Goal: Transaction & Acquisition: Complete application form

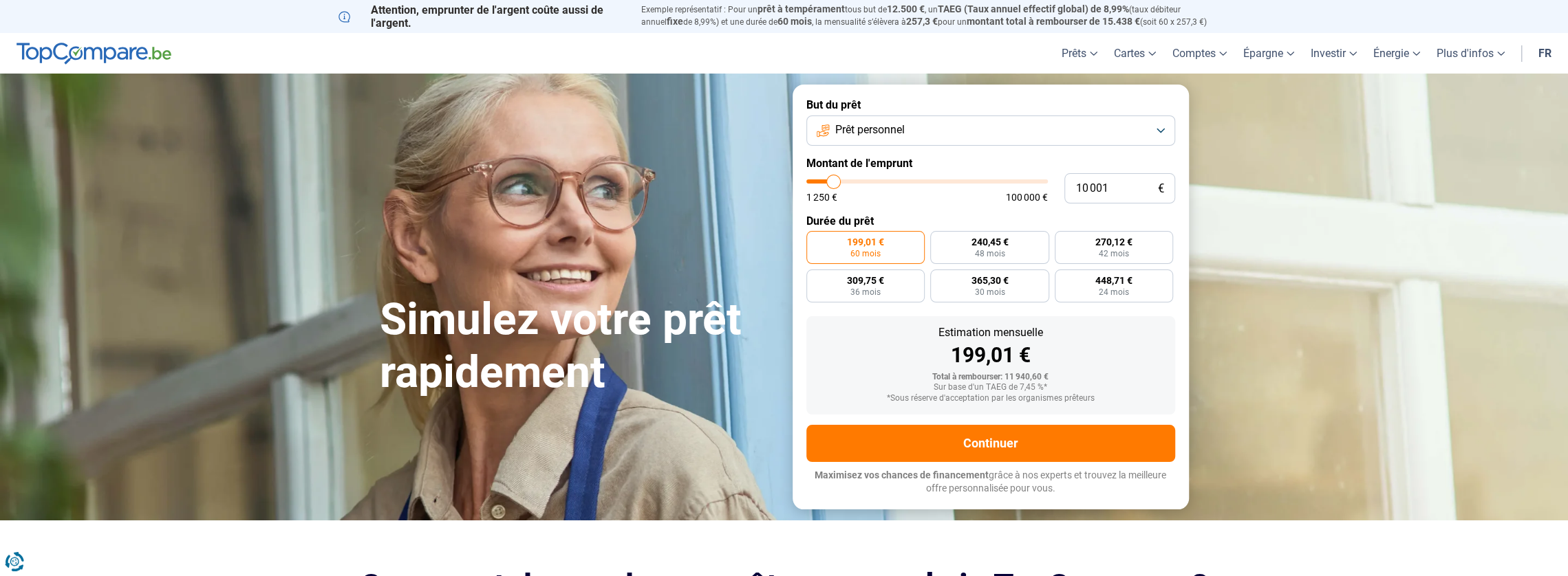
type input "31 250"
type input "31250"
click at [882, 181] on input "range" at bounding box center [927, 181] width 242 height 4
radio input "false"
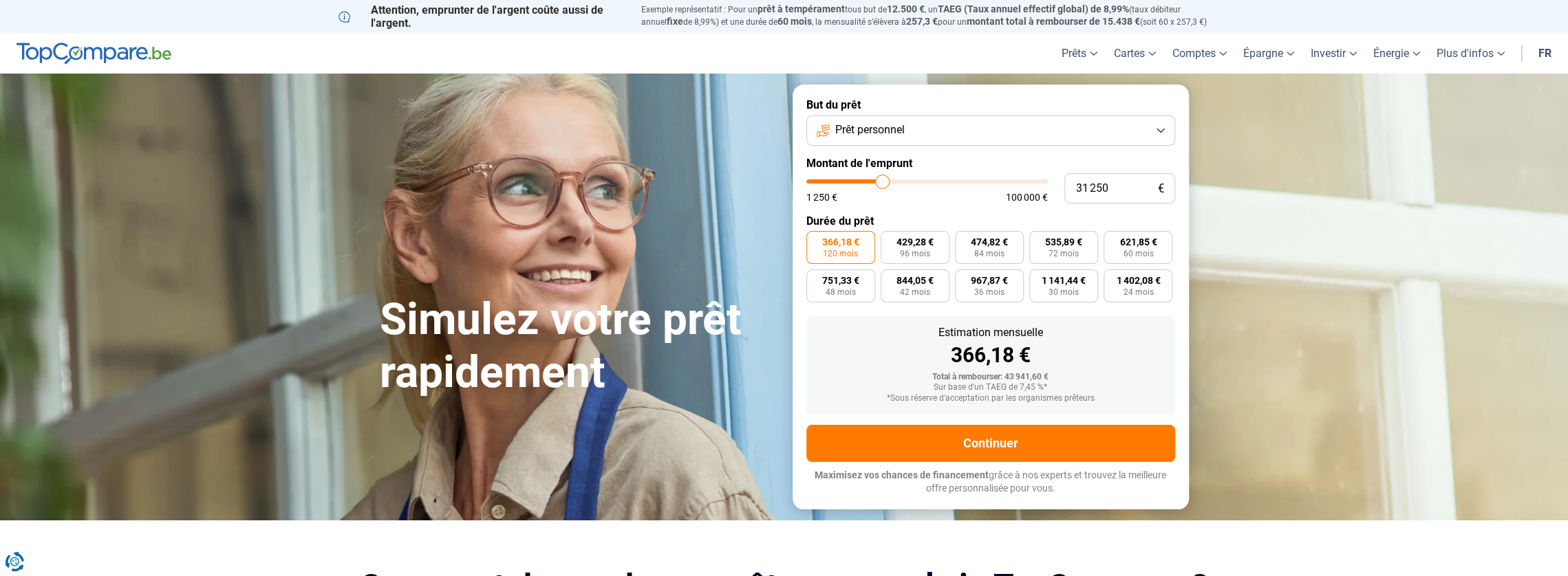
type input "42 750"
type input "42750"
click at [908, 183] on input "range" at bounding box center [927, 181] width 242 height 4
type input "17 750"
drag, startPoint x: 850, startPoint y: 185, endPoint x: 822, endPoint y: 185, distance: 28.0
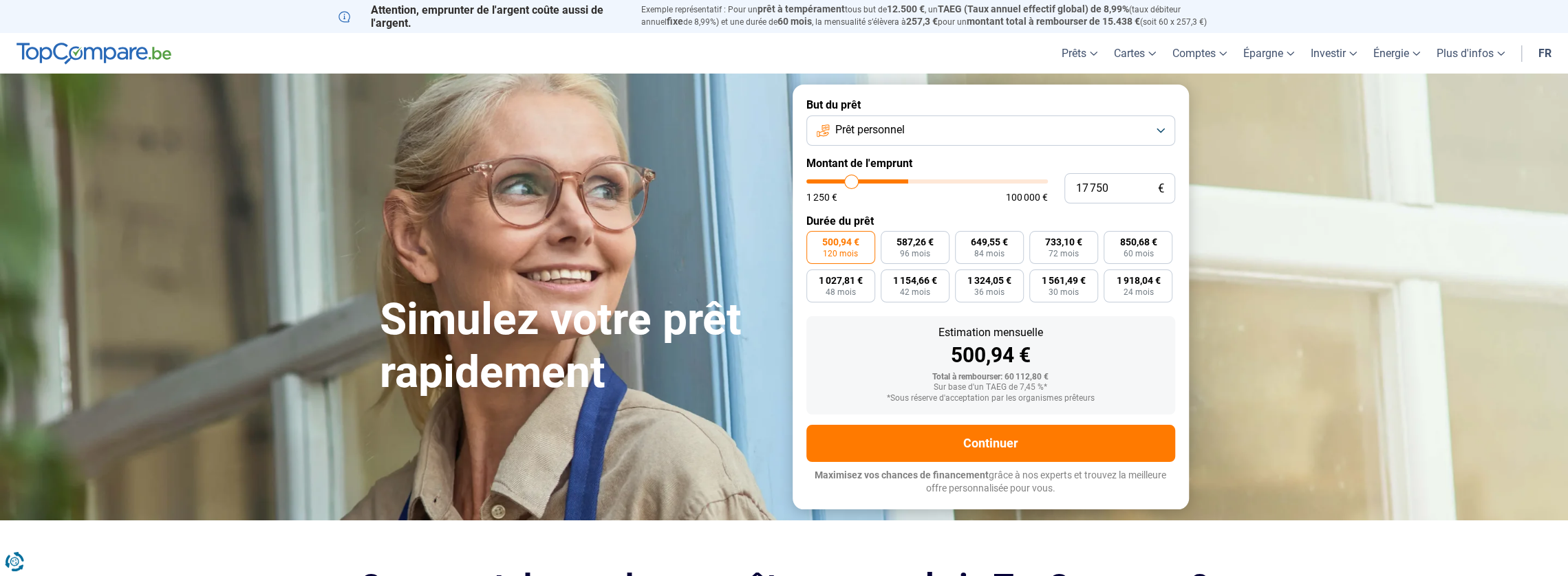
type input "17000"
click at [849, 183] on input "range" at bounding box center [927, 181] width 242 height 4
type input "17 000"
radio input "true"
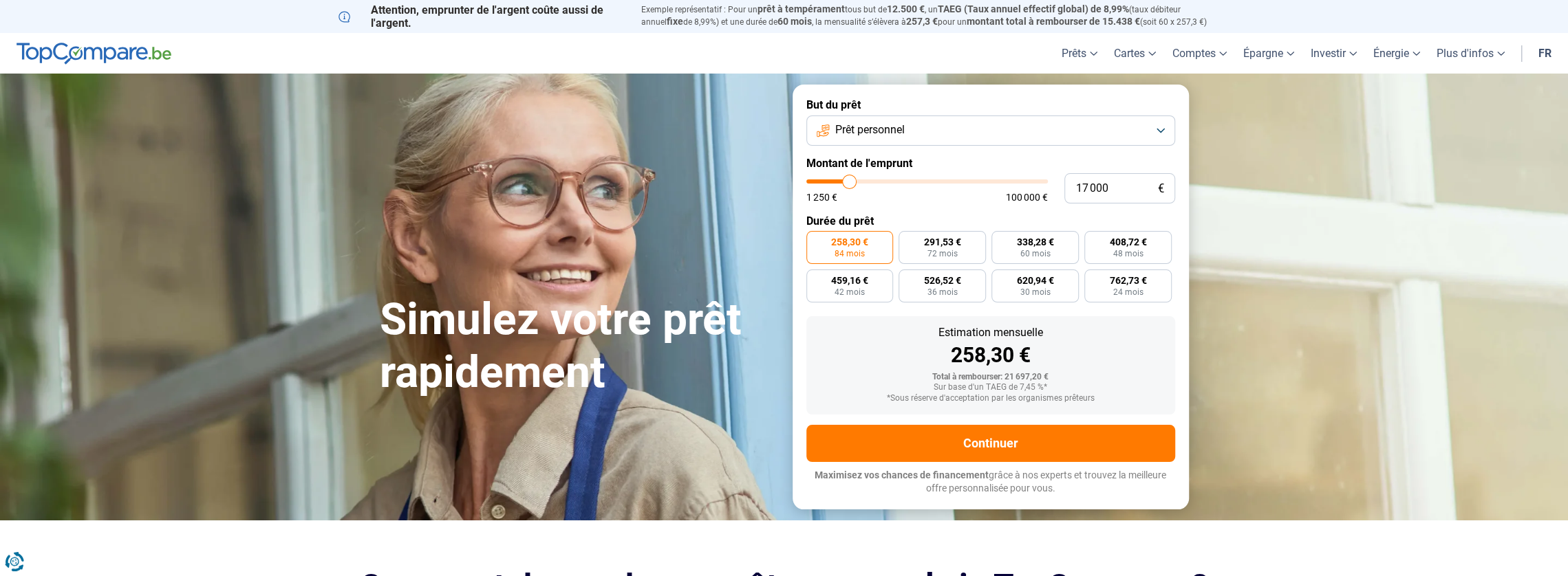
type input "5 250"
type input "5250"
type input "4 750"
type input "4750"
click at [822, 183] on input "range" at bounding box center [927, 181] width 242 height 4
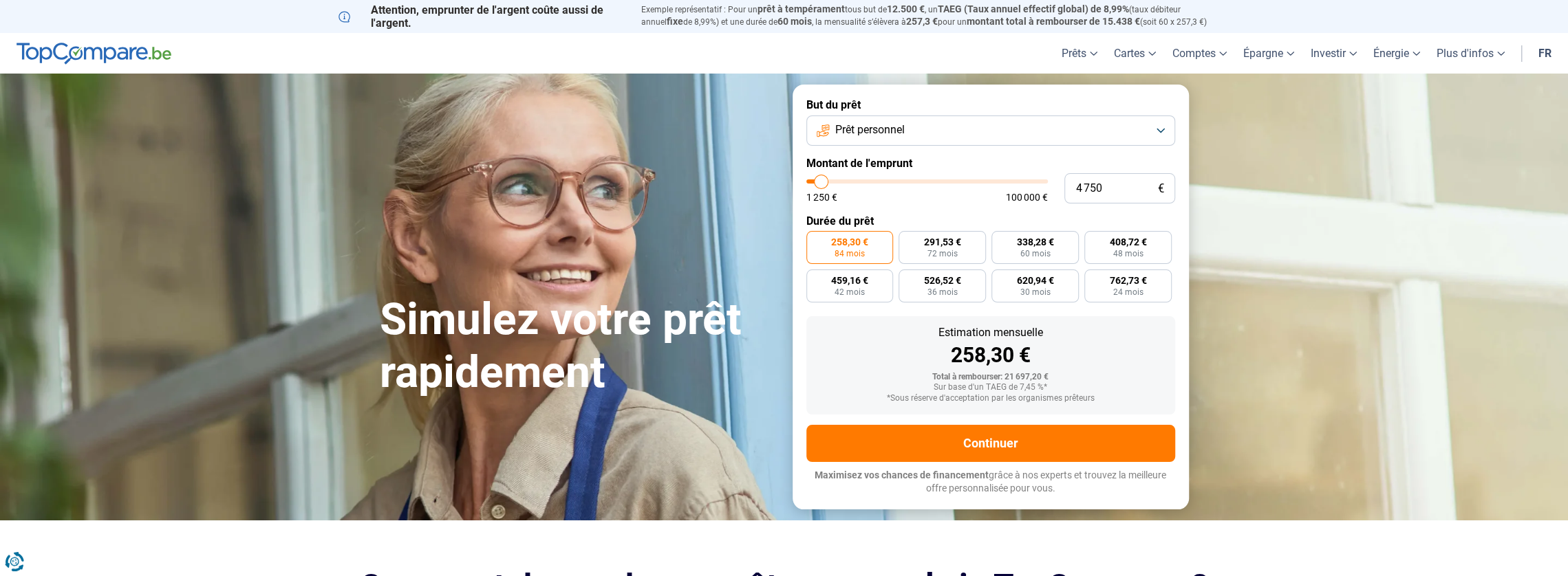
radio input "true"
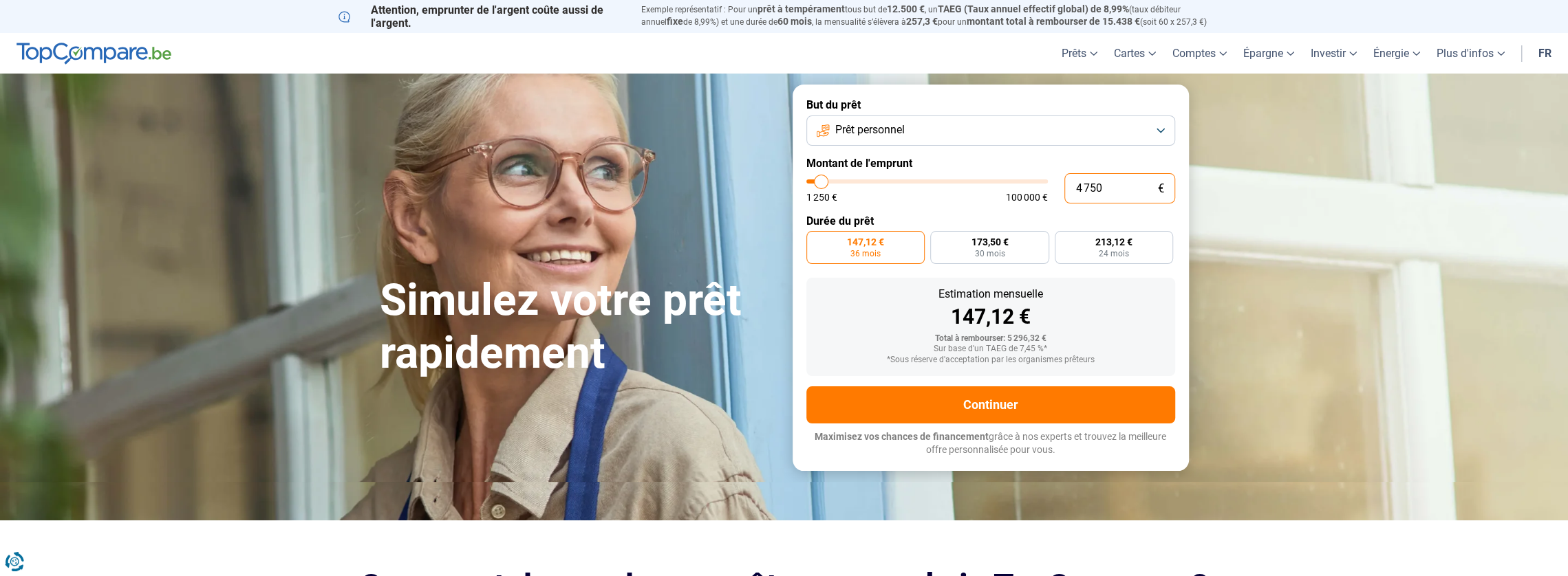
drag, startPoint x: 1102, startPoint y: 187, endPoint x: 1062, endPoint y: 188, distance: 40.0
click at [1062, 188] on div "4 750 € 1 250 € 100 000 €" at bounding box center [991, 188] width 369 height 30
type input "1"
type input "1250"
type input "10"
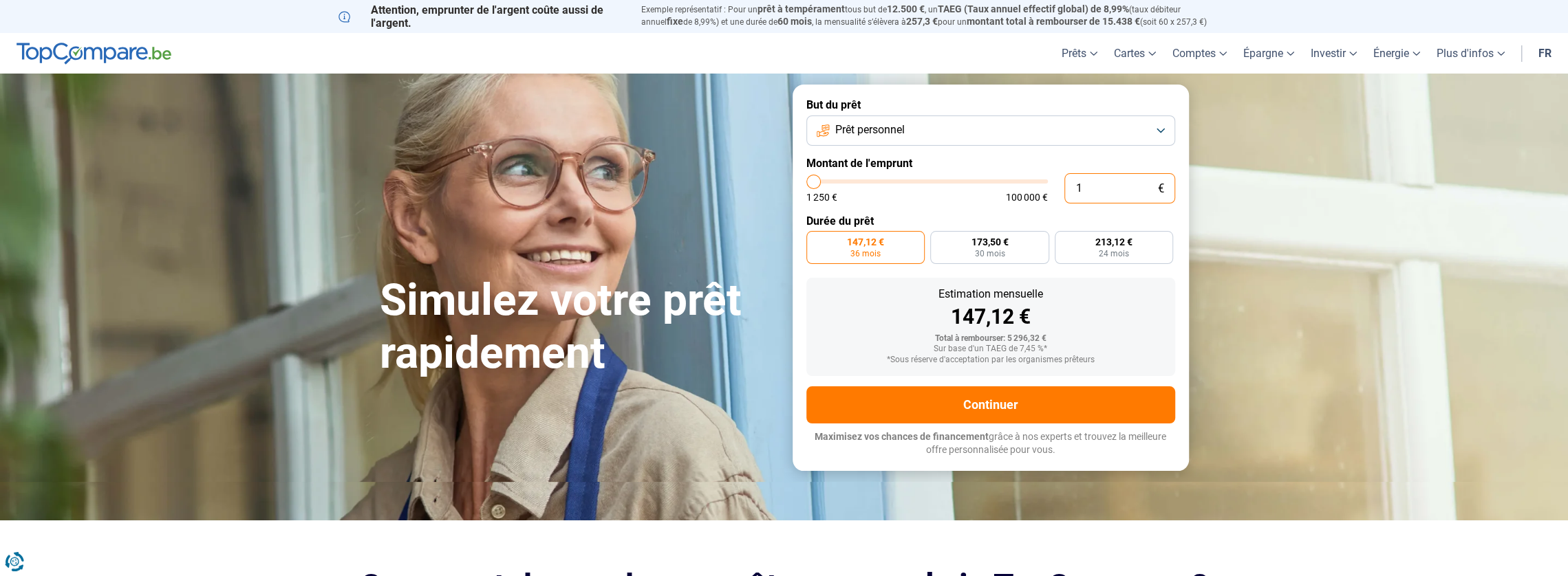
type input "1250"
type input "100"
type input "1250"
type input "1 000"
type input "1250"
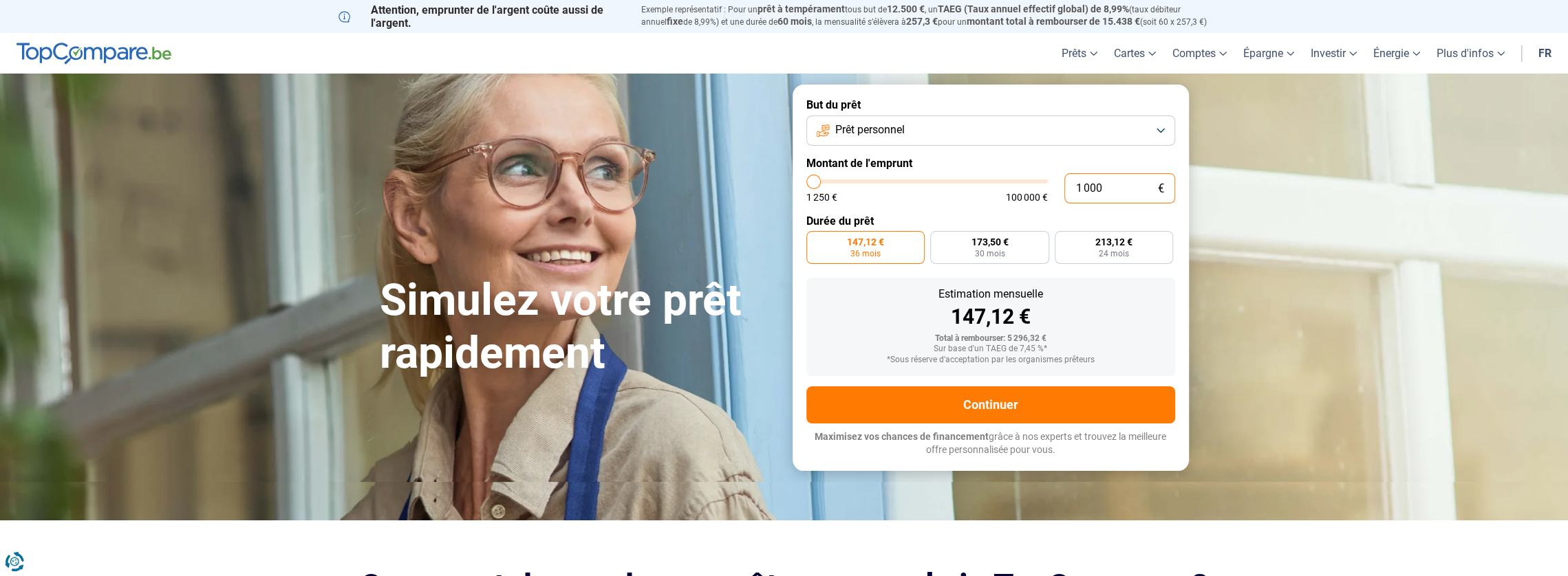
type input "10 000"
type input "10000"
radio input "false"
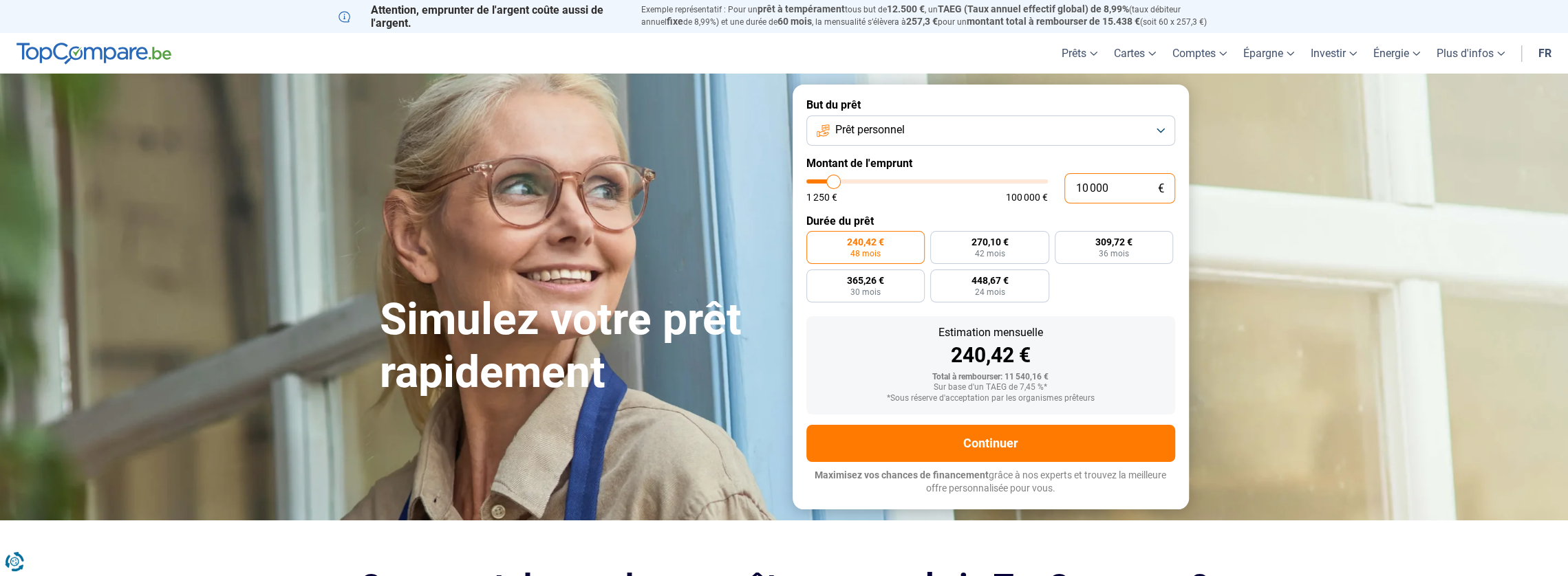
drag, startPoint x: 1109, startPoint y: 189, endPoint x: 1074, endPoint y: 194, distance: 35.4
click at [1074, 194] on input "10 000" at bounding box center [1120, 188] width 111 height 30
type input "7"
type input "1250"
type input "70"
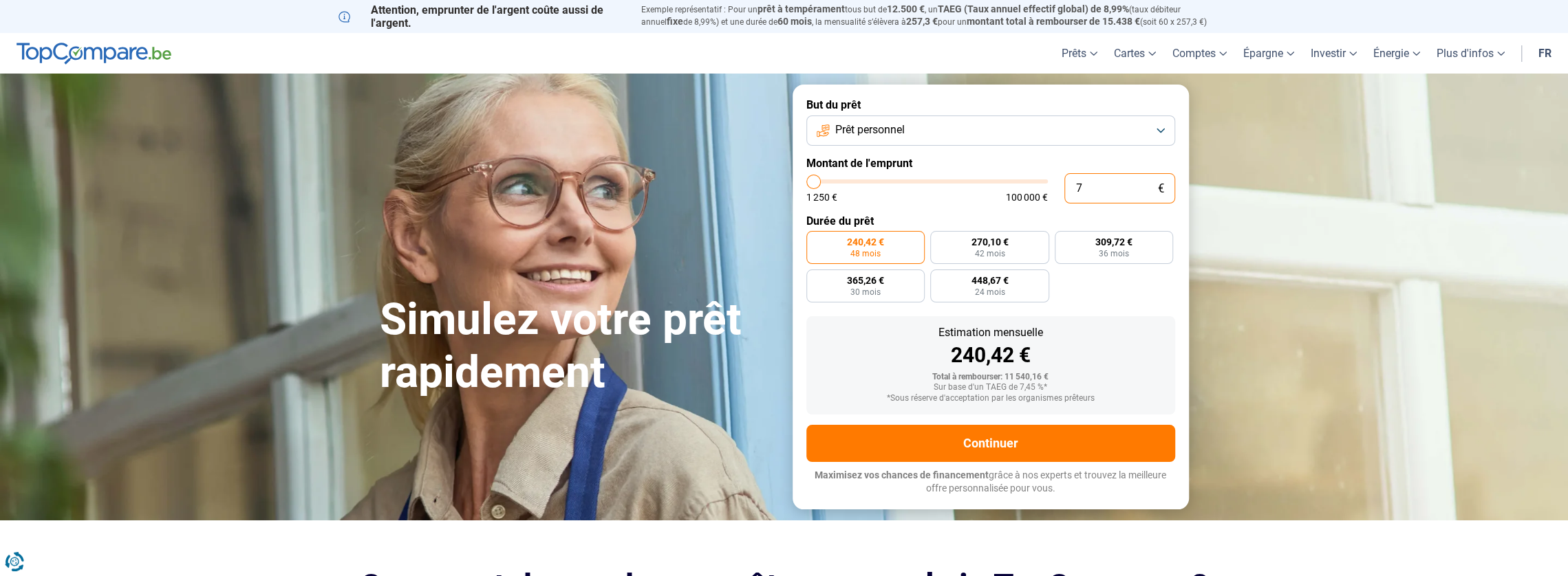
type input "1250"
type input "700"
type input "1250"
type input "7 000"
type input "7000"
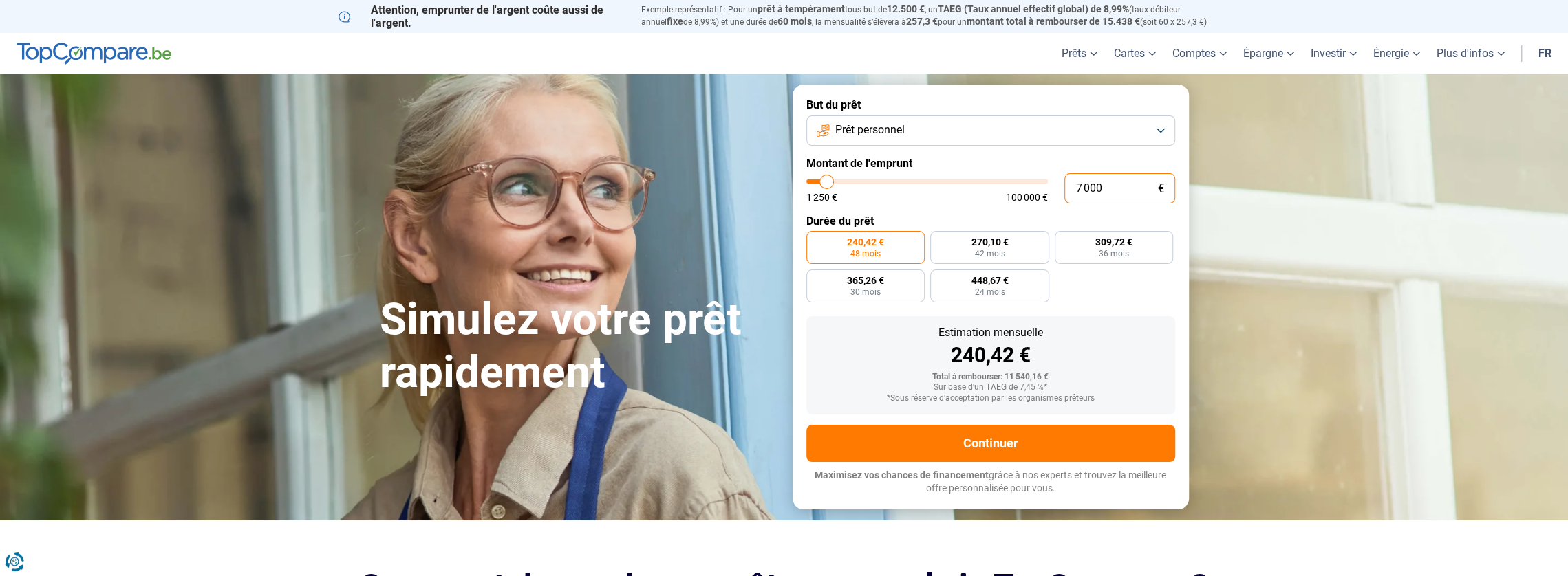
type input "7 000"
radio input "true"
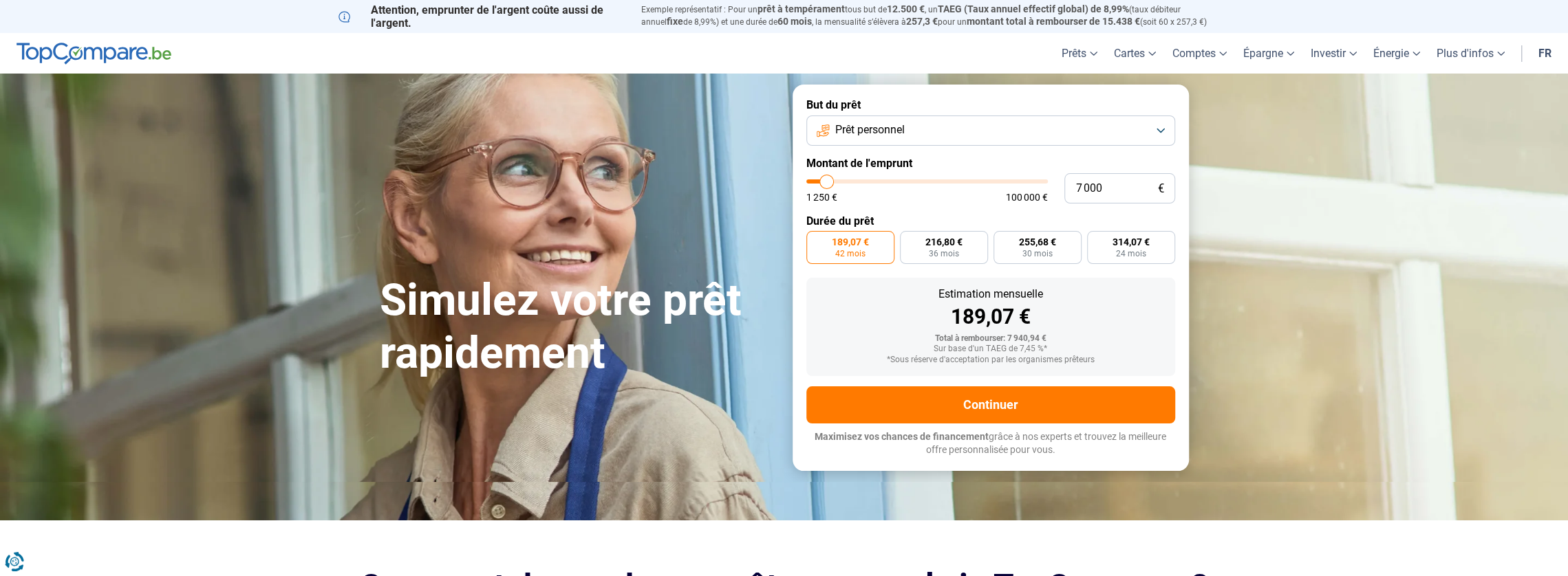
click at [969, 207] on form "But du prêt Prêt personnel Montant de l'emprunt 7 000 € 1 250 € 100 000 € Durée…" at bounding box center [991, 277] width 396 height 386
click at [1161, 132] on button "Prêt personnel" at bounding box center [991, 131] width 369 height 30
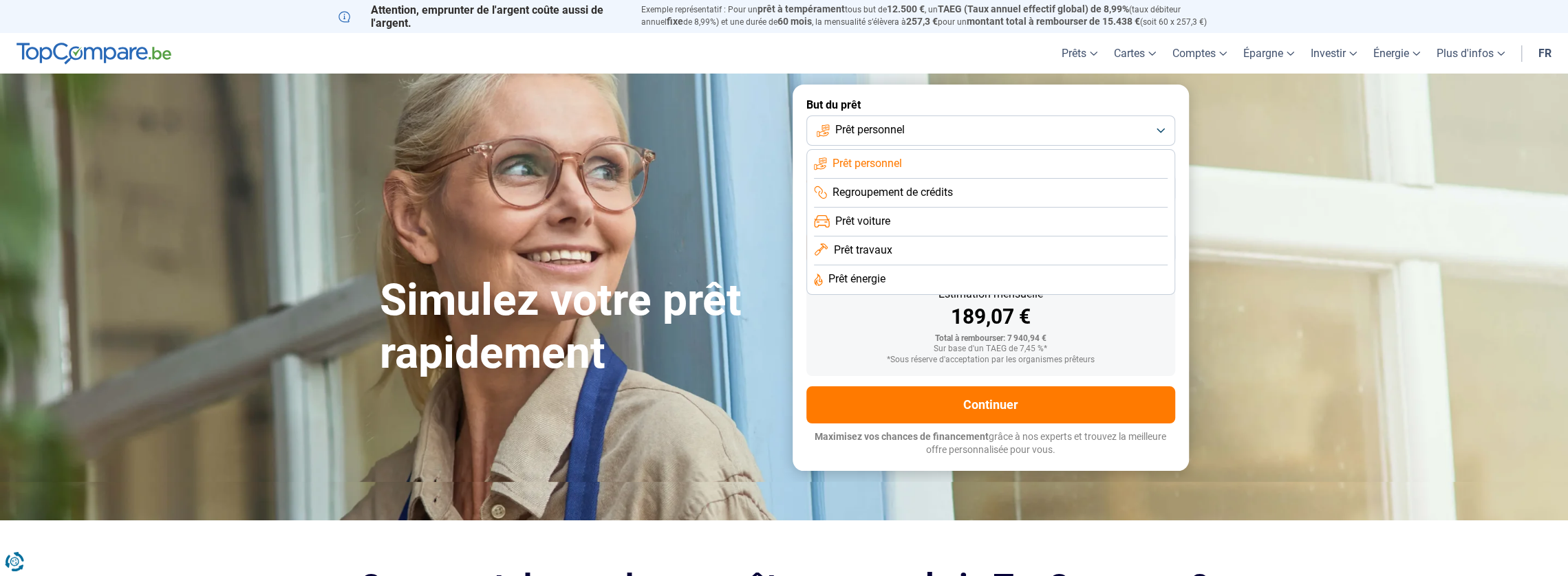
click at [1012, 134] on button "Prêt personnel" at bounding box center [991, 131] width 369 height 30
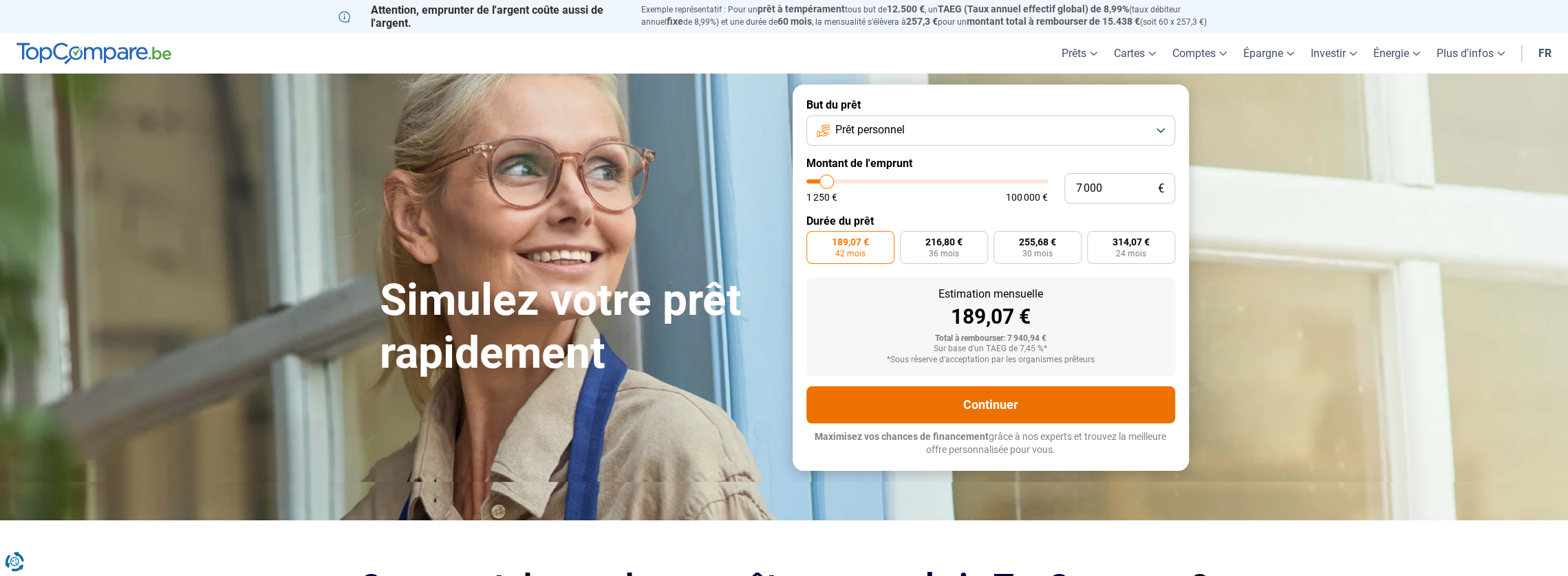
click at [1001, 408] on button "Continuer" at bounding box center [991, 405] width 369 height 37
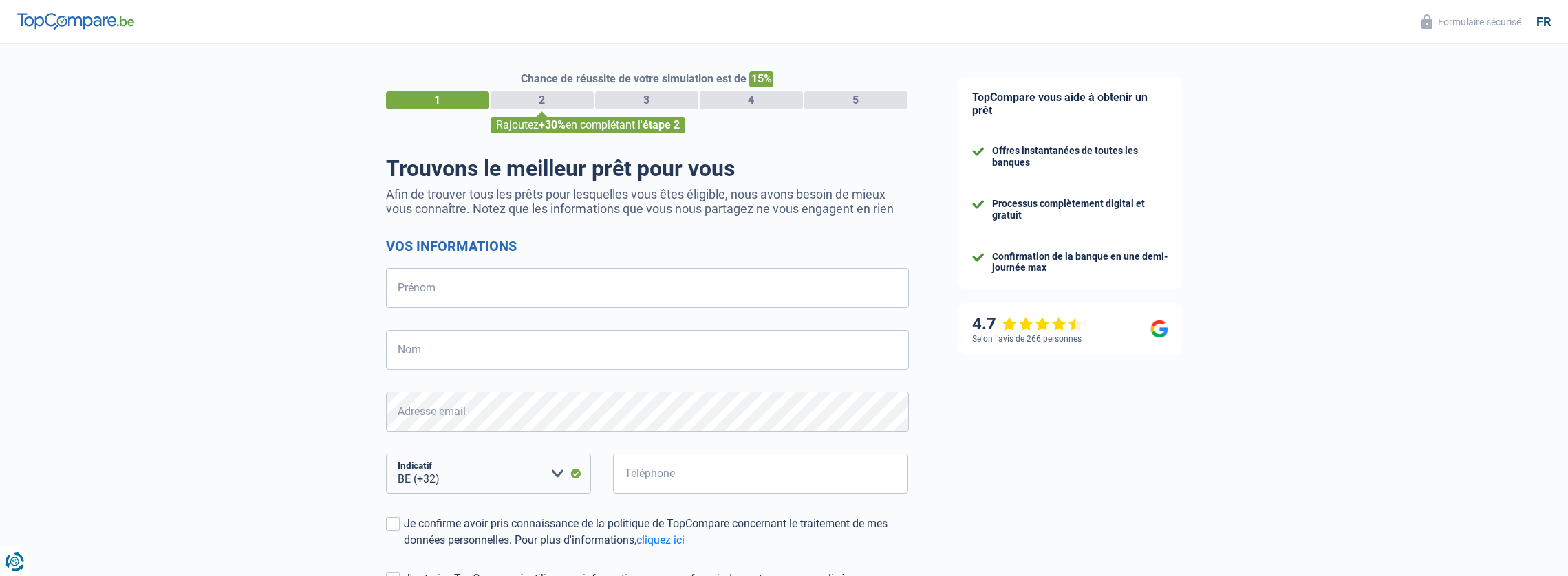
select select "32"
click at [657, 291] on input "Prénom" at bounding box center [647, 288] width 523 height 40
type input "rudy"
type input "glab"
type input "491498148"
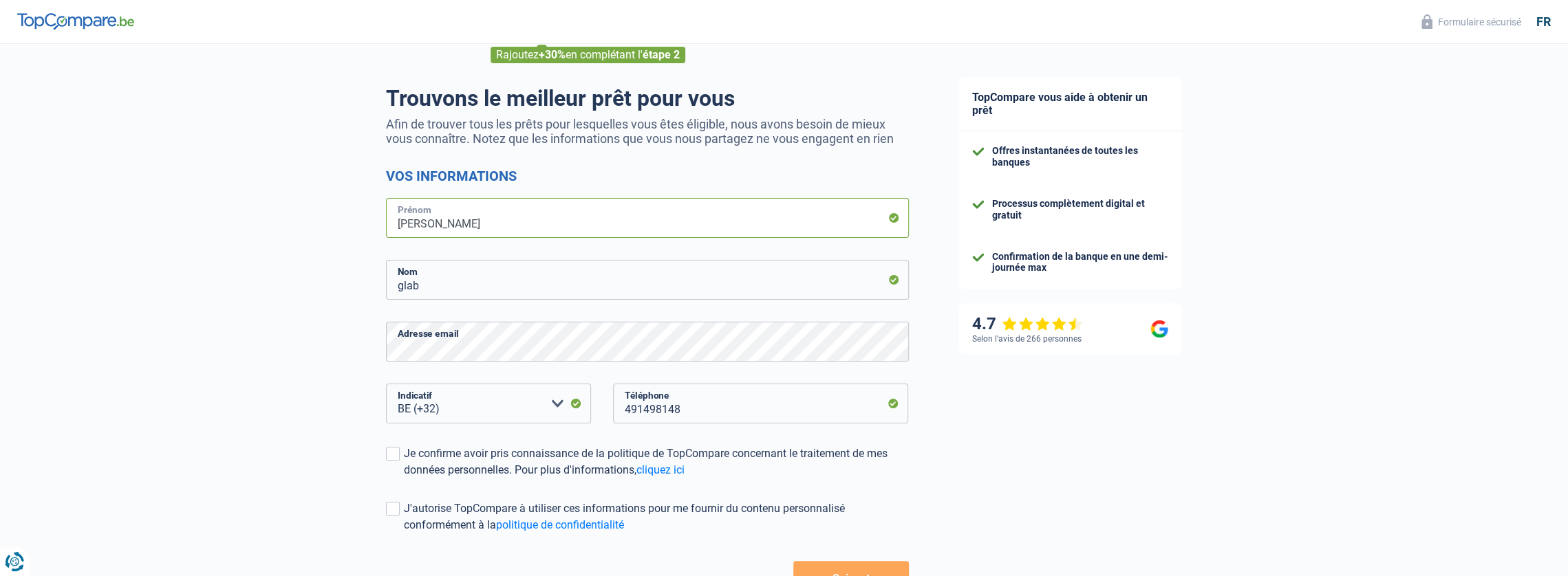
scroll to position [138, 0]
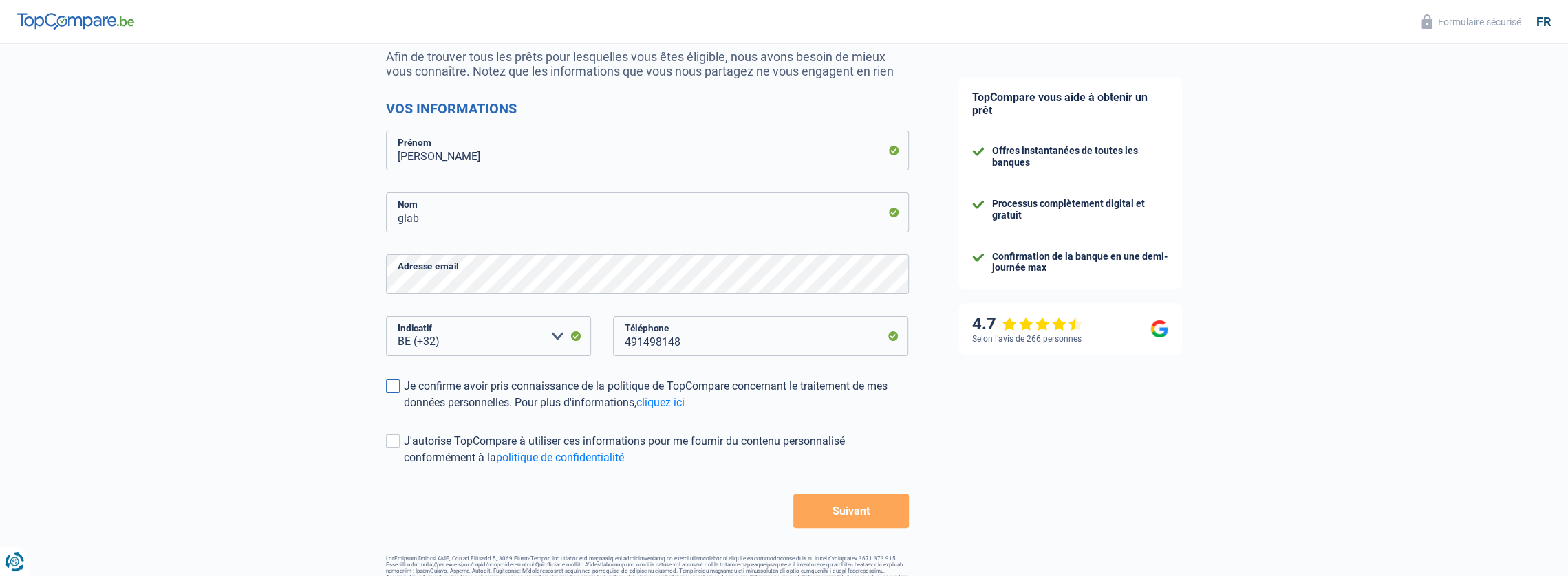
click at [398, 387] on span at bounding box center [393, 386] width 14 height 14
click at [404, 411] on input "Je confirme avoir pris connaissance de la politique de TopCompare concernant le…" at bounding box center [404, 411] width 0 height 0
drag, startPoint x: 846, startPoint y: 507, endPoint x: 853, endPoint y: 503, distance: 8.1
click at [846, 507] on button "Suivant" at bounding box center [851, 511] width 115 height 35
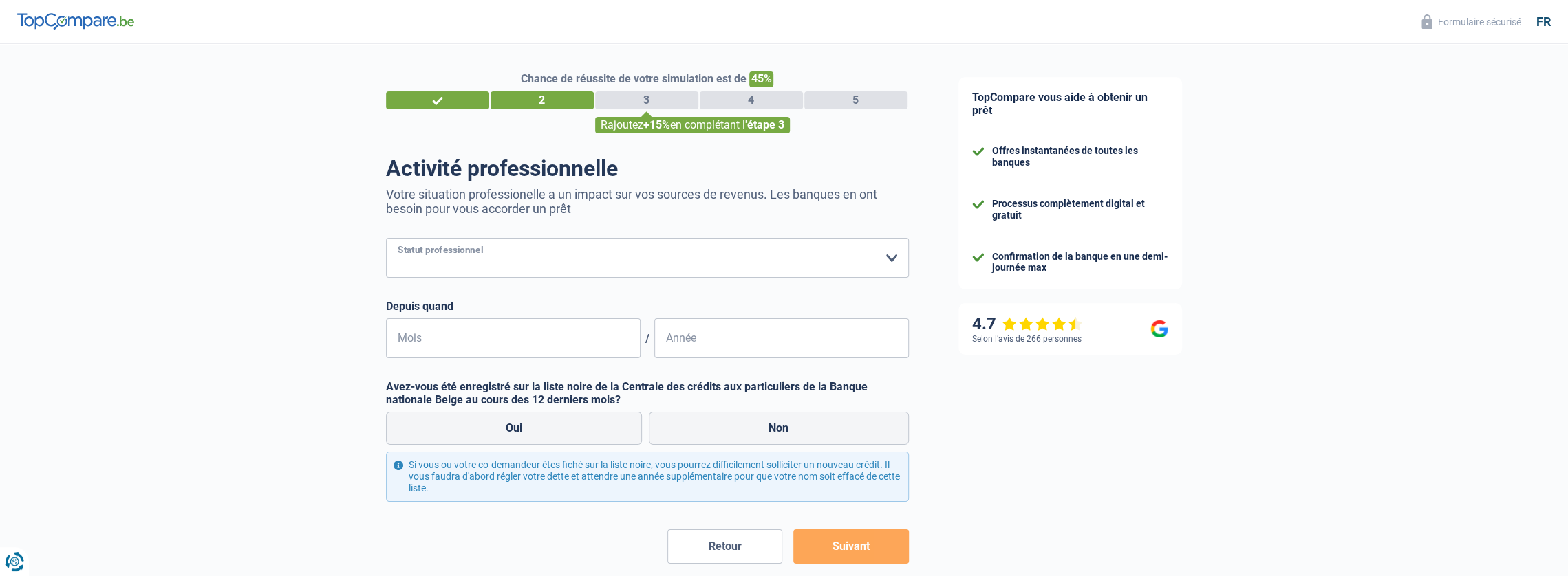
click at [861, 257] on select "Ouvrier Employé privé Employé public Invalide Indépendant Pensionné Chômeur Mut…" at bounding box center [647, 258] width 523 height 40
select select "independent"
click at [386, 240] on select "Ouvrier Employé privé Employé public Invalide Indépendant Pensionné Chômeur Mut…" at bounding box center [647, 258] width 523 height 40
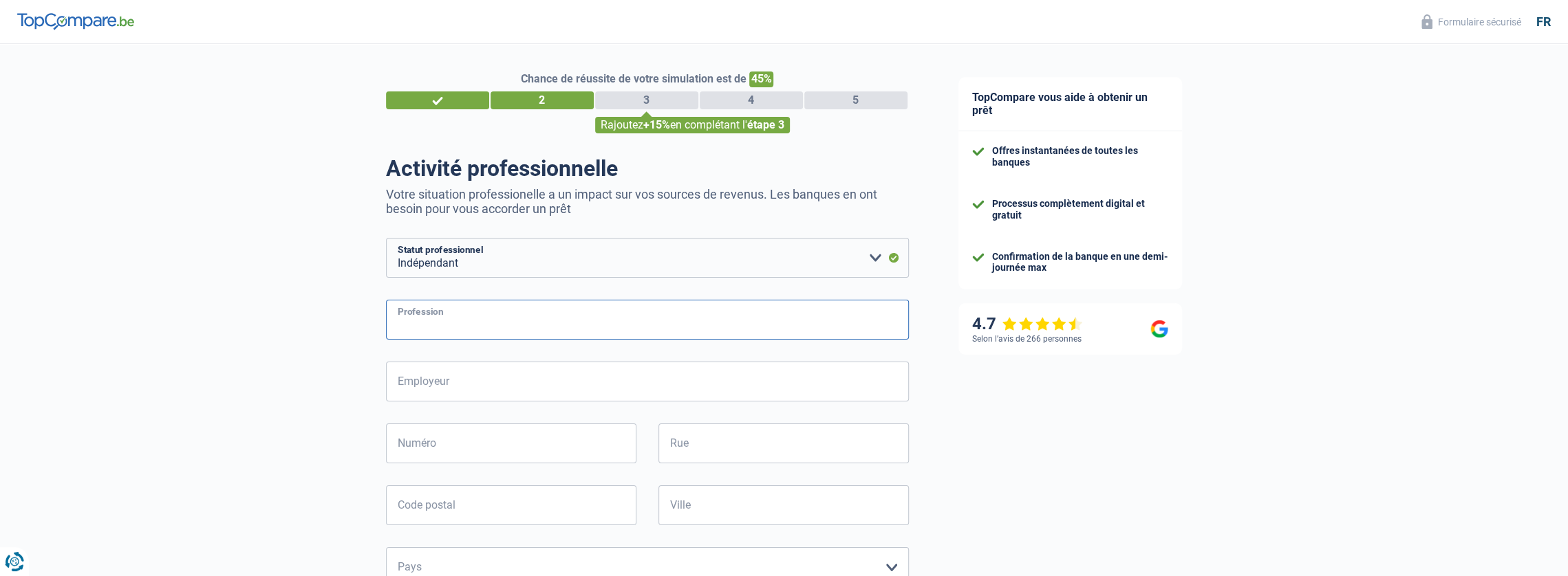
click at [561, 316] on input "Profession" at bounding box center [647, 320] width 523 height 40
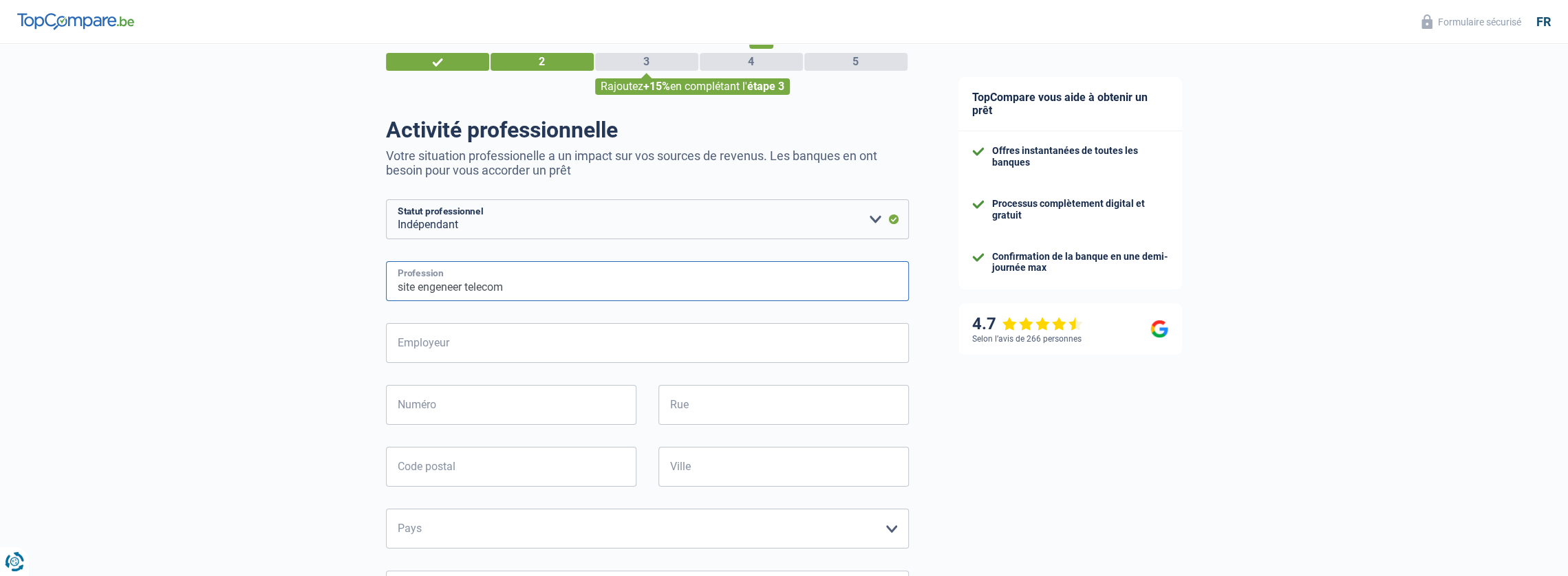
scroll to position [69, 0]
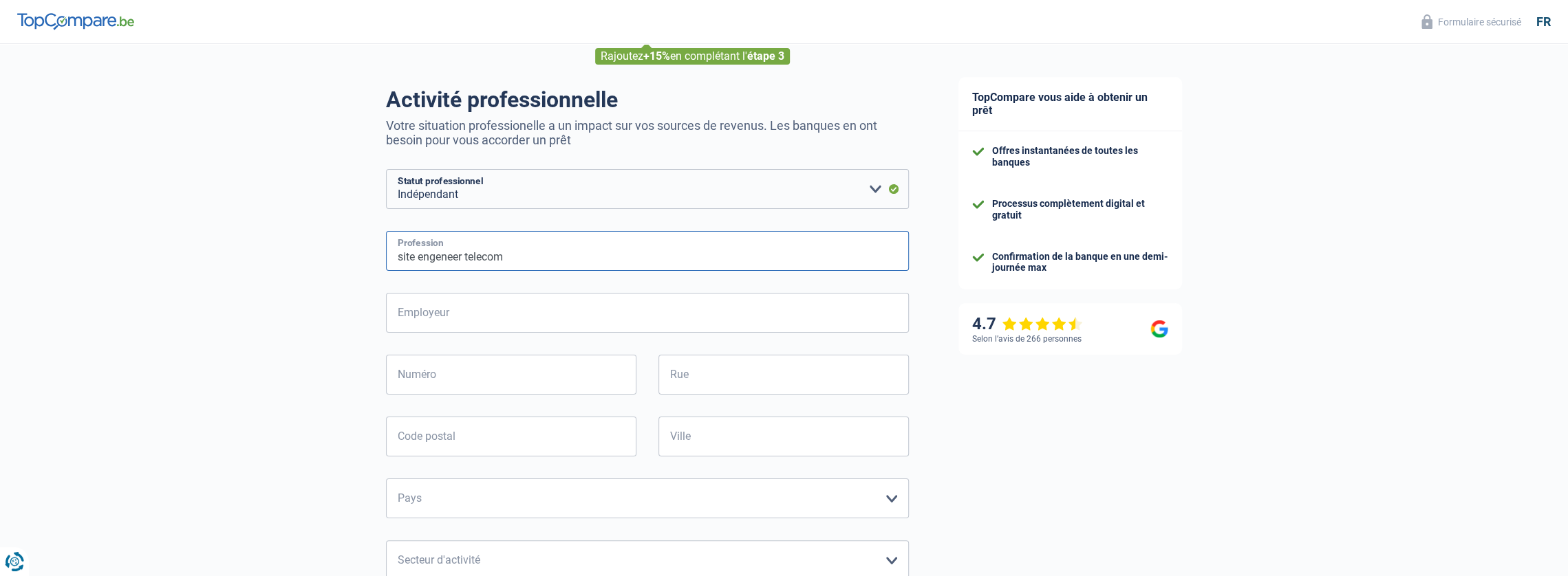
type input "site engeneer telecom"
click at [538, 373] on input "Numéro" at bounding box center [511, 375] width 250 height 40
click at [512, 320] on input "Employeur" at bounding box center [647, 313] width 523 height 40
type input "RG Access"
type input "ruelle Burton 6/C"
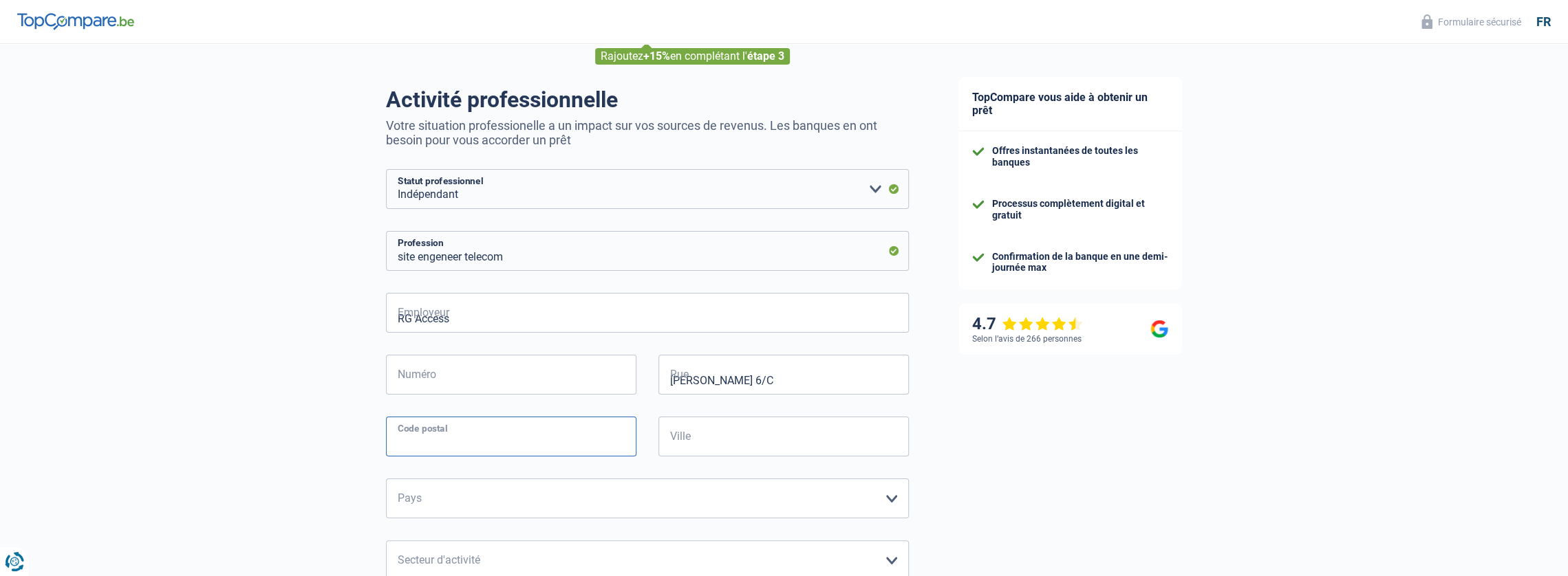
type input "5340"
type input "Gesves"
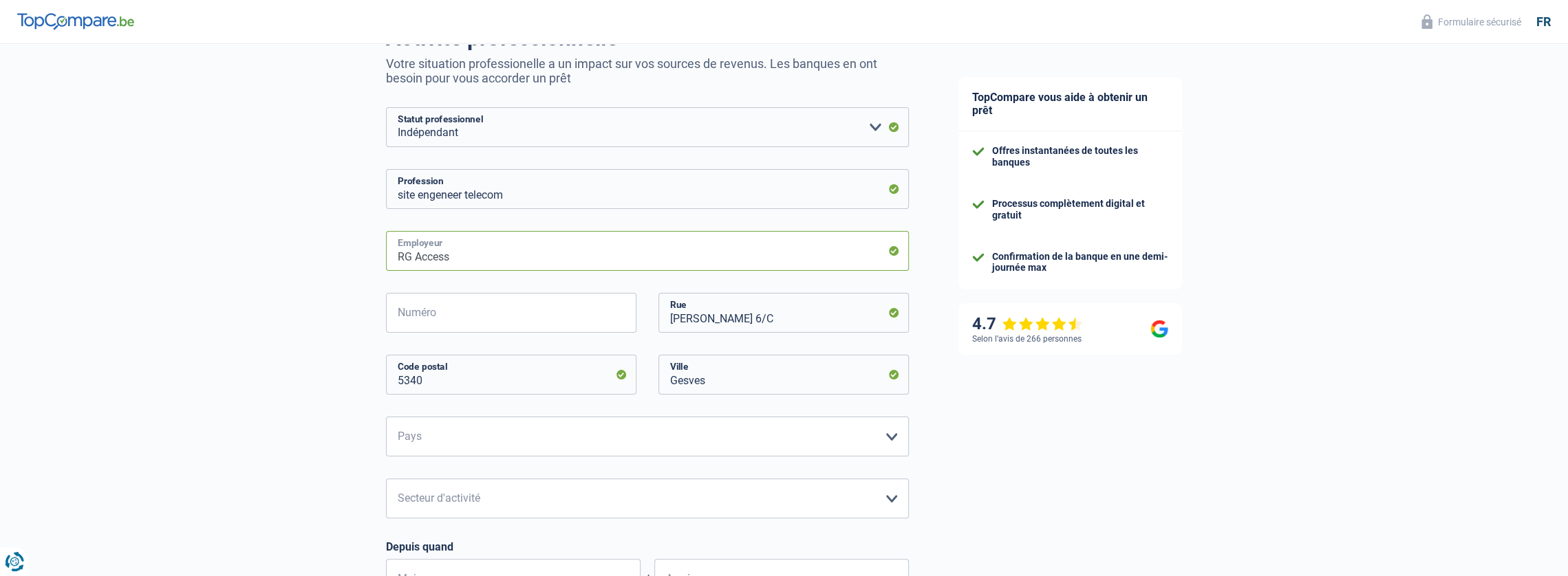
scroll to position [138, 0]
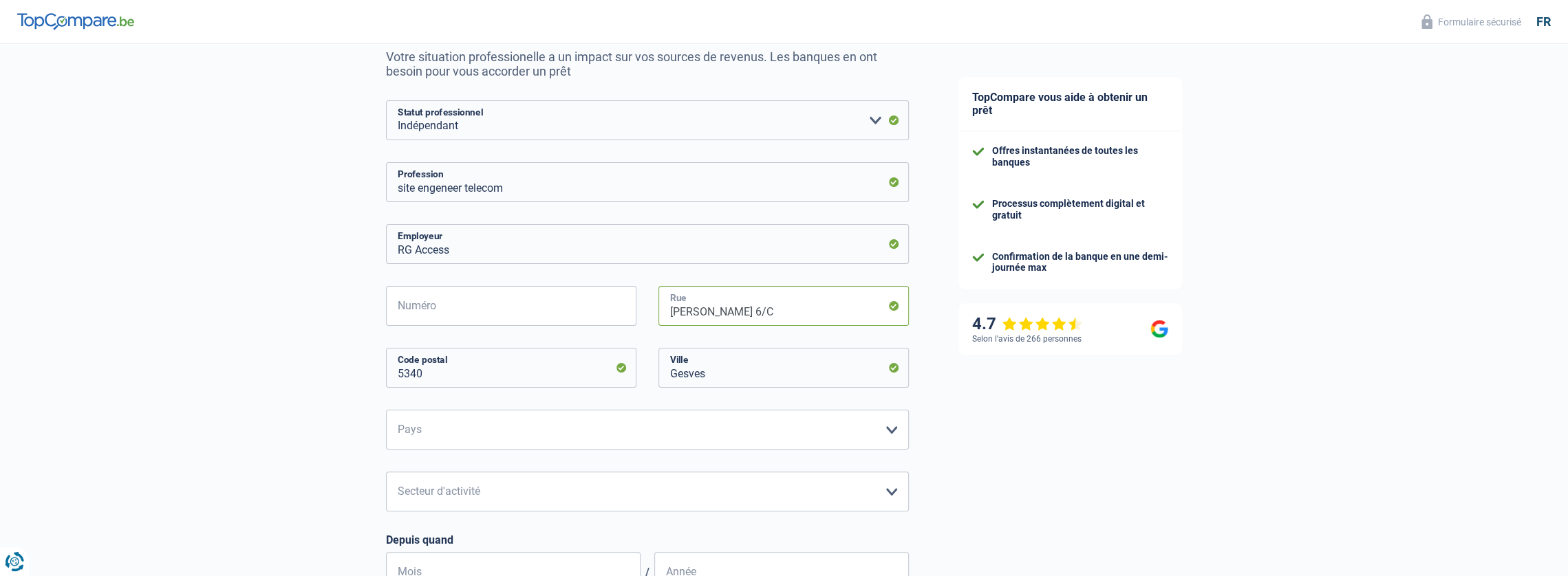
click at [763, 312] on input "ruelle Burton 6/C" at bounding box center [783, 306] width 250 height 40
type input "ruelle Burton"
click at [535, 309] on input "Numéro" at bounding box center [511, 306] width 250 height 40
type input "6"
click at [351, 372] on div "Chance de réussite de votre simulation est de 45% 1 2 3 4 5 Rajoutez +15% en co…" at bounding box center [467, 418] width 934 height 1035
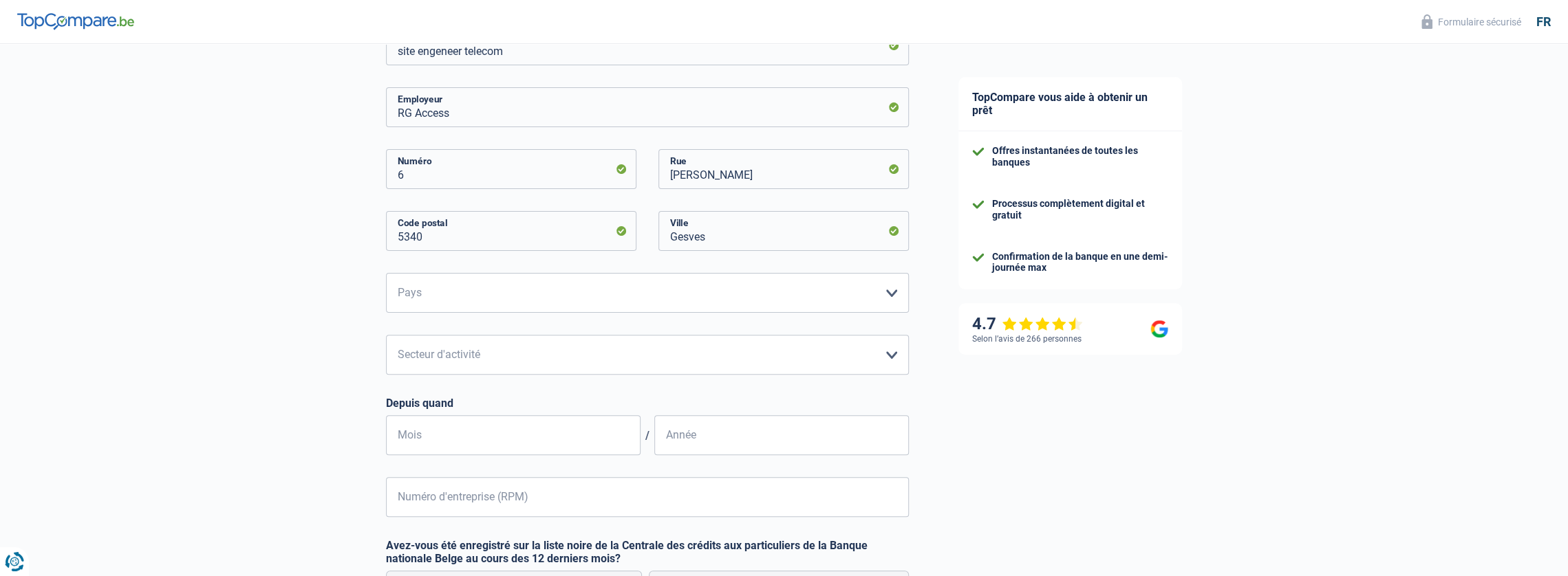
scroll to position [275, 0]
click at [764, 290] on select "Belgique Luxembourg Veuillez sélectionner une option" at bounding box center [647, 292] width 523 height 40
select select "BE"
click at [386, 273] on select "Belgique Luxembourg Veuillez sélectionner une option" at bounding box center [647, 292] width 523 height 40
click at [872, 357] on select "Agriculture/Pêche Industrie Horeca Courier/Fitness/Taxi Construction Banques/As…" at bounding box center [647, 354] width 523 height 40
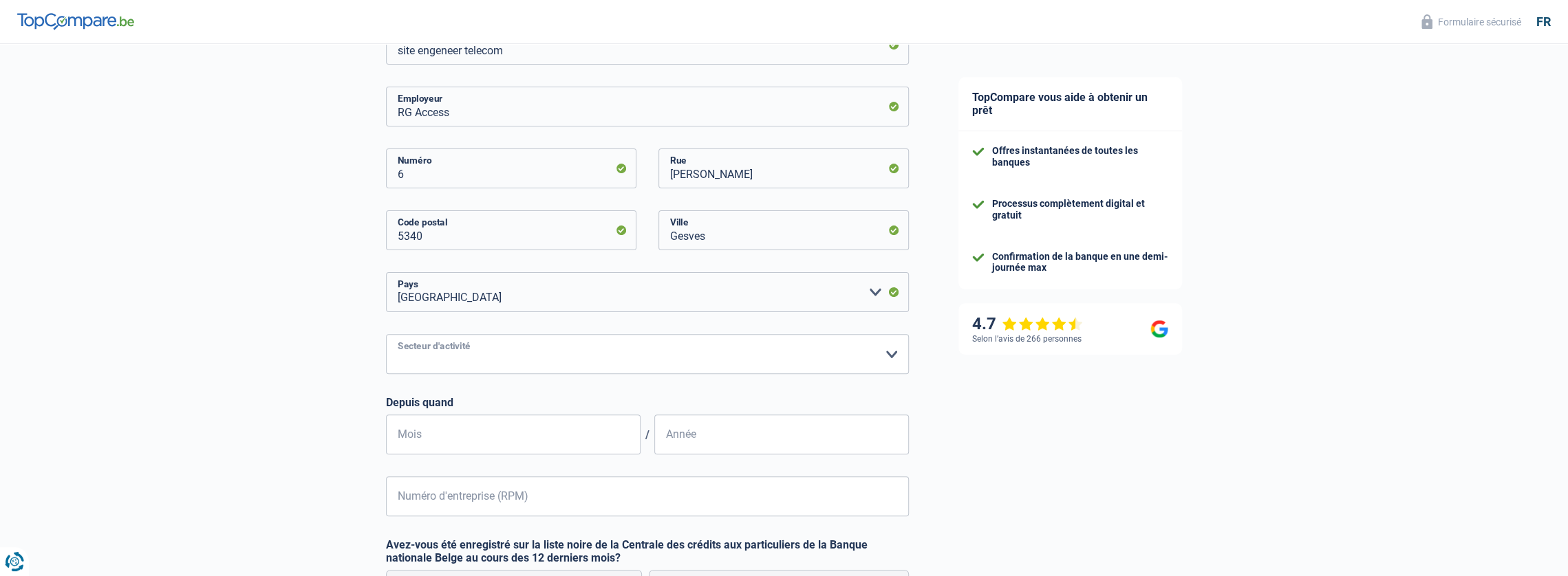
select select "construction"
click at [386, 336] on select "Agriculture/Pêche Industrie Horeca Courier/Fitness/Taxi Construction Banques/As…" at bounding box center [647, 354] width 523 height 40
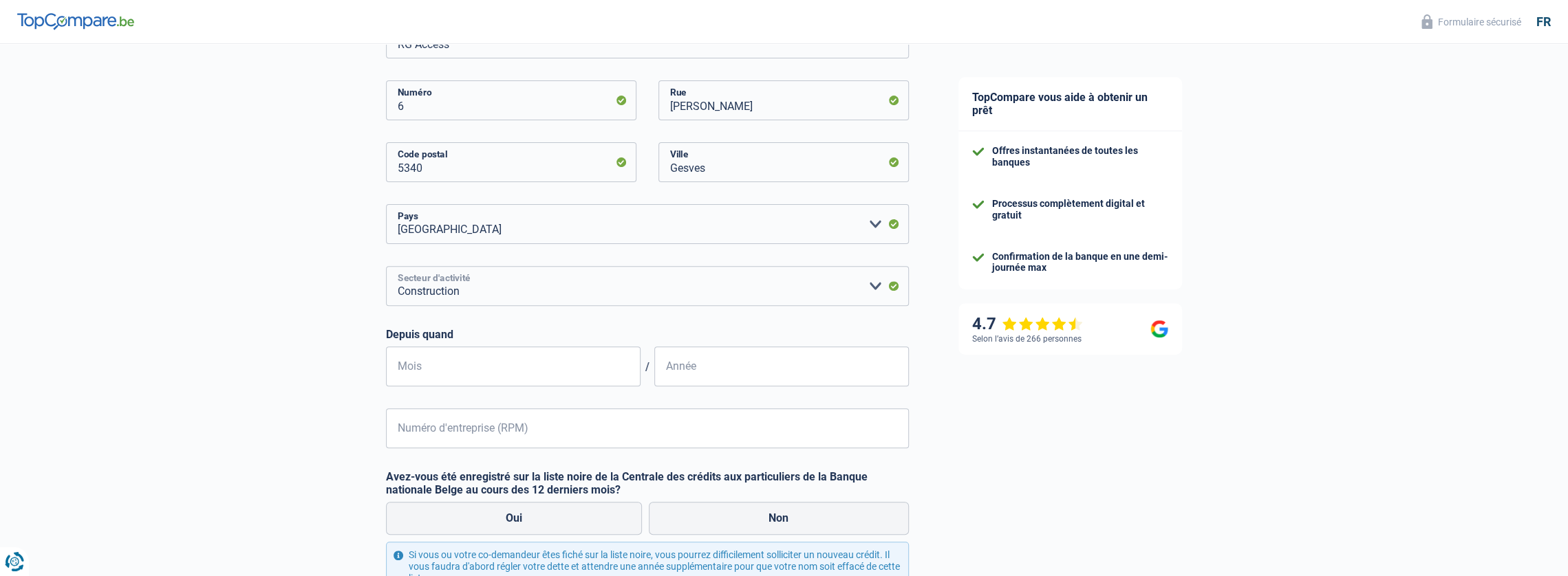
scroll to position [344, 0]
click at [518, 365] on input "Mois" at bounding box center [513, 366] width 254 height 40
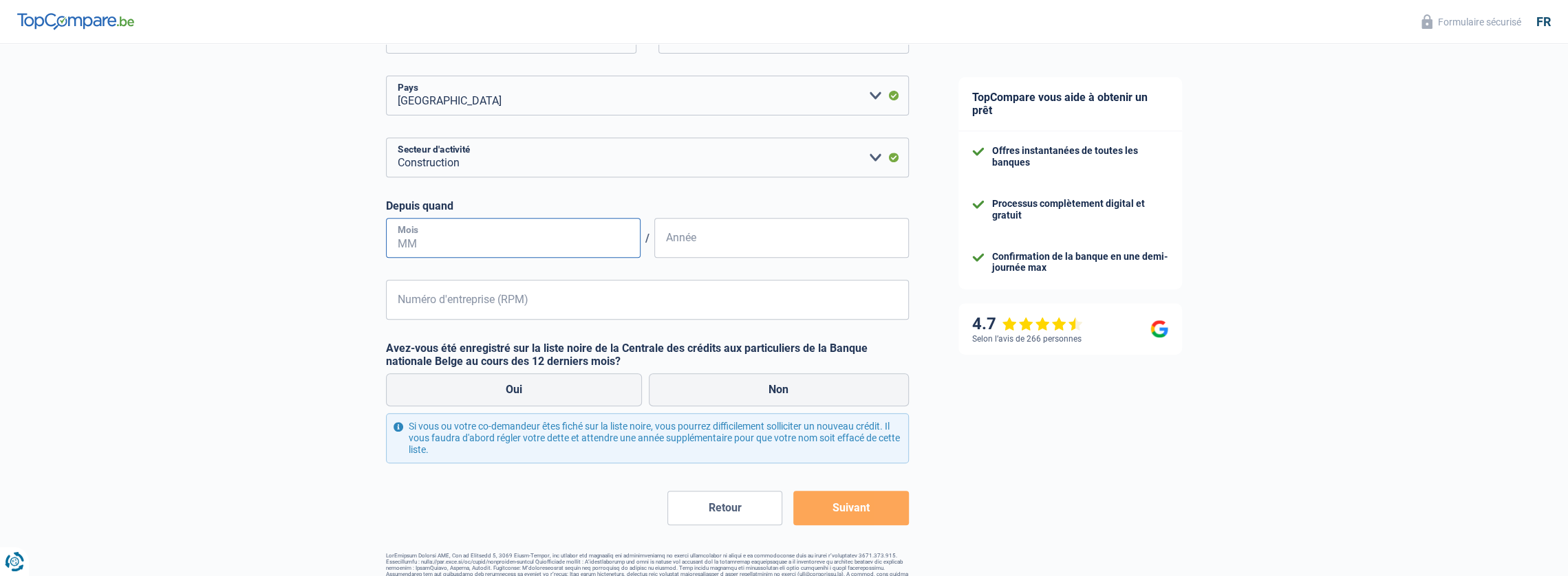
scroll to position [481, 0]
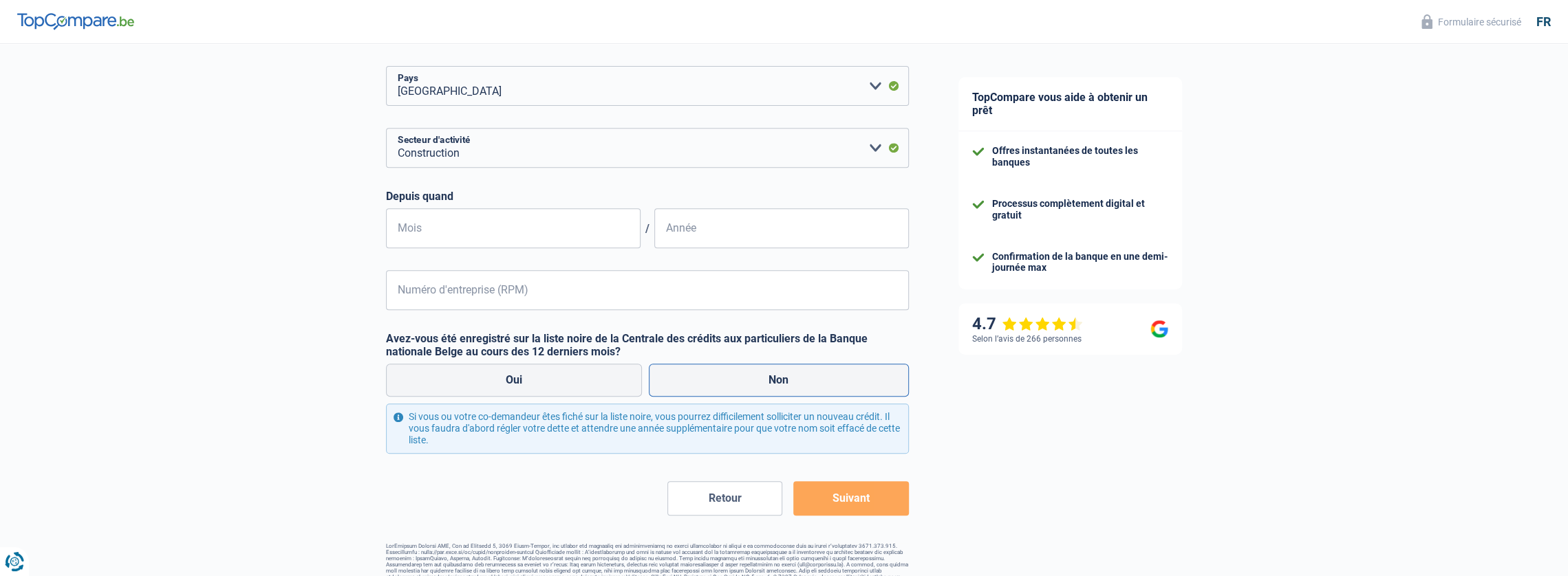
click at [710, 376] on label "Non" at bounding box center [778, 380] width 260 height 33
click at [710, 376] on input "Non" at bounding box center [778, 380] width 260 height 33
radio input "true"
click at [488, 234] on input "Mois" at bounding box center [513, 228] width 254 height 40
type input "06"
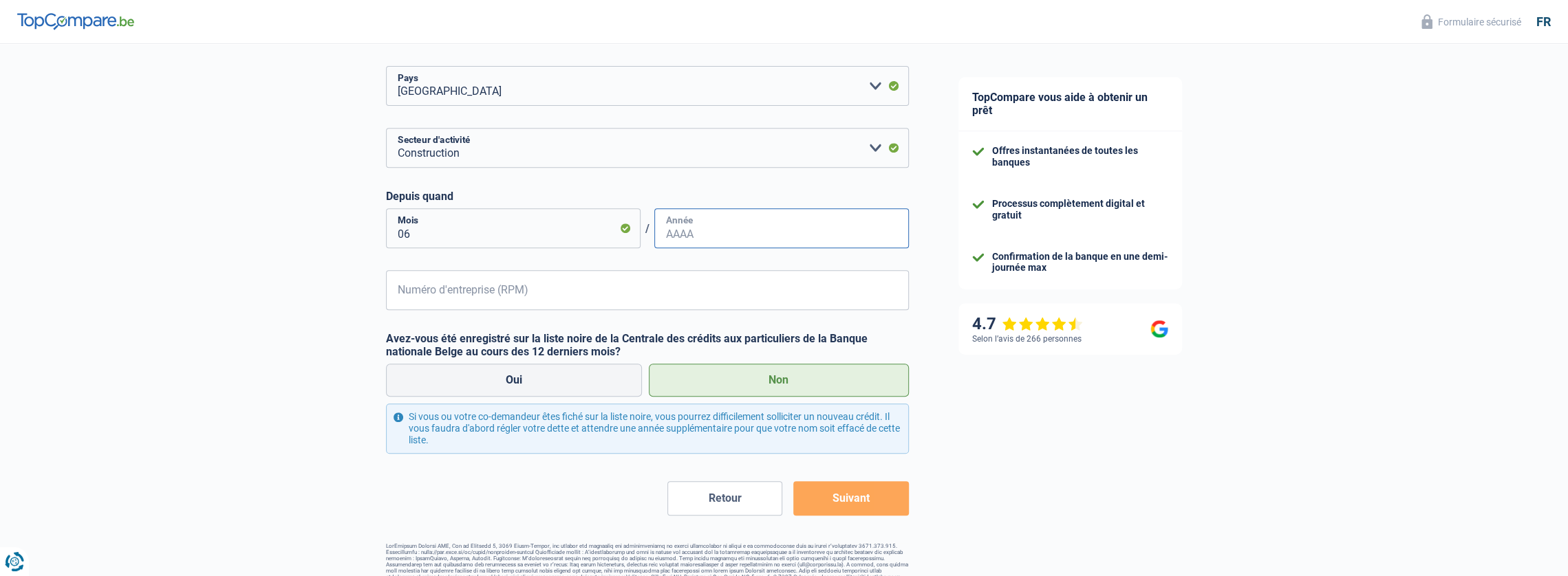
click at [707, 234] on input "Année" at bounding box center [781, 228] width 254 height 40
type input "2019"
click at [573, 289] on input "Numéro d'entreprise (RPM)" at bounding box center [647, 290] width 523 height 40
type input "0"
type input "7"
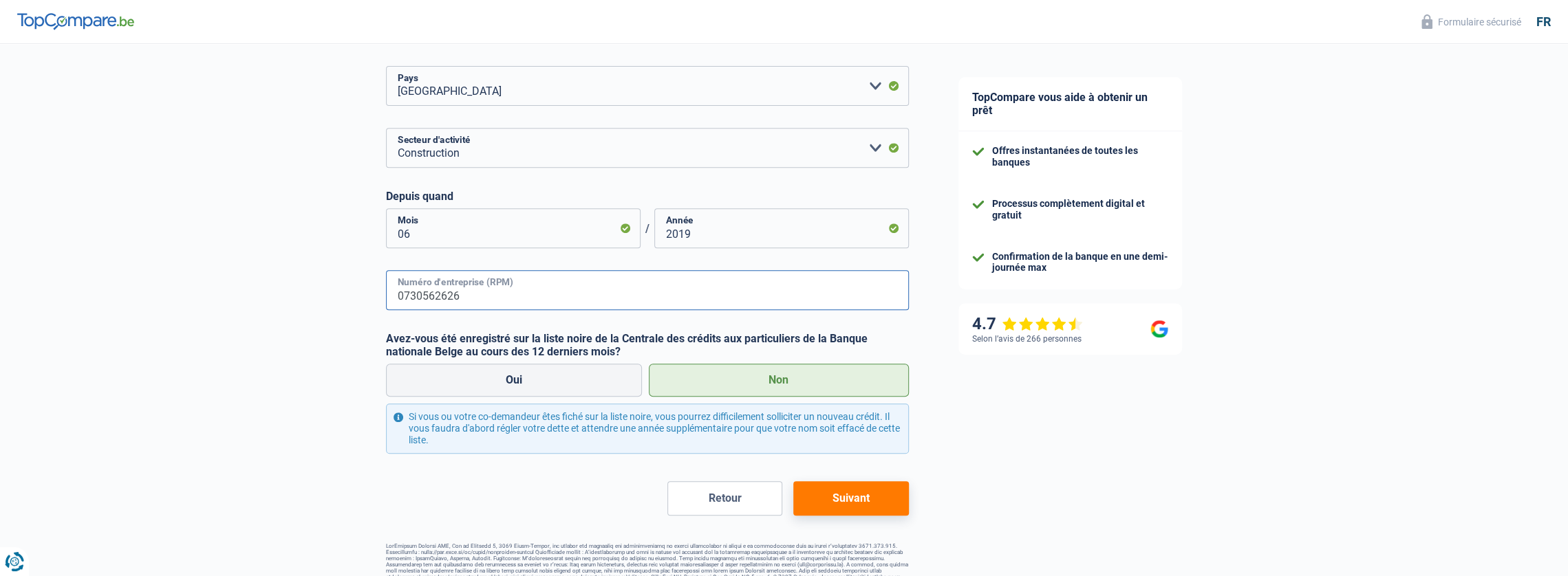
type input "0730562626"
click at [821, 494] on button "Suivant" at bounding box center [851, 498] width 115 height 35
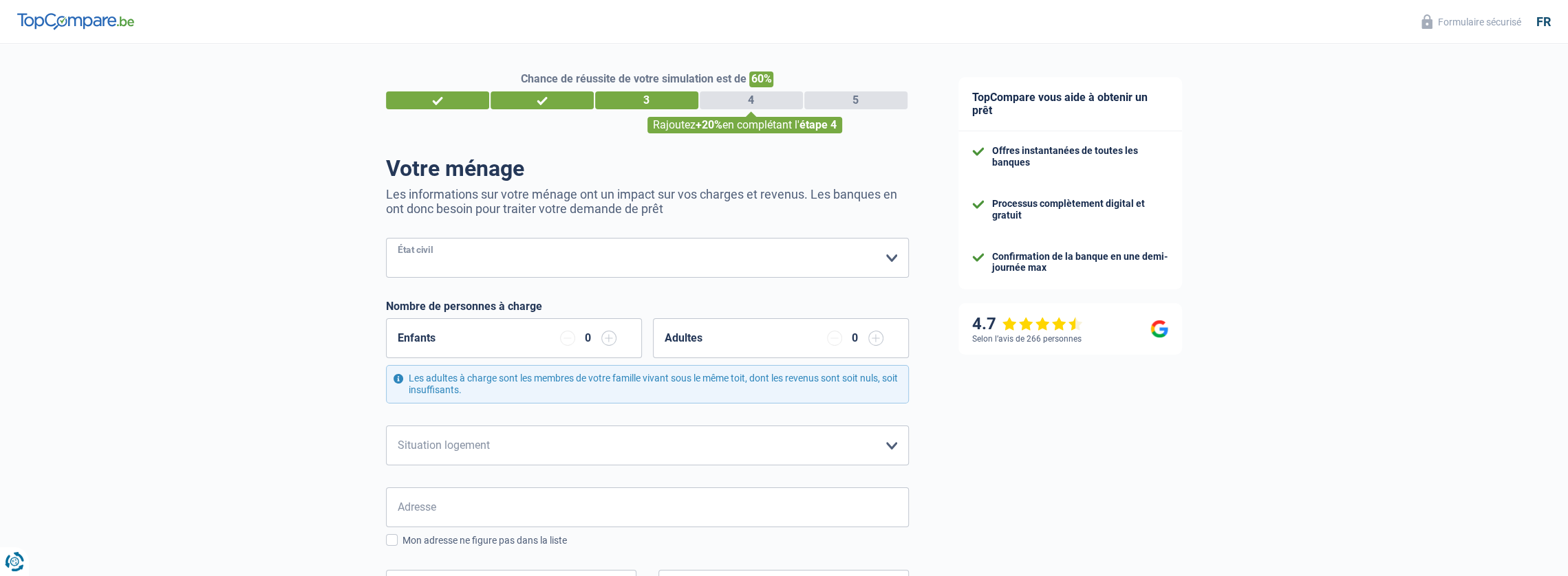
click at [889, 263] on select "Célibataire Marié(e) Cohabitant(e) légal(e) Divorcé(e) Veuf(ve) Séparé (de fait…" at bounding box center [647, 258] width 523 height 40
select select "single"
click at [386, 240] on select "Célibataire Marié(e) Cohabitant(e) légal(e) Divorcé(e) Veuf(ve) Séparé (de fait…" at bounding box center [647, 258] width 523 height 40
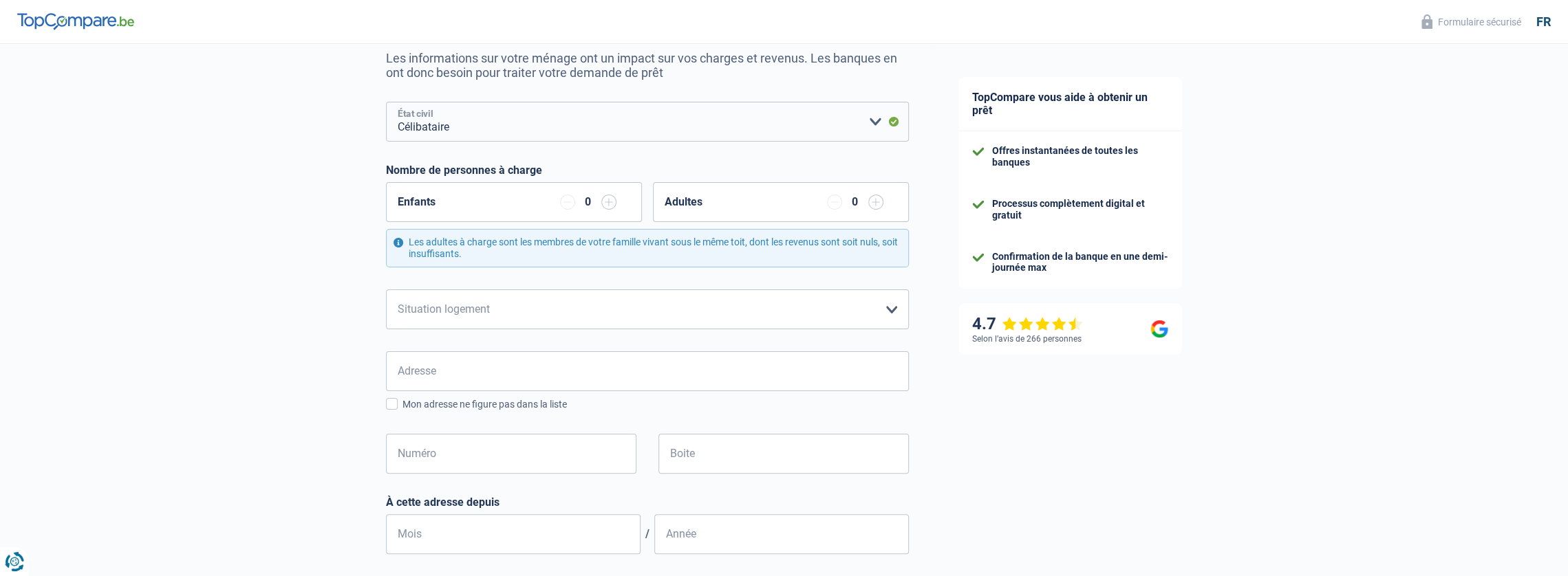
scroll to position [138, 0]
click at [844, 307] on select "Locataire Propriétaire avec prêt hypothécaire Propriétaire sans prêt hypothécai…" at bounding box center [647, 308] width 523 height 40
select select "rents"
click at [386, 288] on select "Locataire Propriétaire avec prêt hypothécaire Propriétaire sans prêt hypothécai…" at bounding box center [647, 308] width 523 height 40
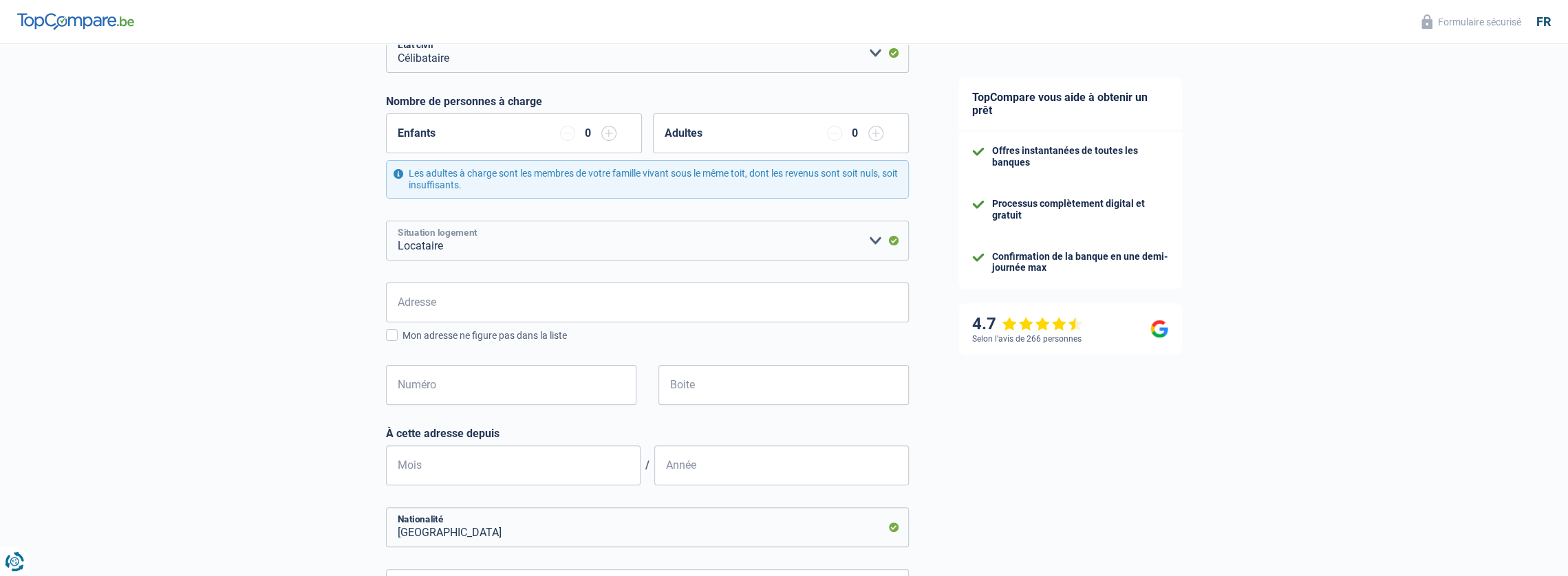
scroll to position [206, 0]
click at [571, 307] on input "Adresse" at bounding box center [647, 301] width 523 height 40
type input "ruelle Burton 6/C"
type input "Belgique"
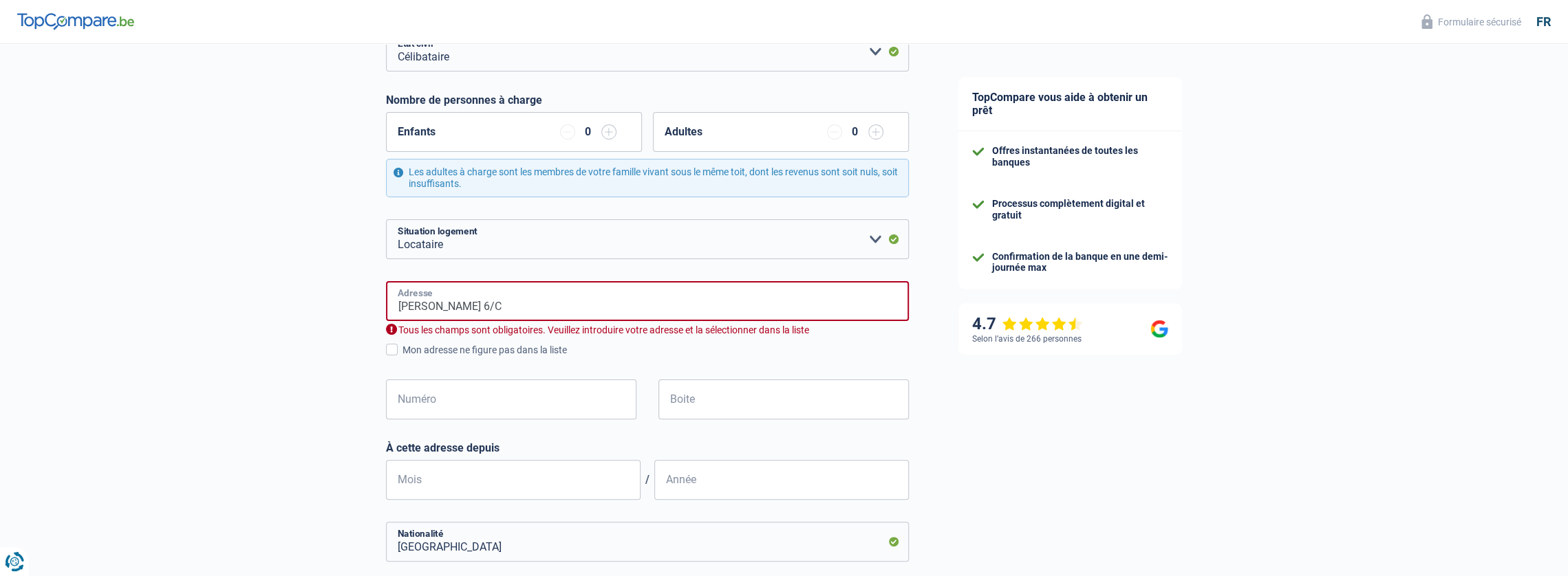
type input "Belgique"
click at [520, 310] on input "ruelle Burton 6/C" at bounding box center [647, 301] width 523 height 40
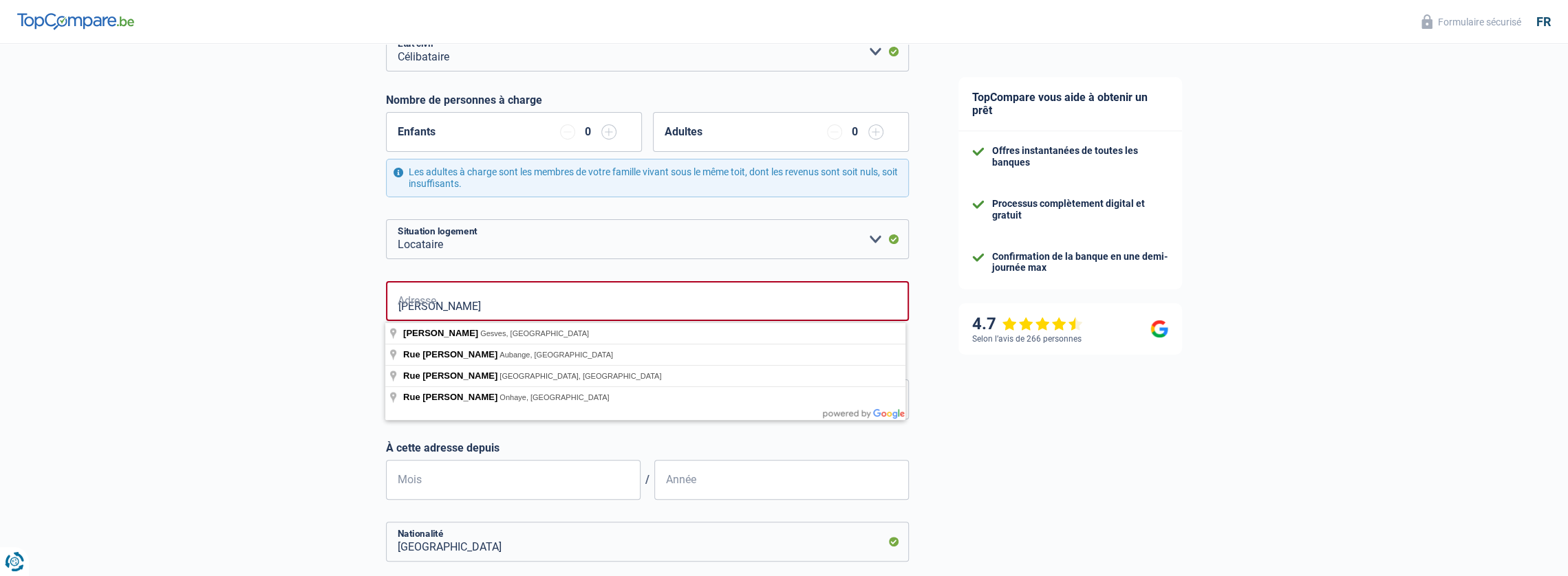
type input "ruelle Burton"
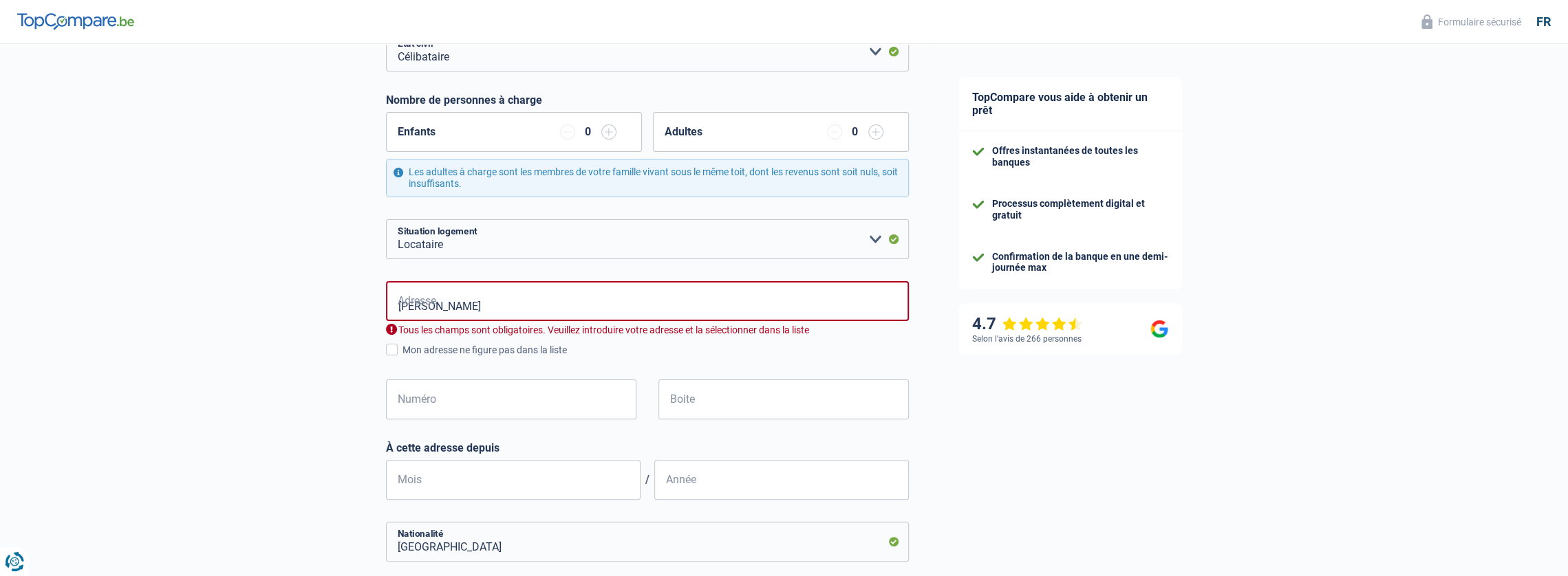
click at [306, 365] on div "Chance de réussite de votre simulation est de 60% 1 2 3 4 5 Rajoutez +20% en co…" at bounding box center [467, 367] width 934 height 1069
click at [496, 400] on input "Numéro" at bounding box center [511, 399] width 250 height 40
type input "6"
click at [760, 390] on input "Boite" at bounding box center [783, 399] width 250 height 40
type input "C"
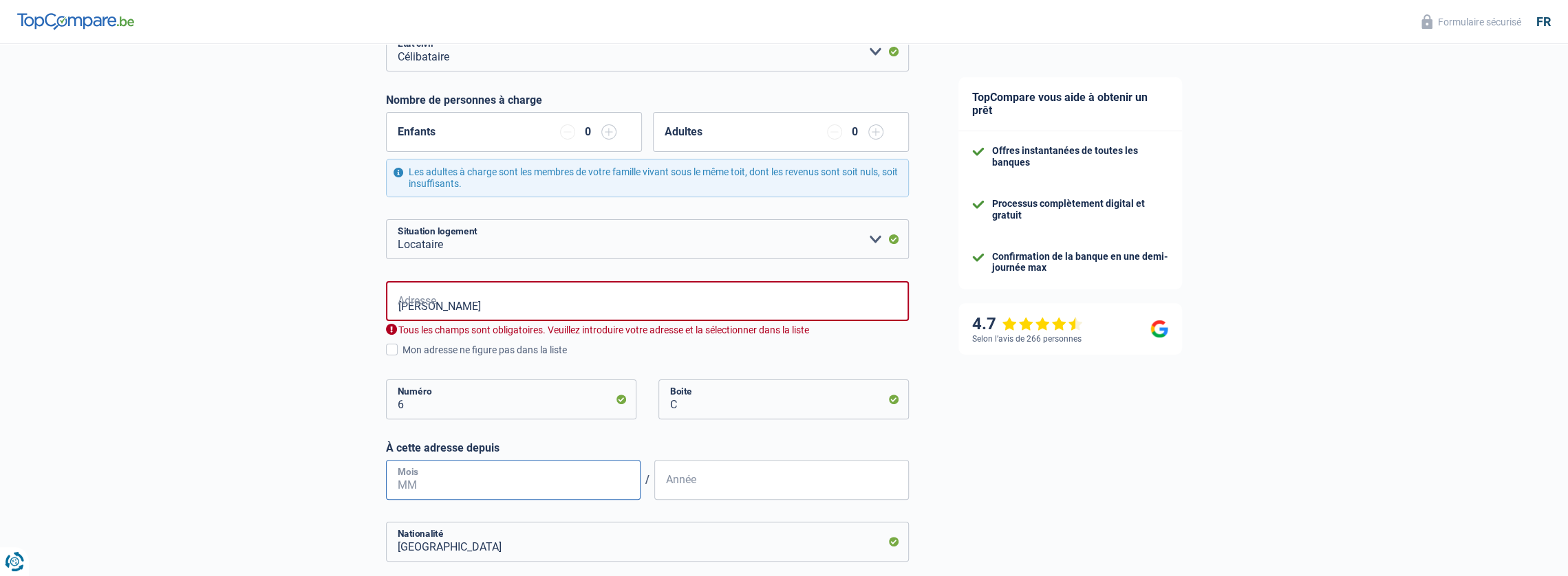
click at [516, 484] on input "Mois" at bounding box center [513, 480] width 254 height 40
type input "03"
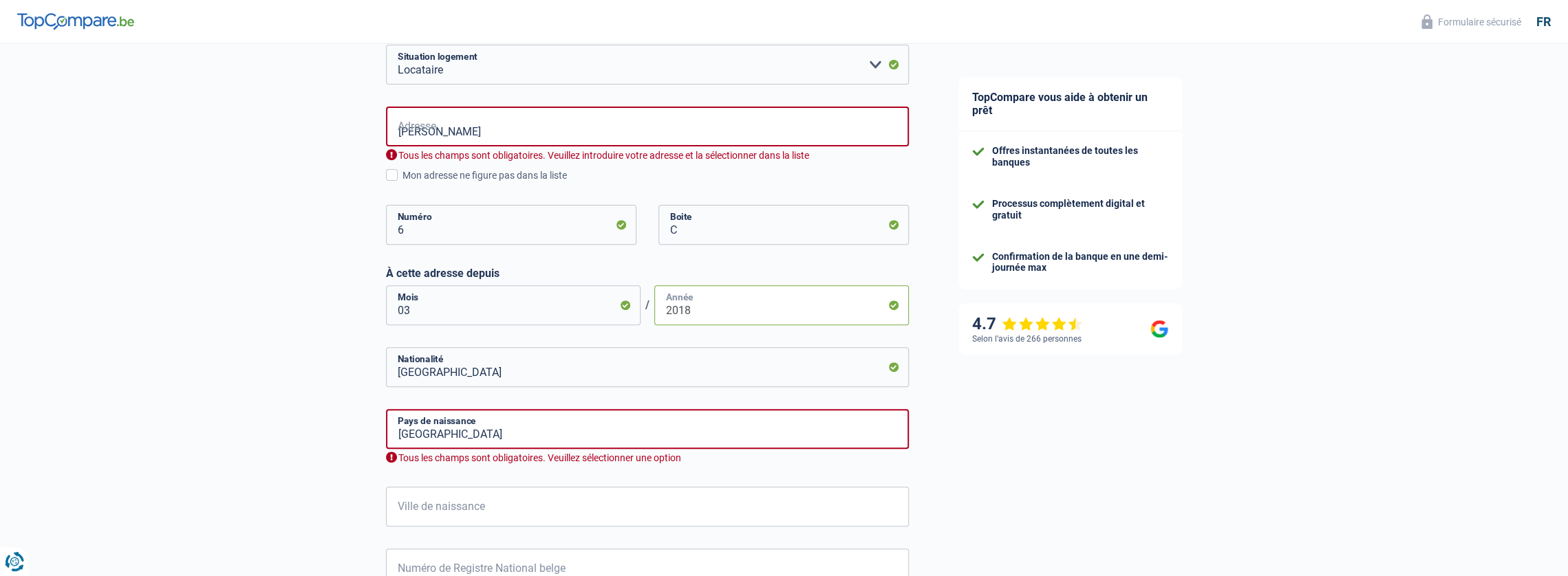
scroll to position [413, 0]
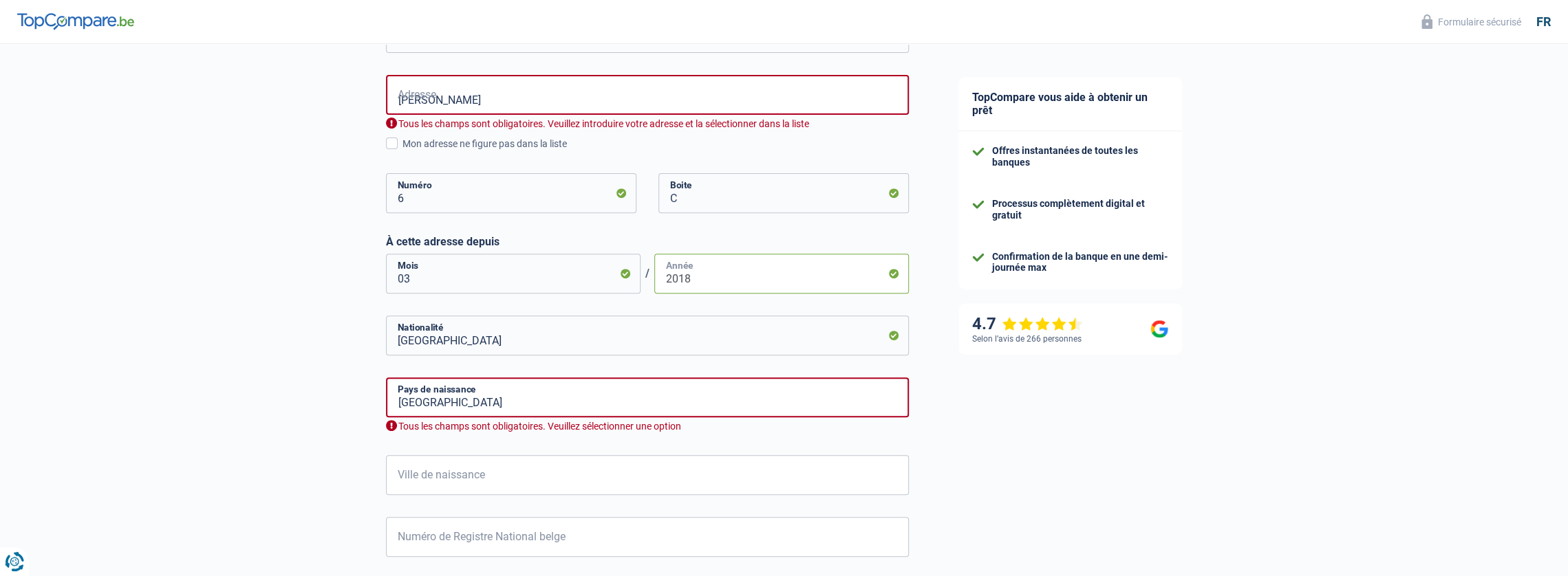
type input "2018"
click at [527, 399] on input "Belgique" at bounding box center [647, 397] width 523 height 40
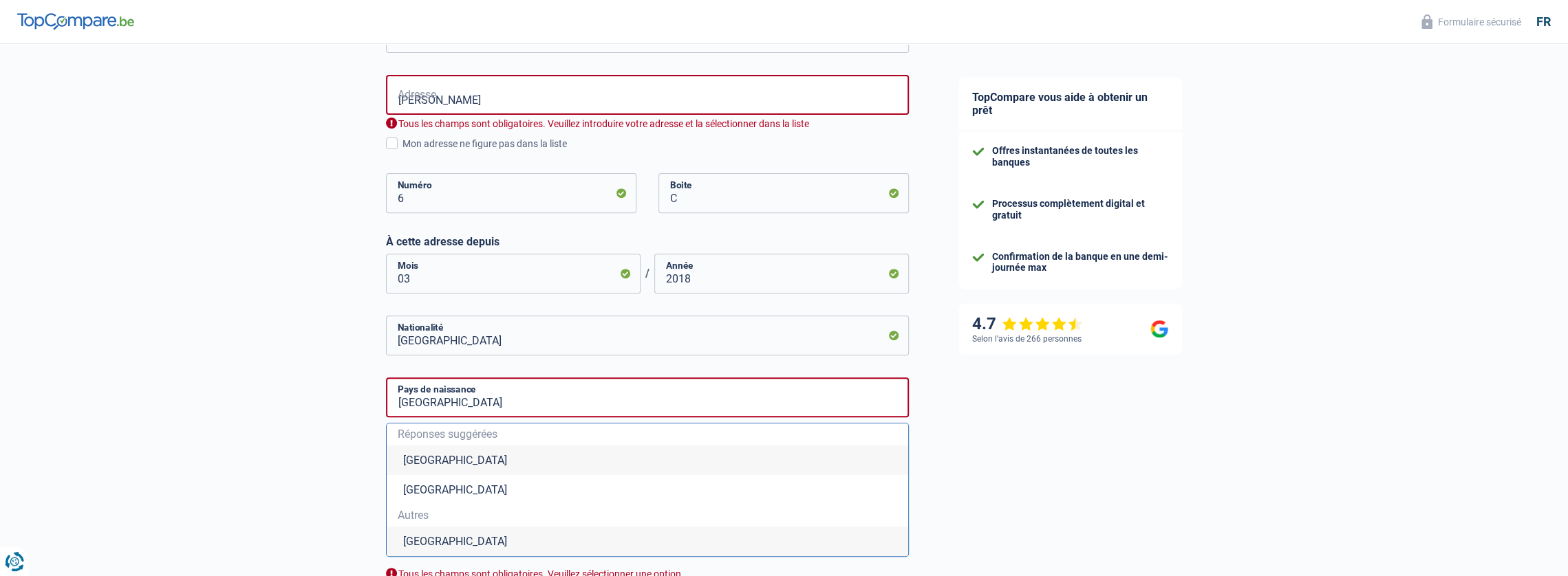
click at [400, 462] on li "Belgique" at bounding box center [647, 460] width 522 height 30
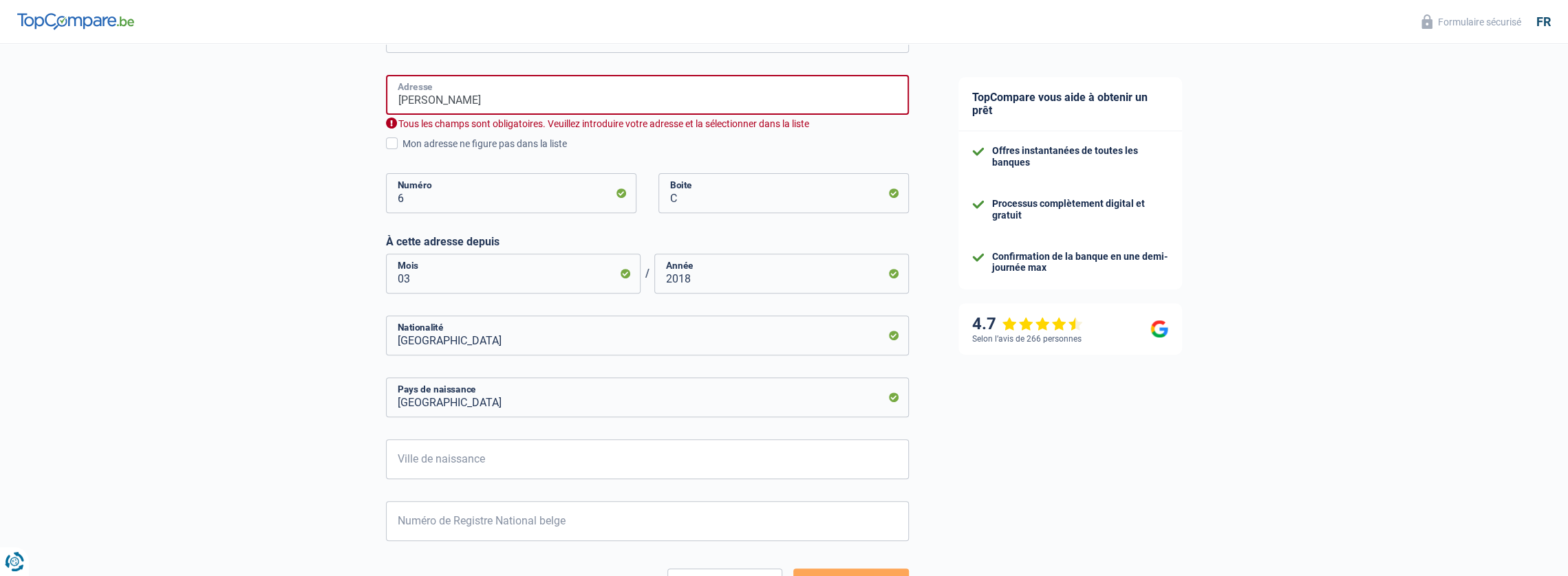
click at [480, 105] on input "ruelle Burton" at bounding box center [647, 95] width 523 height 40
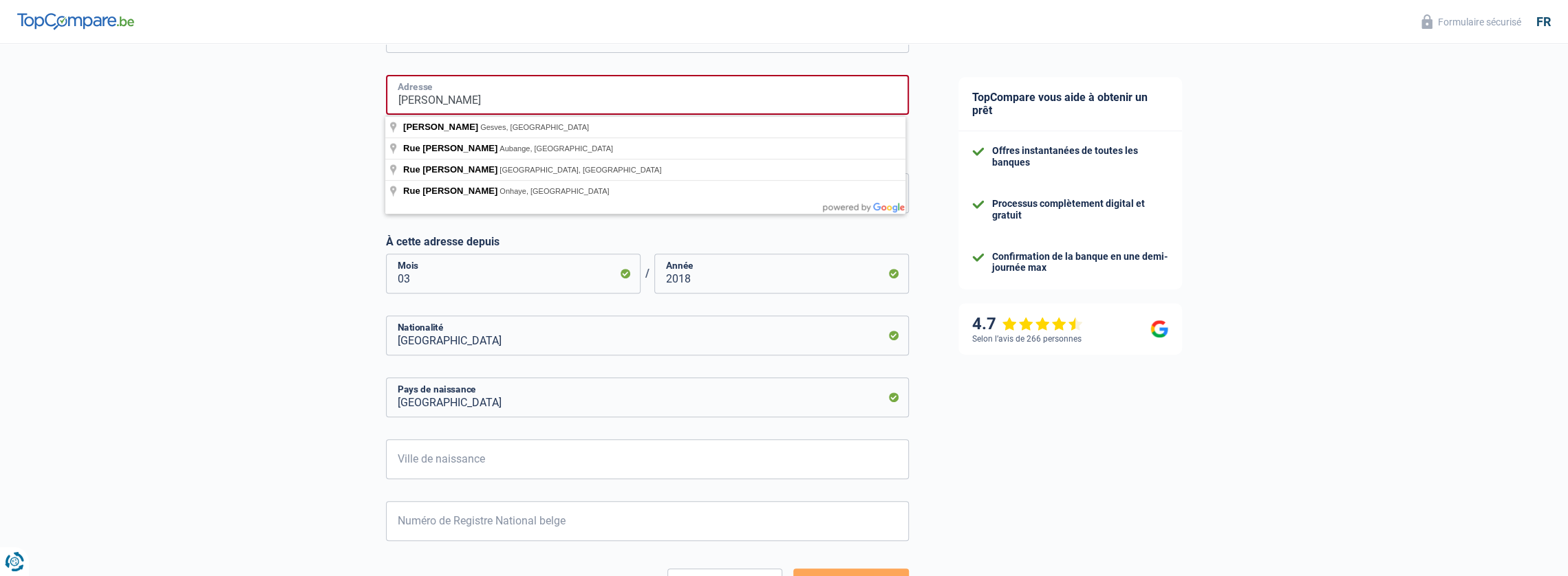
drag, startPoint x: 478, startPoint y: 103, endPoint x: 379, endPoint y: 110, distance: 99.2
click at [379, 110] on div "Chance de réussite de votre simulation est de 60% 1 2 3 4 5 Rajoutez +20% en co…" at bounding box center [467, 152] width 934 height 1053
type input "Ruelle Burton"
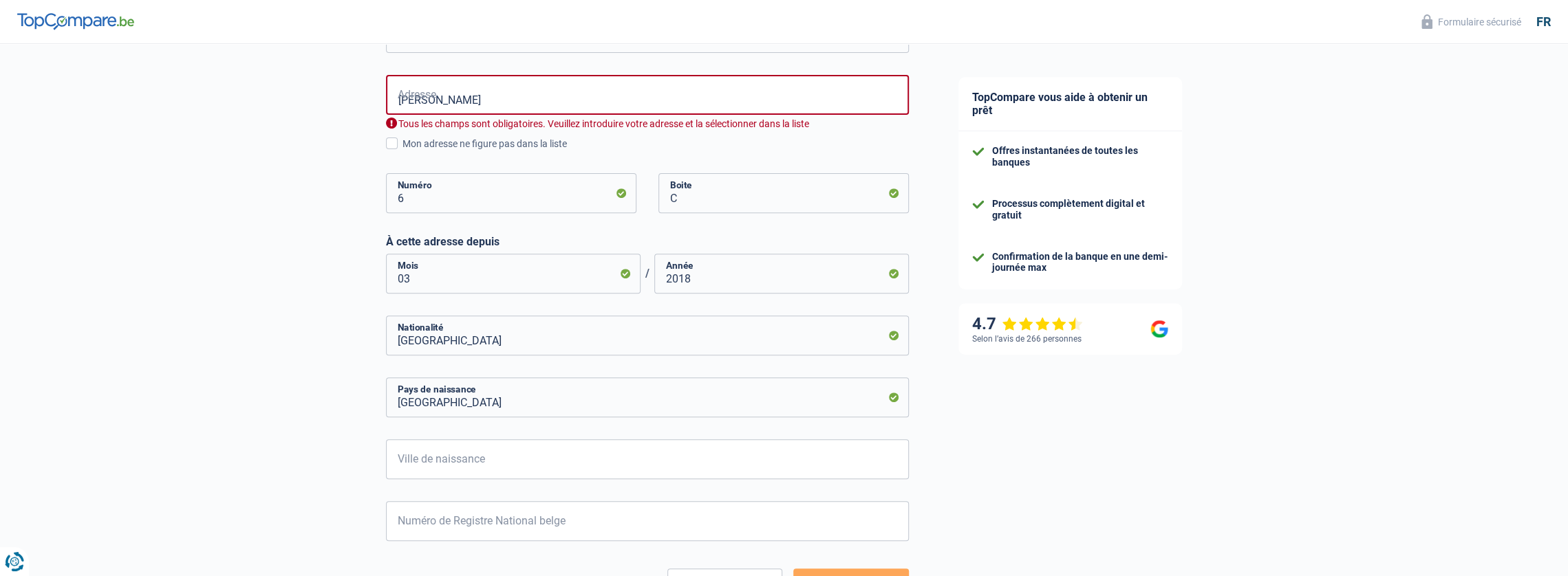
click at [249, 366] on div "Chance de réussite de votre simulation est de 60% 1 2 3 4 5 Rajoutez +20% en co…" at bounding box center [467, 152] width 934 height 1053
click at [388, 143] on span at bounding box center [391, 143] width 12 height 12
click at [403, 151] on input "Mon adresse ne figure pas dans la liste" at bounding box center [403, 151] width 0 height 0
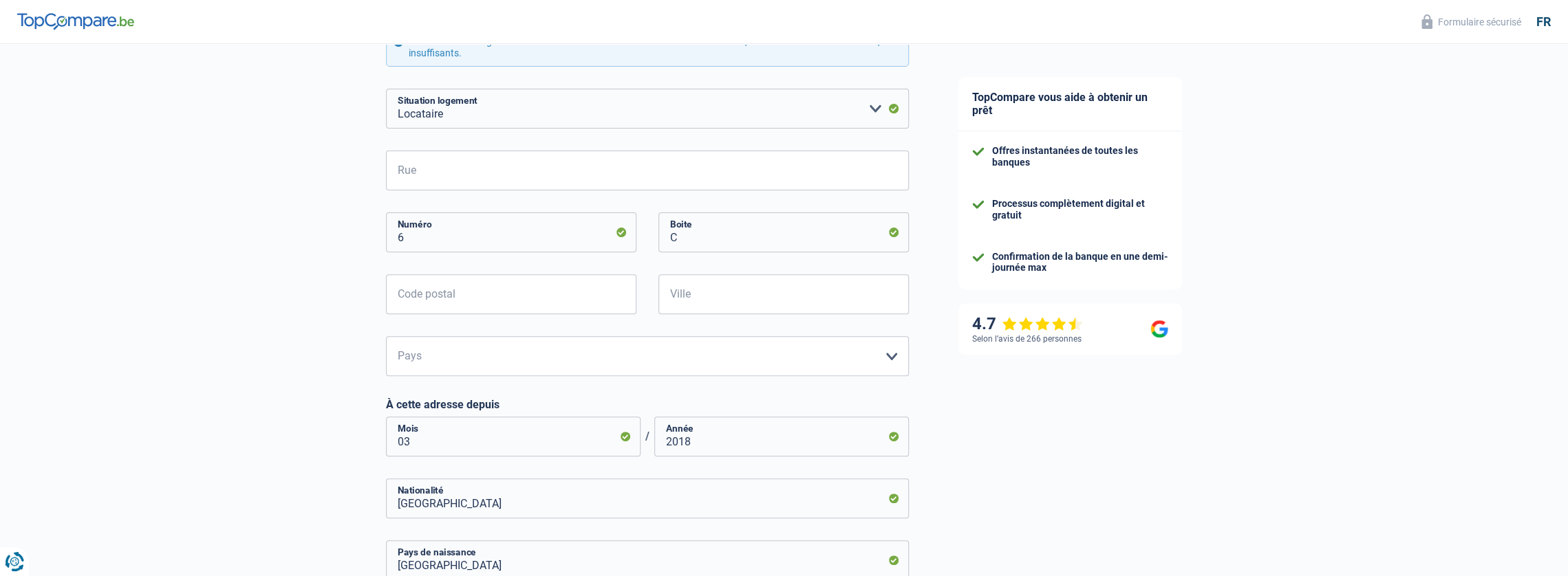
scroll to position [344, 0]
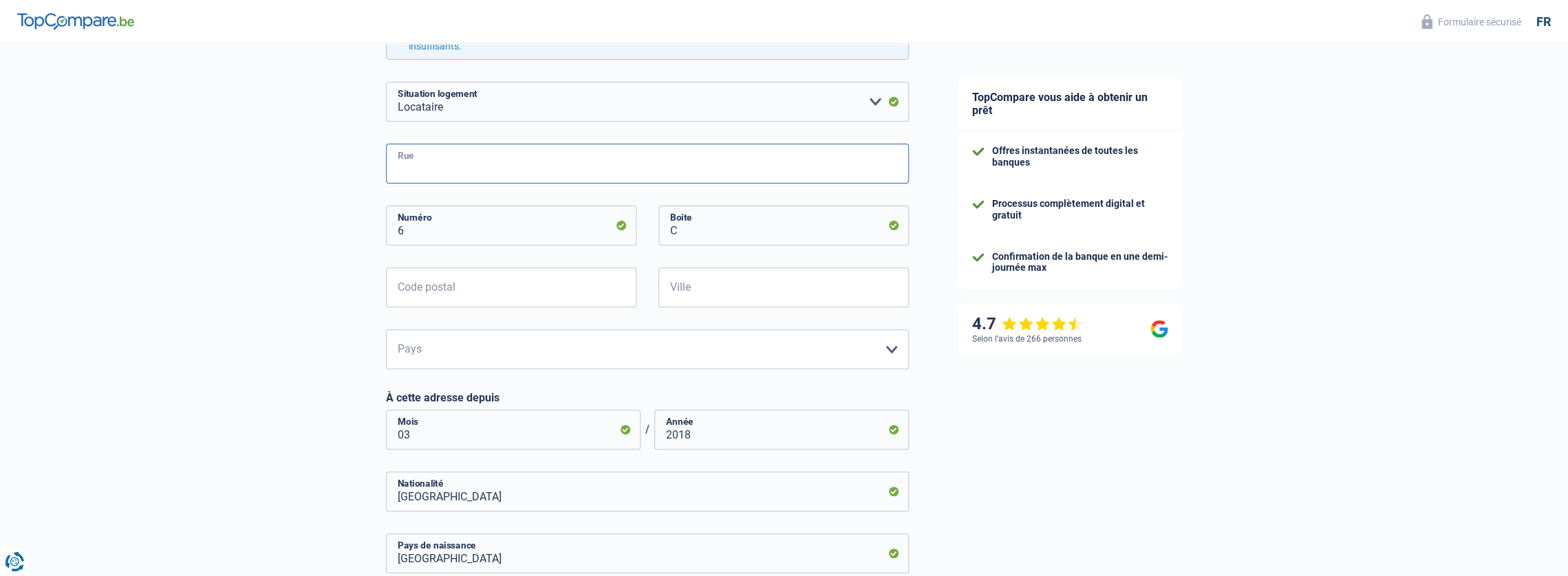
click at [515, 170] on input "Rue" at bounding box center [647, 164] width 523 height 40
type input "r"
type input "Ruelle Burton"
click at [548, 280] on input "Code postal" at bounding box center [511, 287] width 250 height 40
type input "5340"
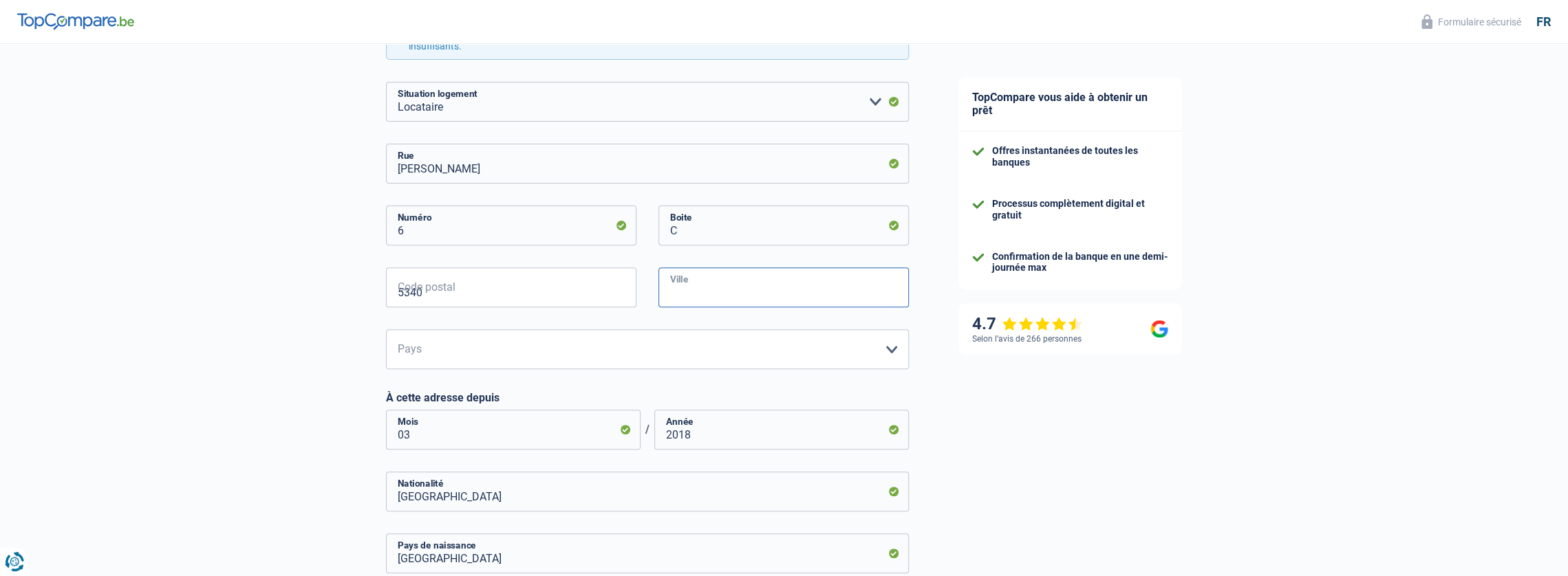
type input "Gesves"
click at [563, 348] on select "Belgique Luxembourg Veuillez sélectionner une option" at bounding box center [647, 350] width 523 height 40
select select "BE"
click at [386, 330] on select "Belgique Luxembourg Veuillez sélectionner une option" at bounding box center [647, 350] width 523 height 40
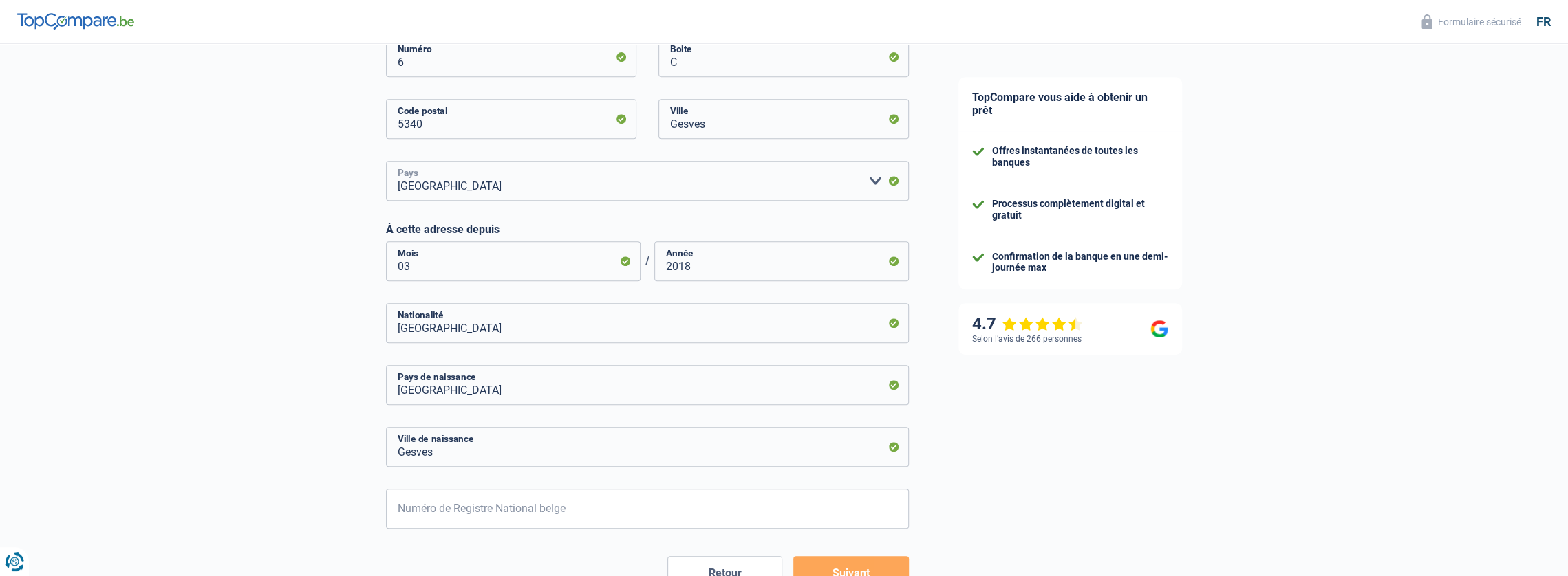
scroll to position [550, 0]
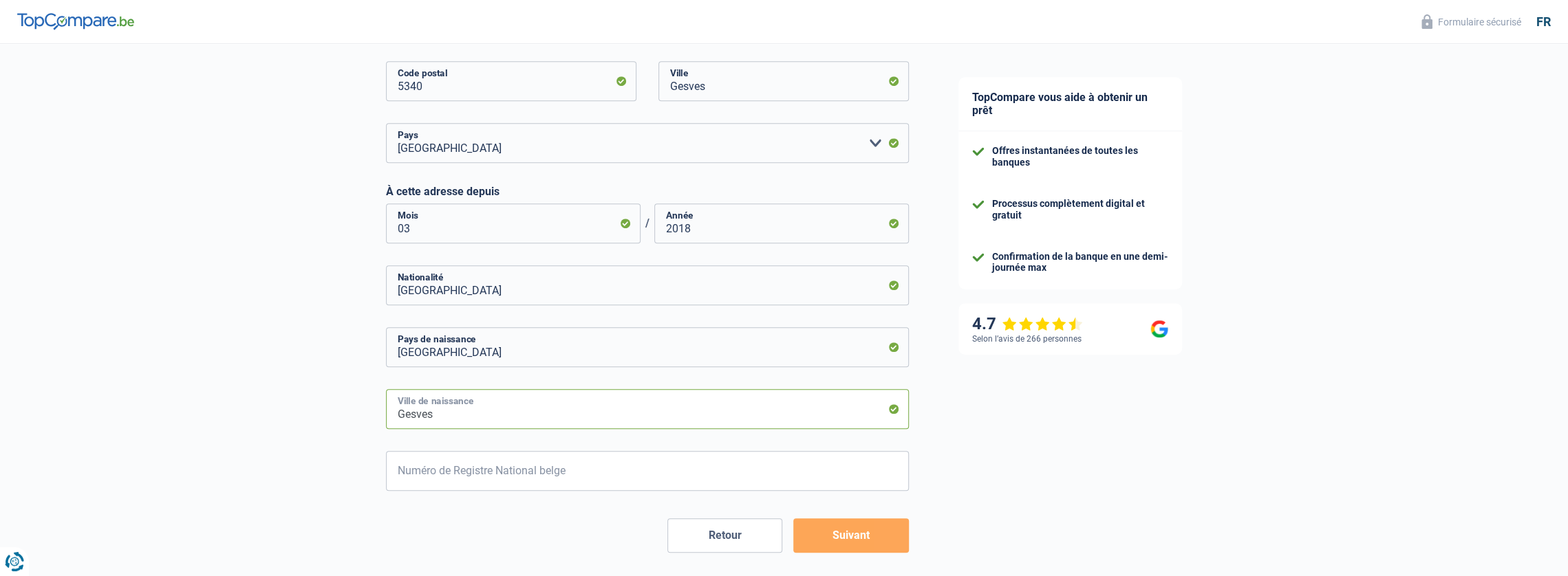
drag, startPoint x: 450, startPoint y: 418, endPoint x: 385, endPoint y: 422, distance: 65.1
click at [386, 422] on input "Gesves" at bounding box center [647, 409] width 523 height 40
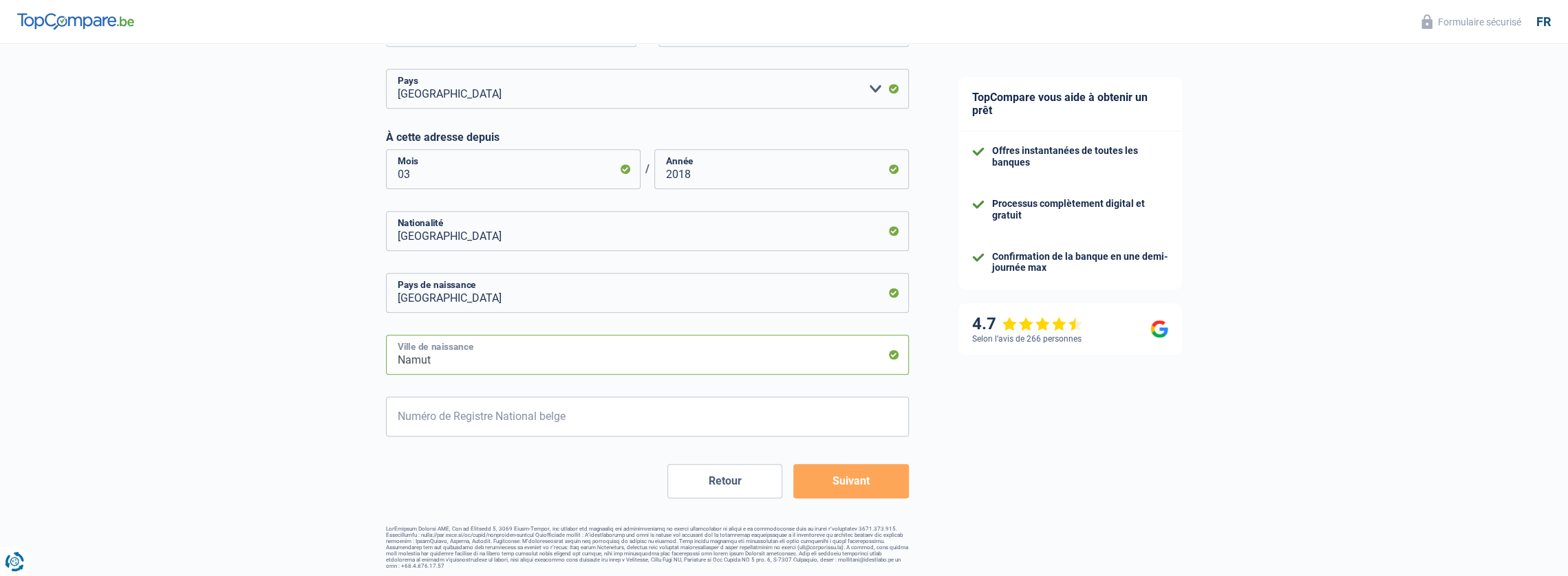
type input "Namut"
click at [547, 423] on input "Numéro de Registre National belge" at bounding box center [647, 417] width 523 height 40
type input "74.01.24-285.71"
click at [868, 485] on button "Suivant" at bounding box center [851, 481] width 115 height 35
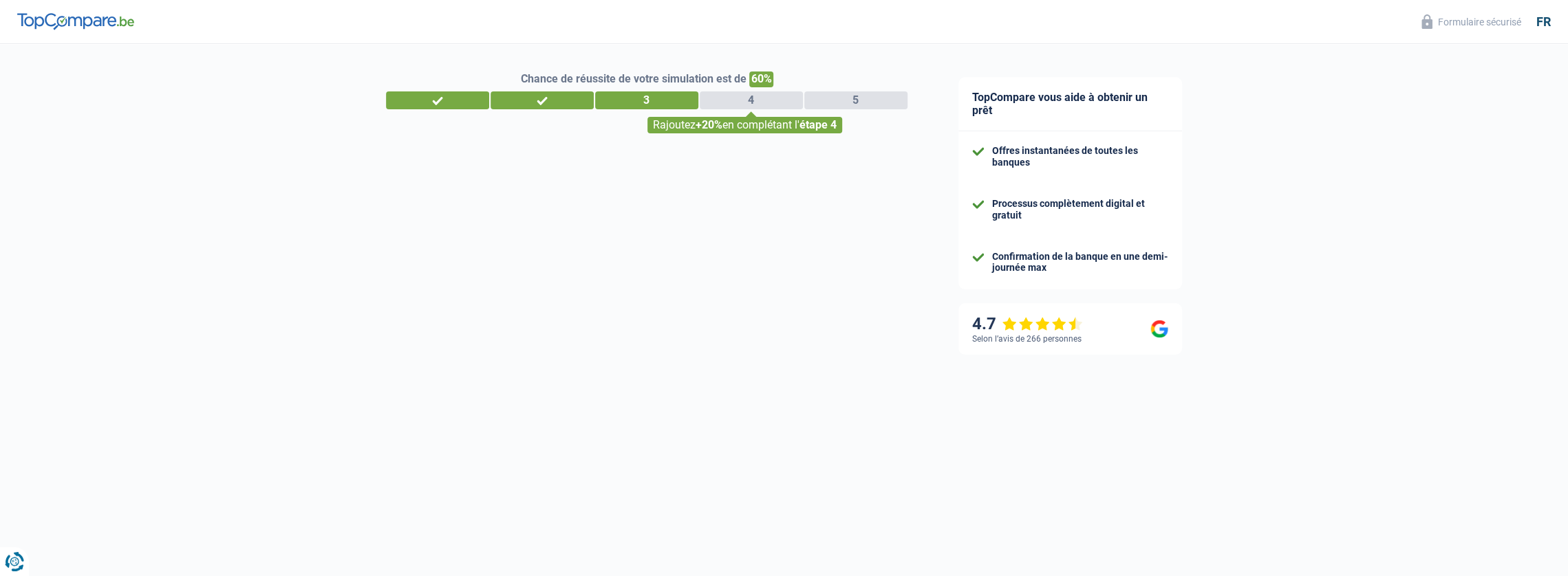
select select "netSalary"
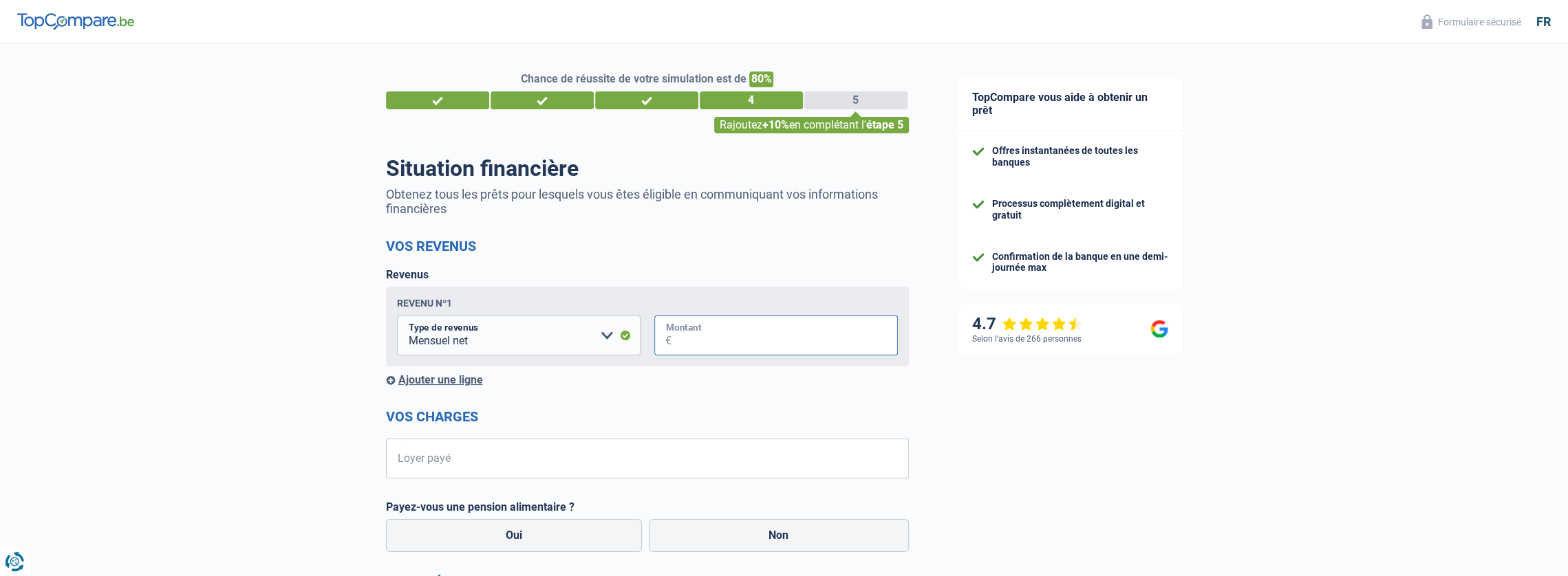
click at [747, 341] on input "Montant" at bounding box center [784, 336] width 227 height 40
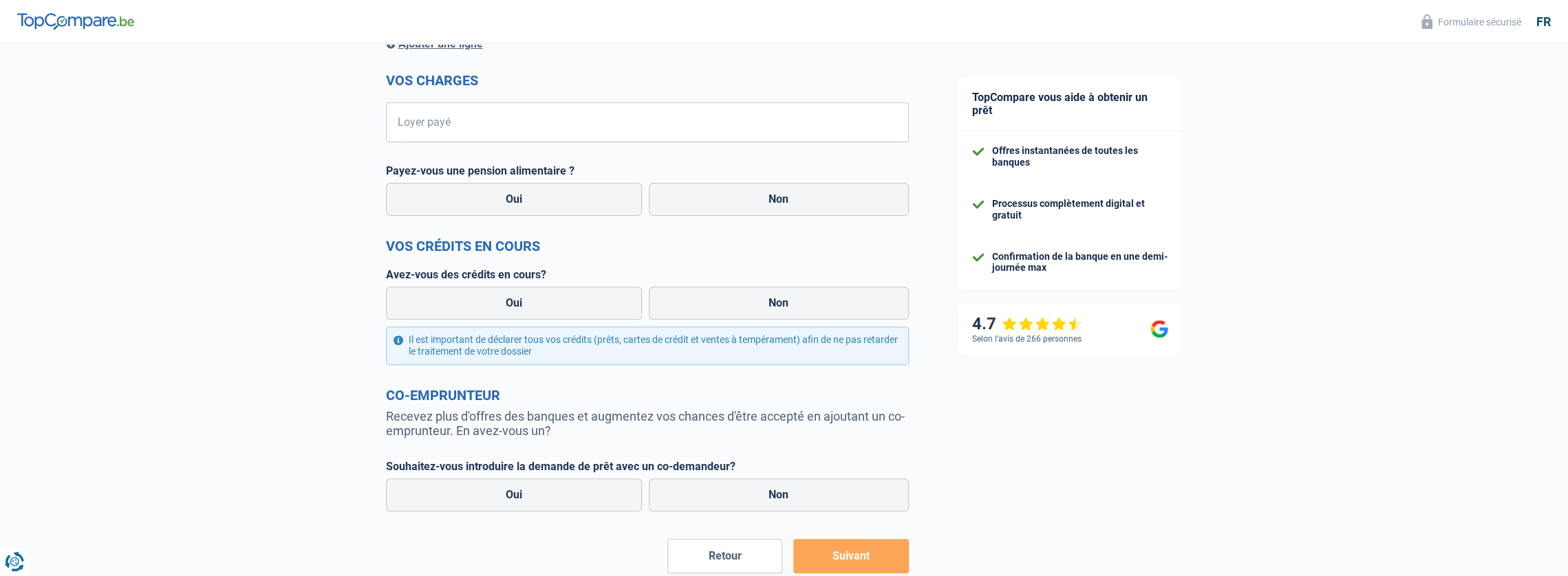
scroll to position [69, 0]
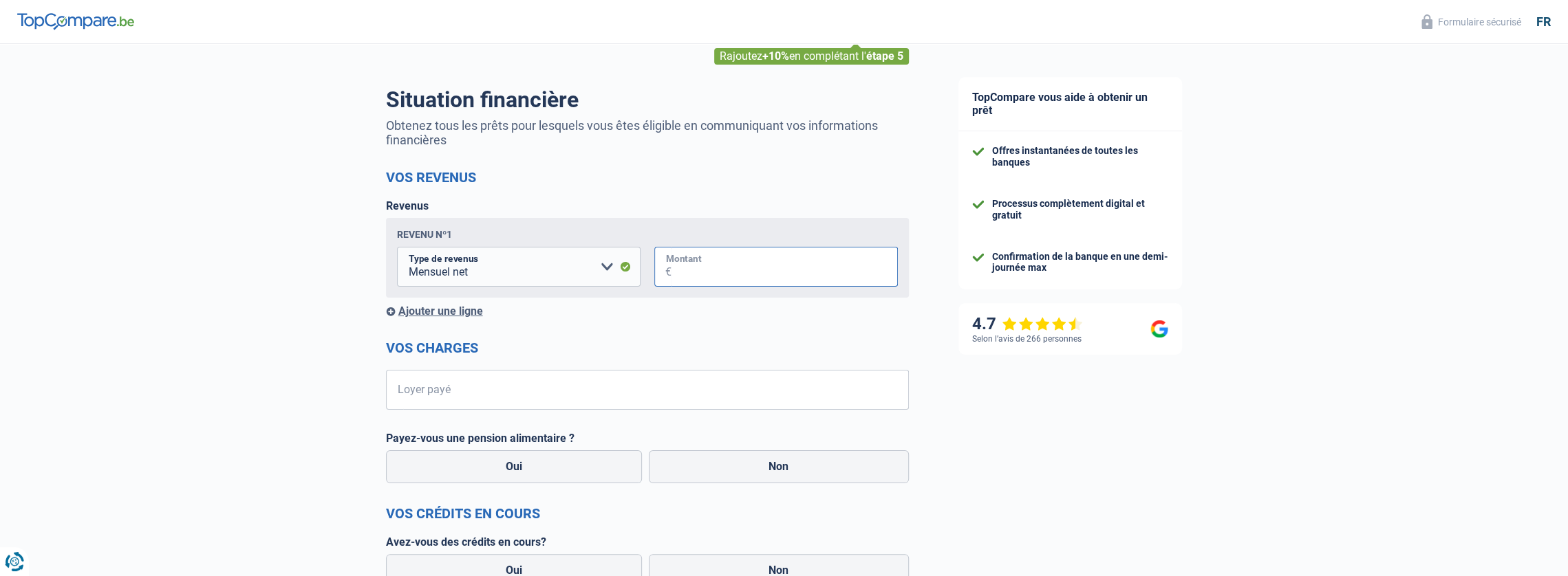
click at [696, 280] on input "Montant" at bounding box center [784, 267] width 227 height 40
type input "3.500"
click at [473, 394] on input "Loyer payé" at bounding box center [656, 390] width 506 height 40
type input "1.000"
click at [579, 472] on label "Oui" at bounding box center [514, 467] width 256 height 33
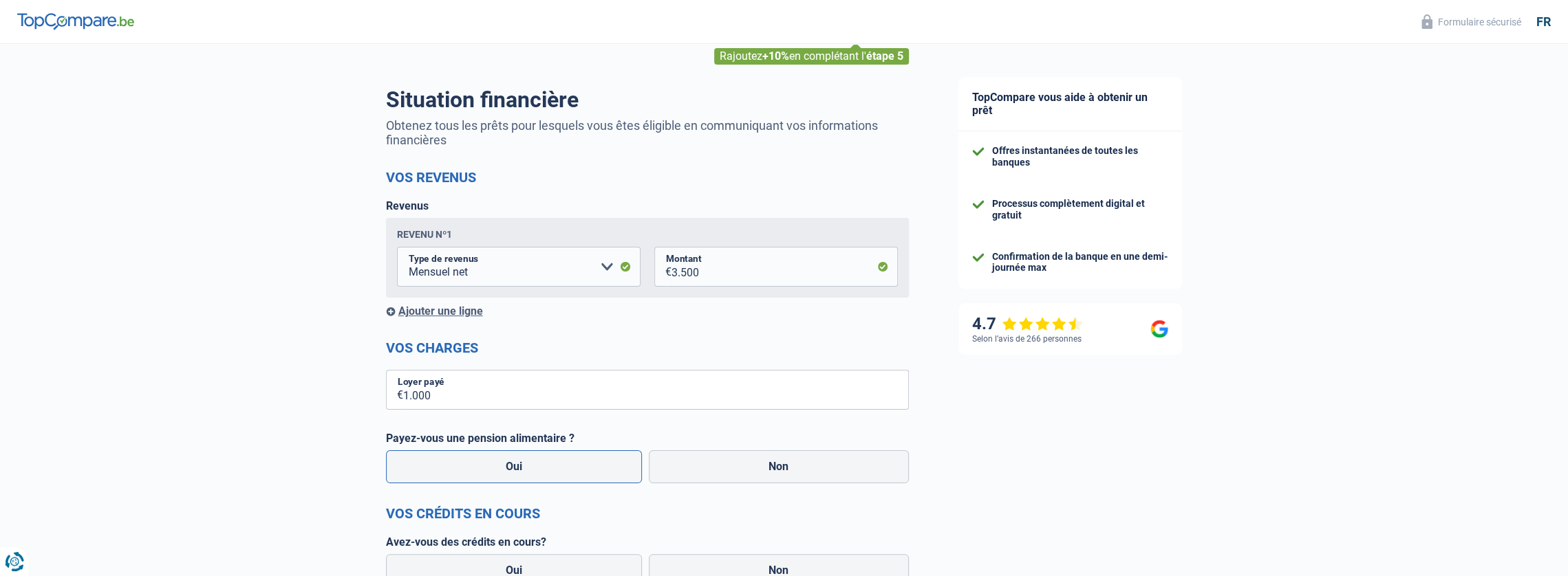
click at [579, 472] on input "Oui" at bounding box center [514, 467] width 256 height 33
radio input "true"
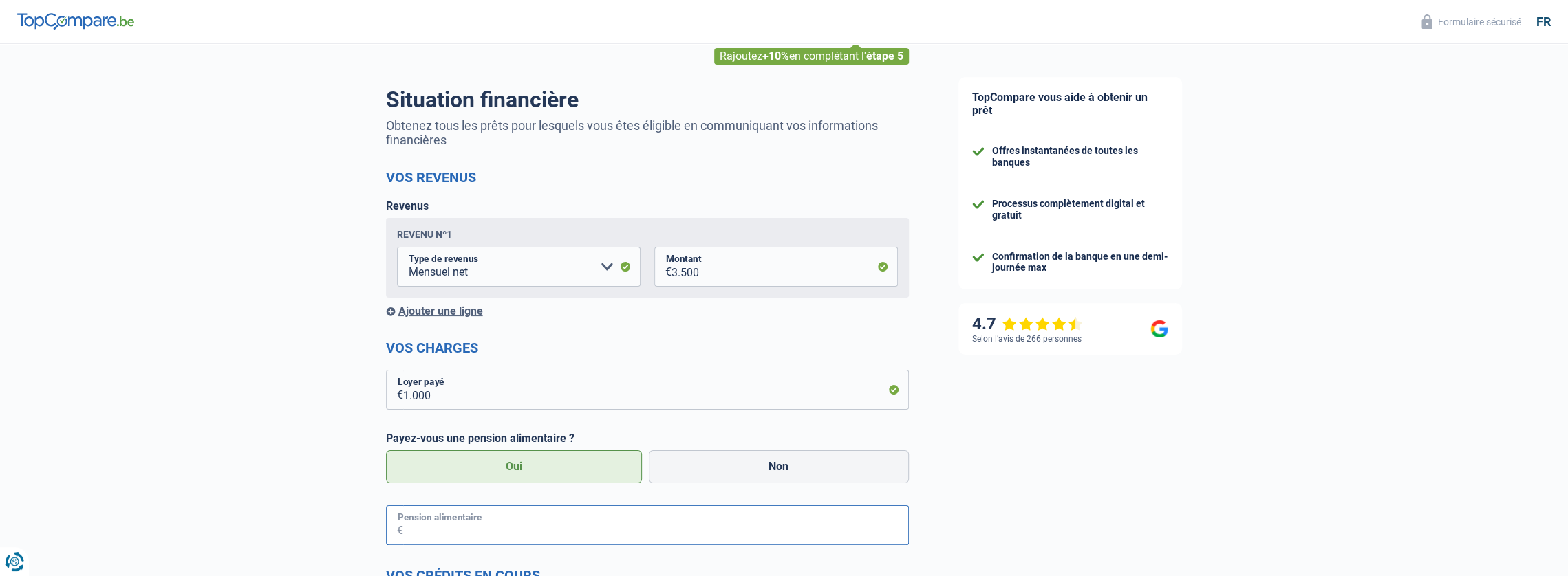
click at [477, 522] on input "Pension alimentaire" at bounding box center [656, 525] width 506 height 40
type input "150"
drag, startPoint x: 289, startPoint y: 489, endPoint x: 296, endPoint y: 486, distance: 7.6
click at [290, 489] on div "Chance de réussite de votre simulation est de 80% 1 2 3 4 5 Rajoutez +10% en co…" at bounding box center [467, 474] width 934 height 1009
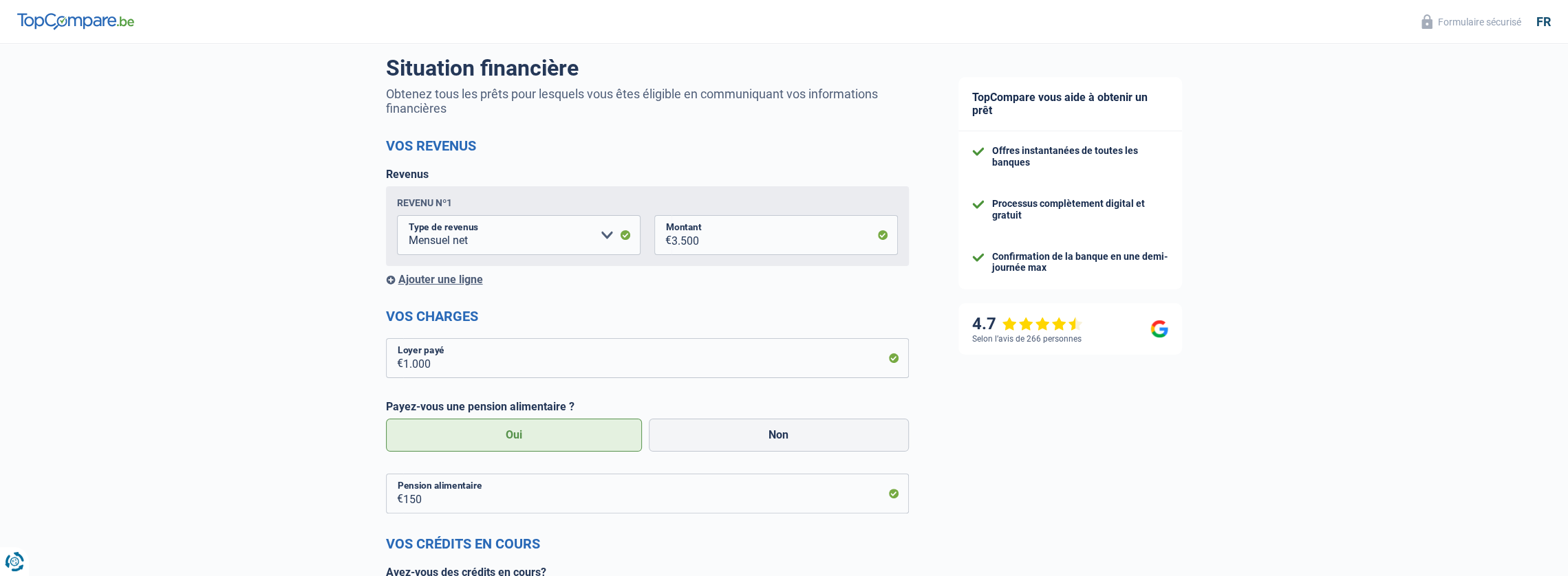
scroll to position [275, 0]
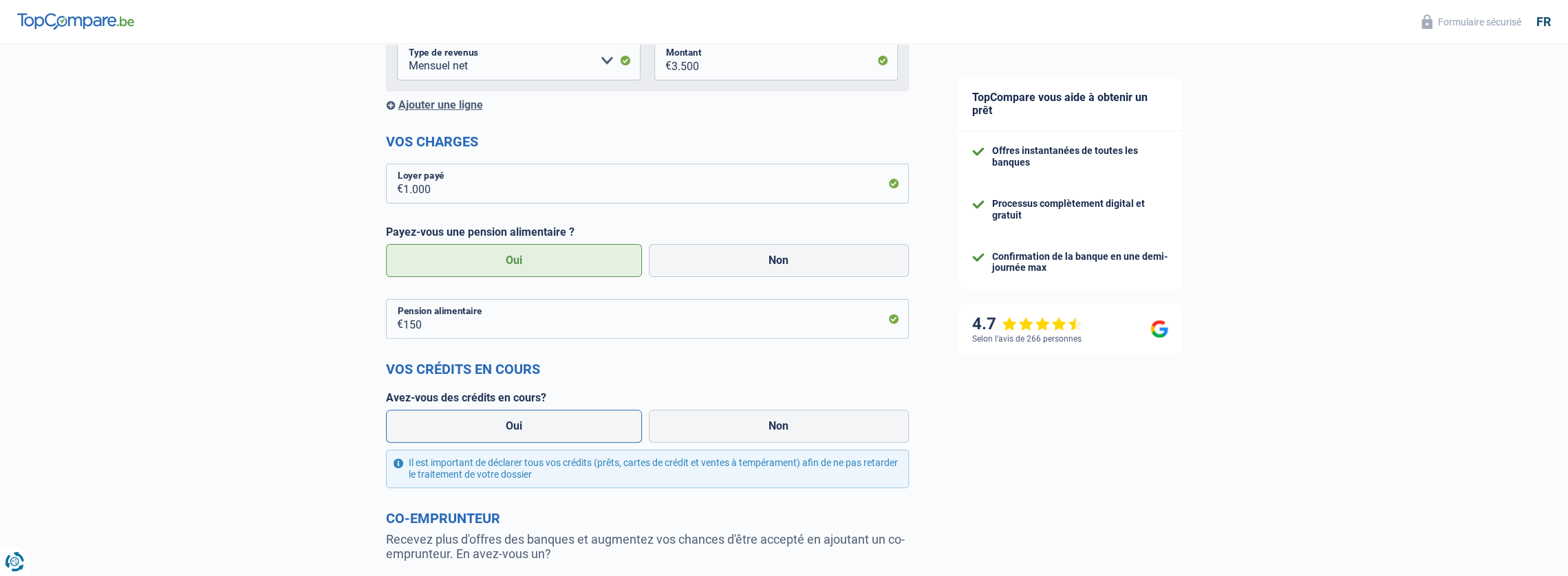
click at [529, 429] on label "Oui" at bounding box center [514, 426] width 256 height 33
click at [529, 429] on input "Oui" at bounding box center [514, 426] width 256 height 33
radio input "true"
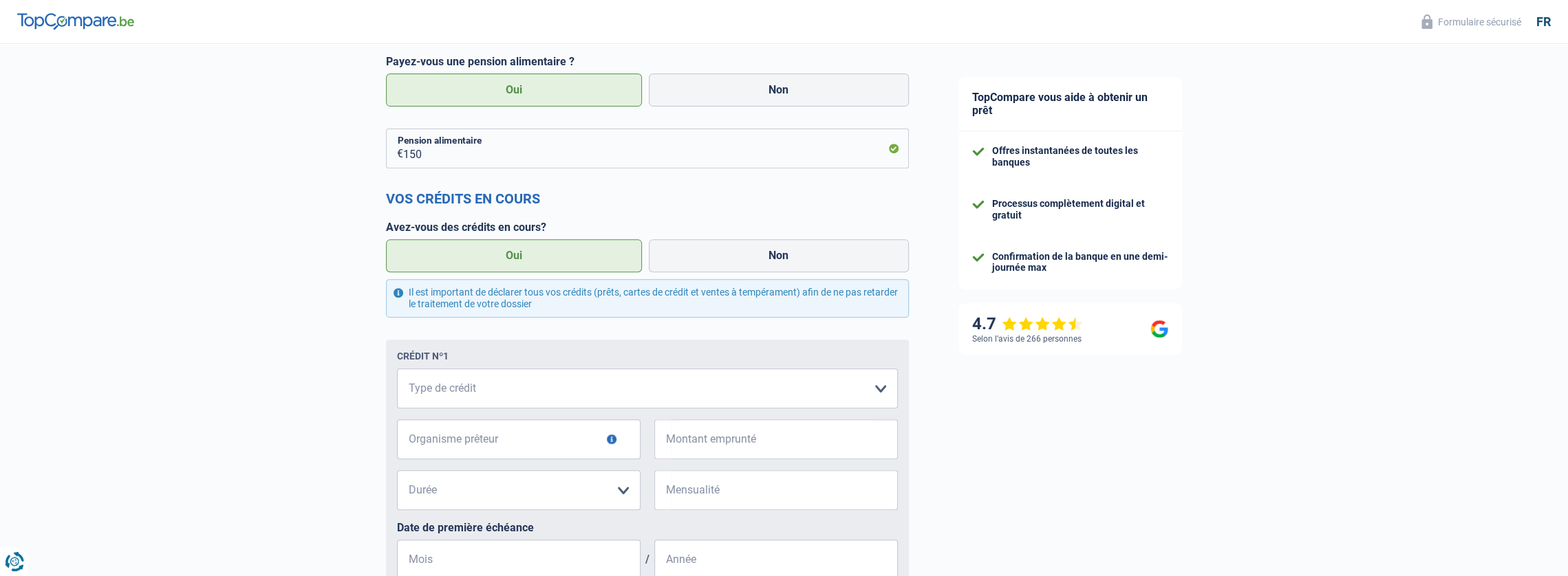
scroll to position [481, 0]
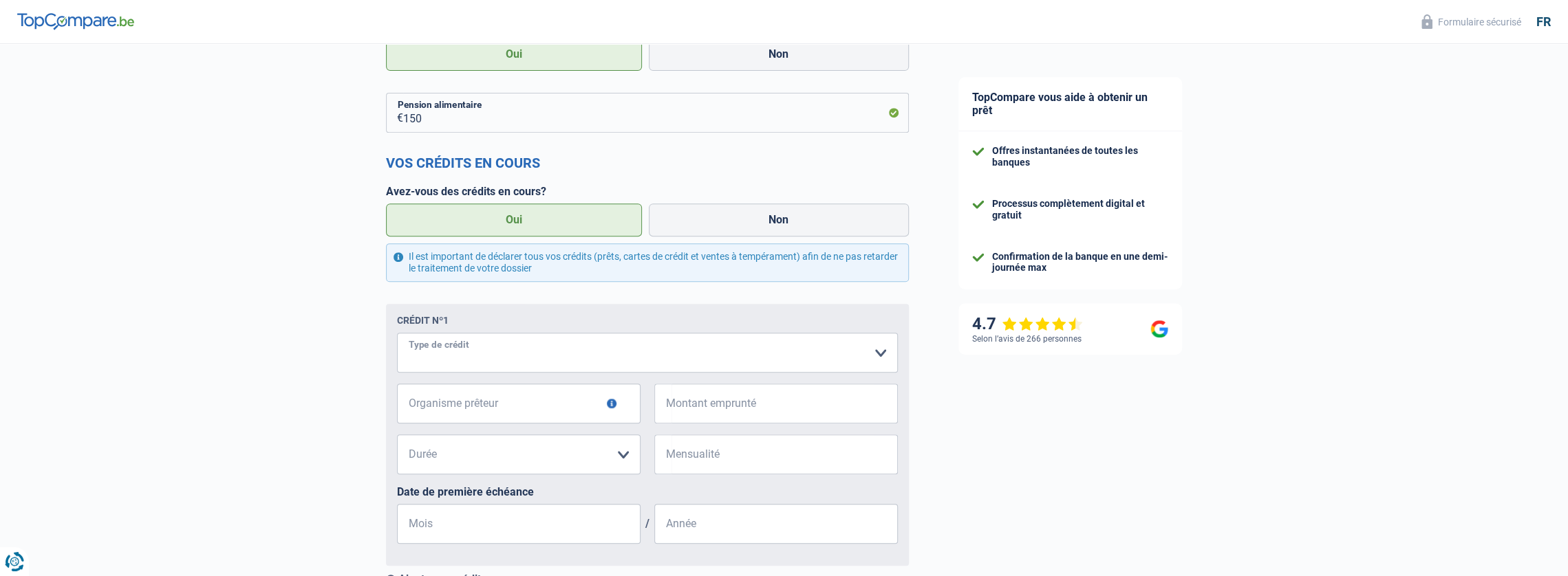
click at [504, 357] on select "Carte ou ouverture de crédit Prêt hypothécaire Vente à tempérament Prêt à tempé…" at bounding box center [647, 353] width 501 height 40
select select "cardOrCredit"
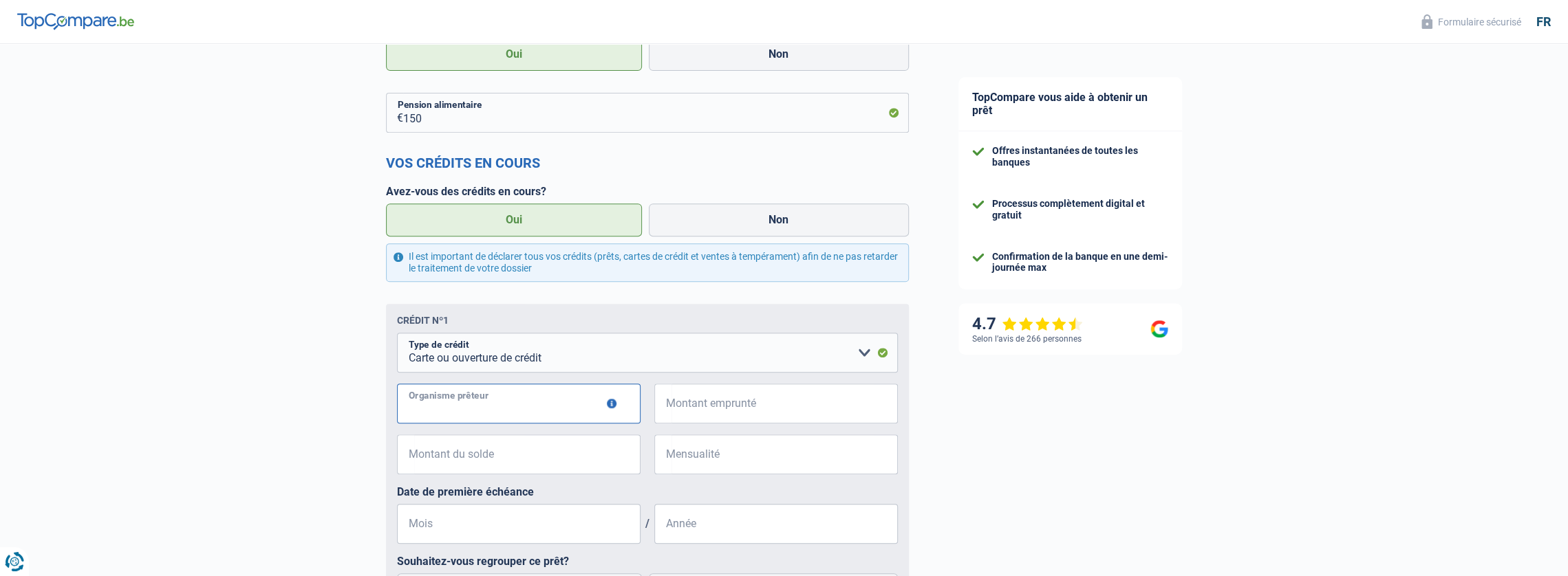
click at [539, 409] on input "Organisme prêteur" at bounding box center [519, 404] width 244 height 40
type input "cofidis"
click at [800, 412] on input "Montant emprunté" at bounding box center [784, 404] width 227 height 40
click at [520, 457] on input "Montant du solde" at bounding box center [527, 455] width 227 height 40
click at [710, 409] on input "3.000" at bounding box center [784, 404] width 227 height 40
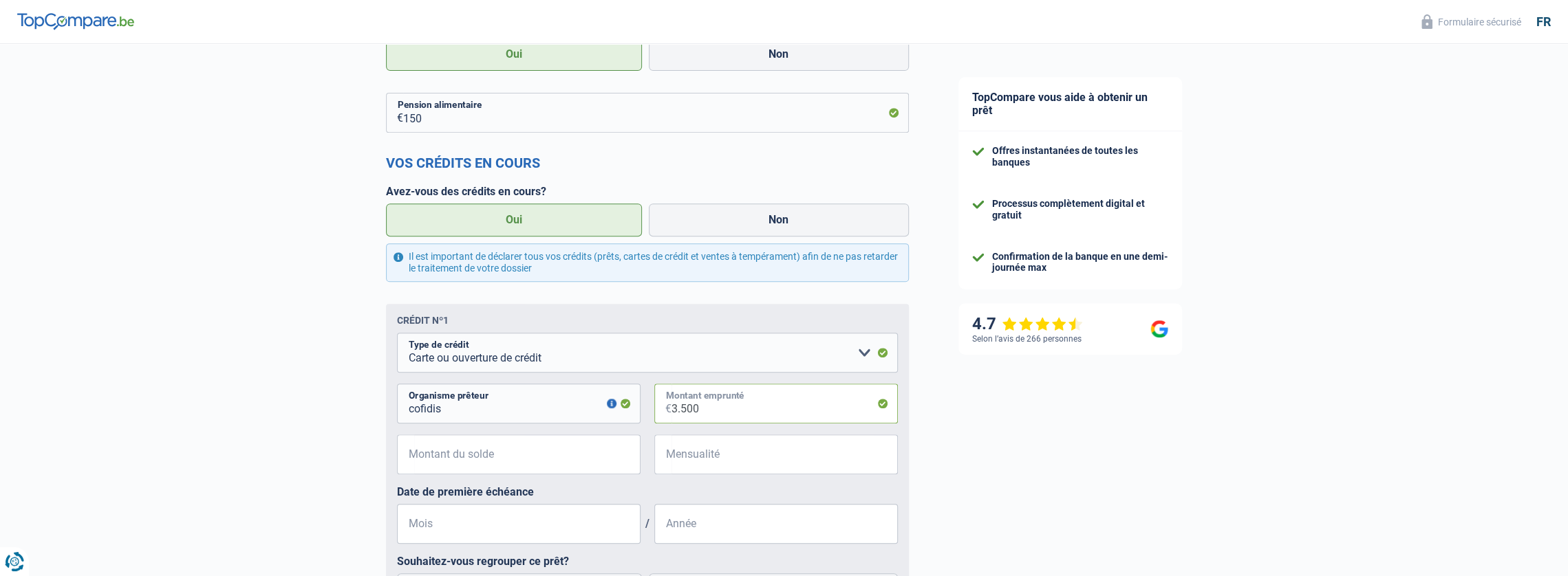
type input "3.500"
click at [518, 458] on input "Montant du solde" at bounding box center [527, 455] width 227 height 40
type input "284.868"
click at [747, 455] on input "Mensualité" at bounding box center [784, 455] width 227 height 40
click at [730, 467] on input "1.789" at bounding box center [784, 455] width 227 height 40
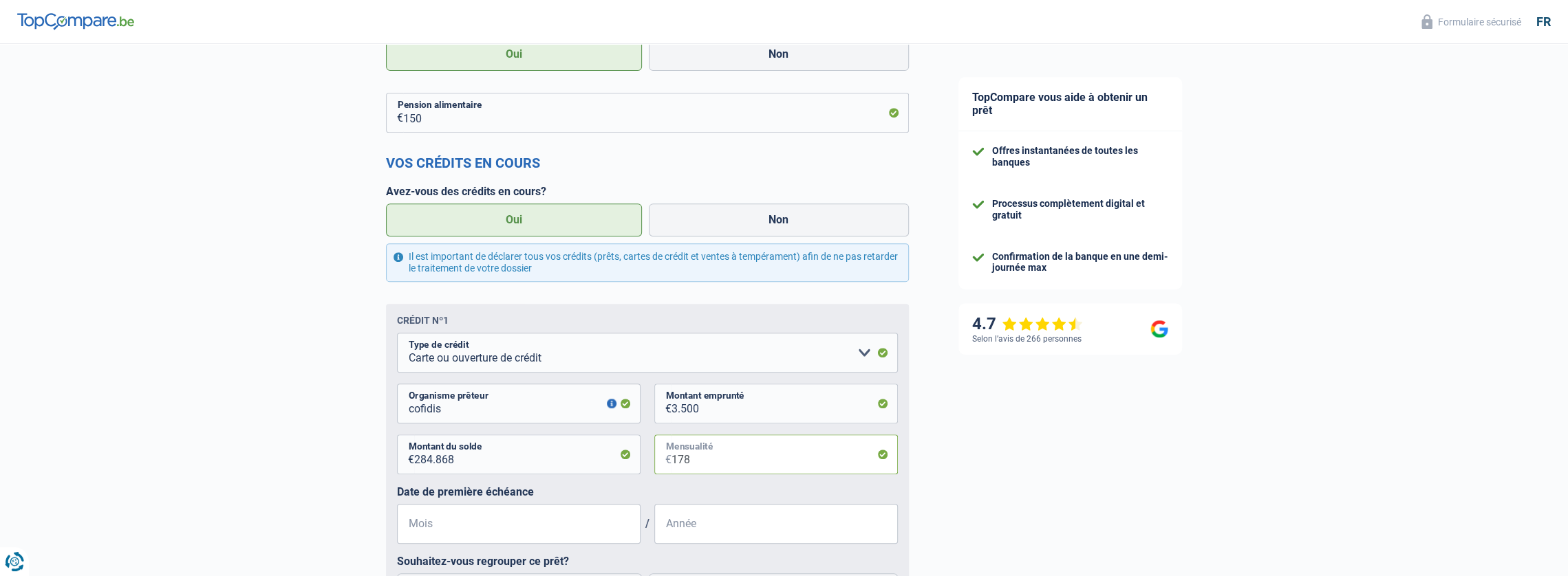
scroll to position [550, 0]
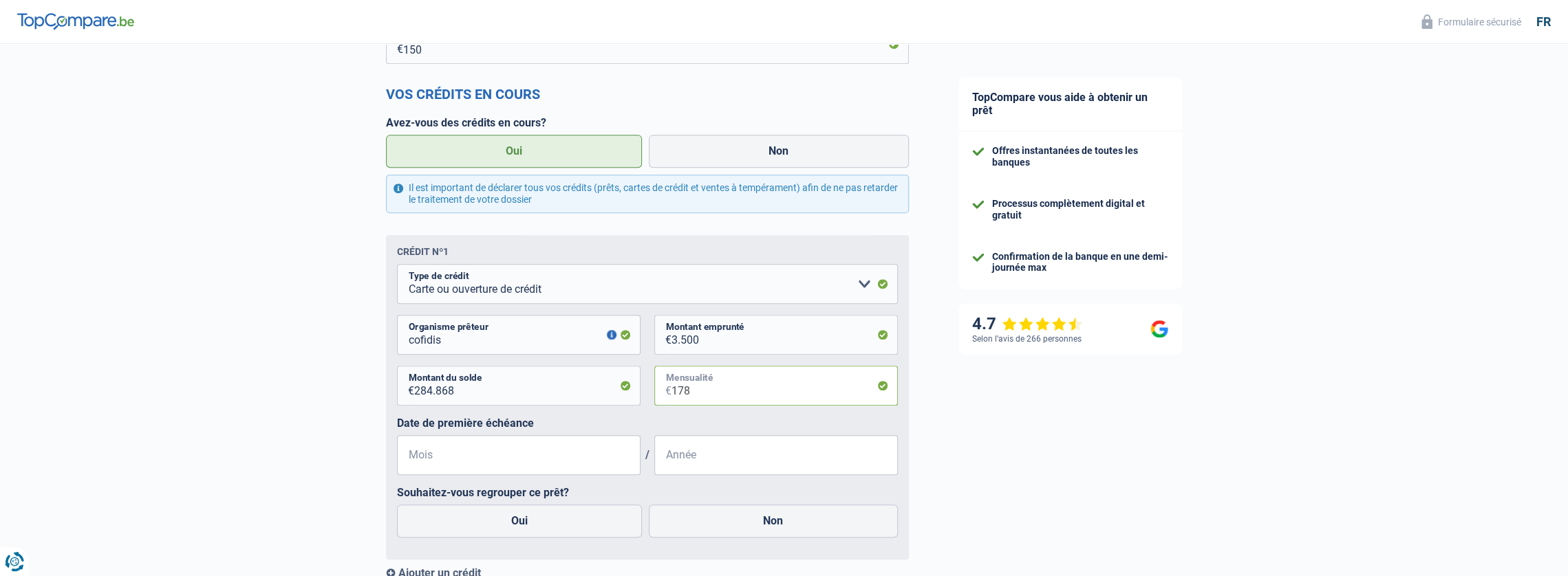
type input "178"
click at [741, 458] on input "Année" at bounding box center [776, 456] width 244 height 40
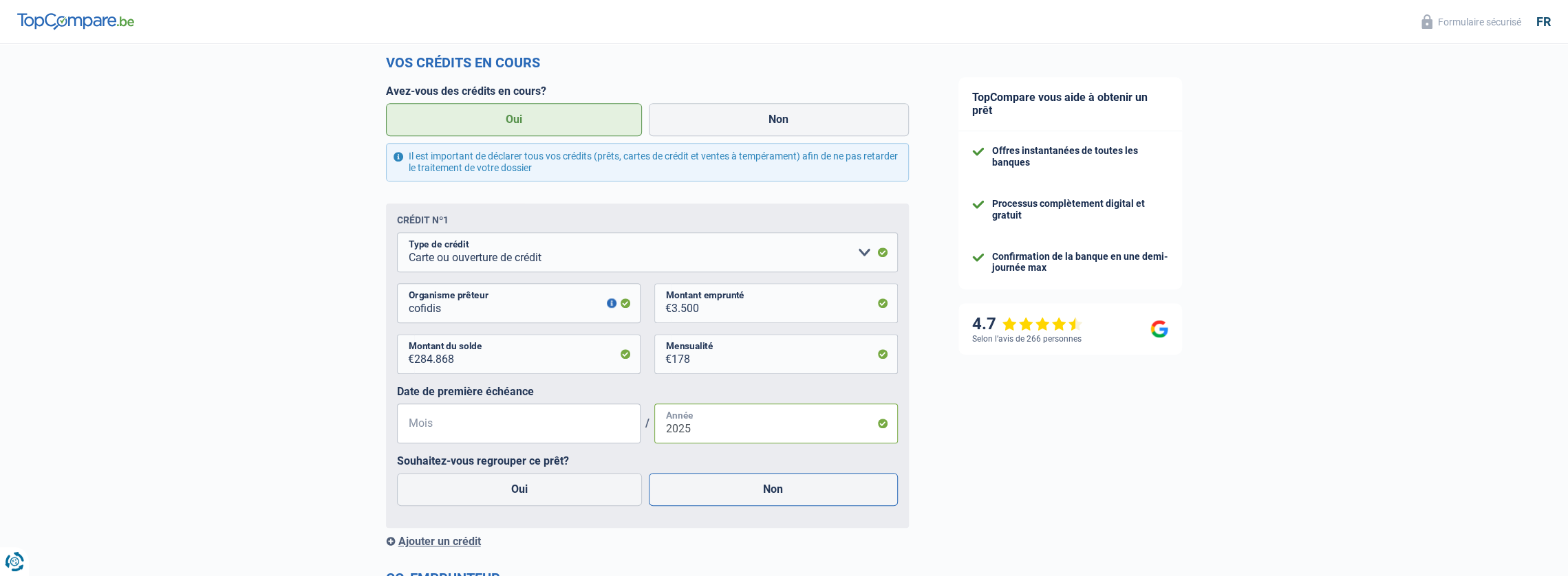
scroll to position [619, 0]
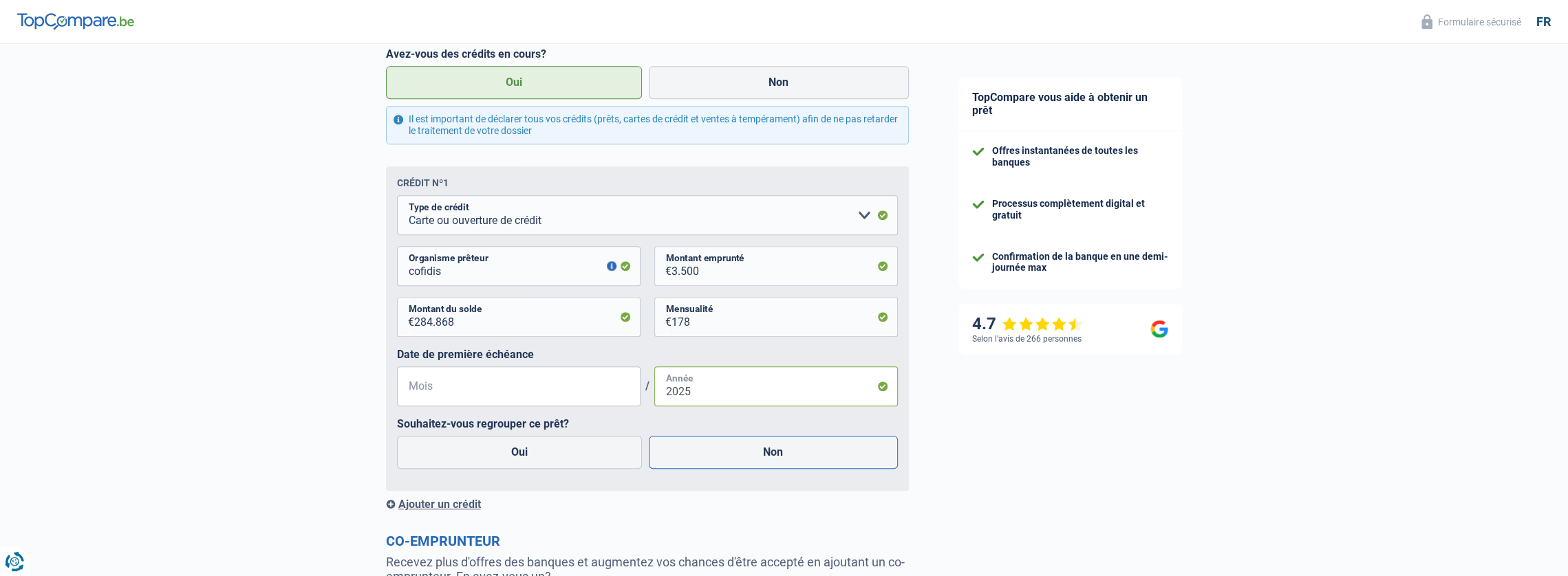
type input "2025"
click at [767, 467] on label "Non" at bounding box center [773, 453] width 249 height 33
click at [767, 467] on input "Non" at bounding box center [773, 453] width 249 height 33
radio input "true"
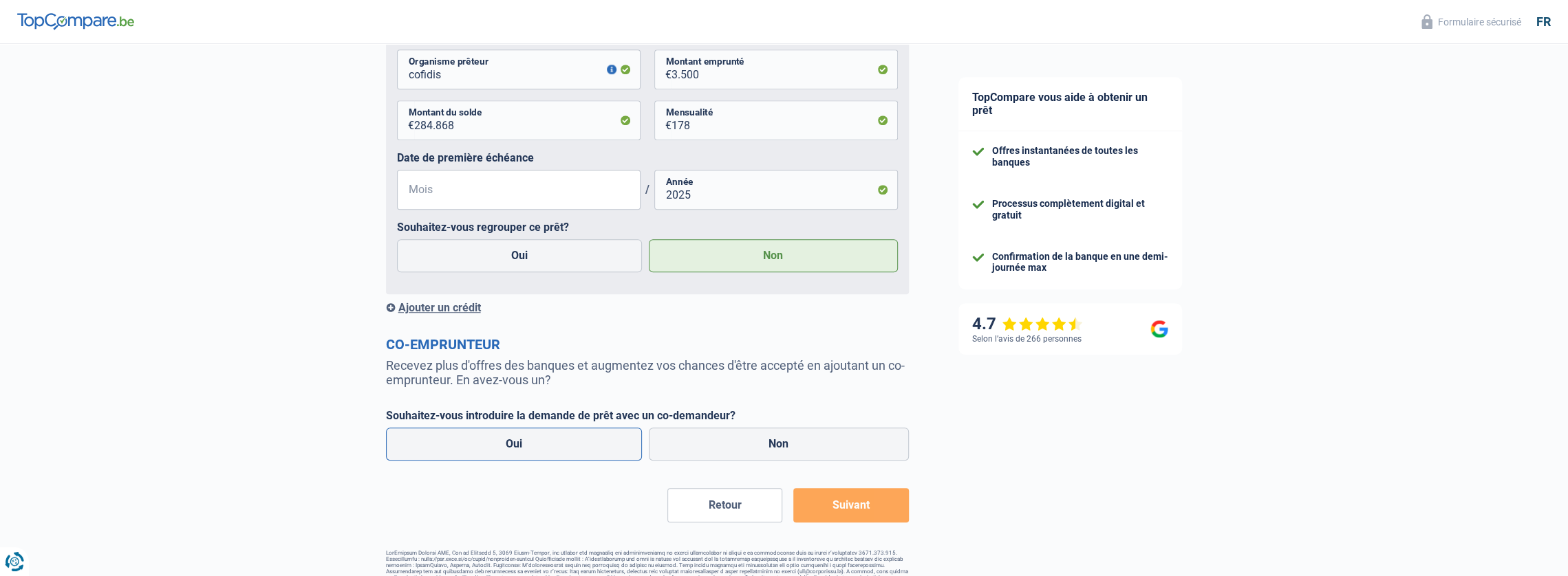
scroll to position [825, 0]
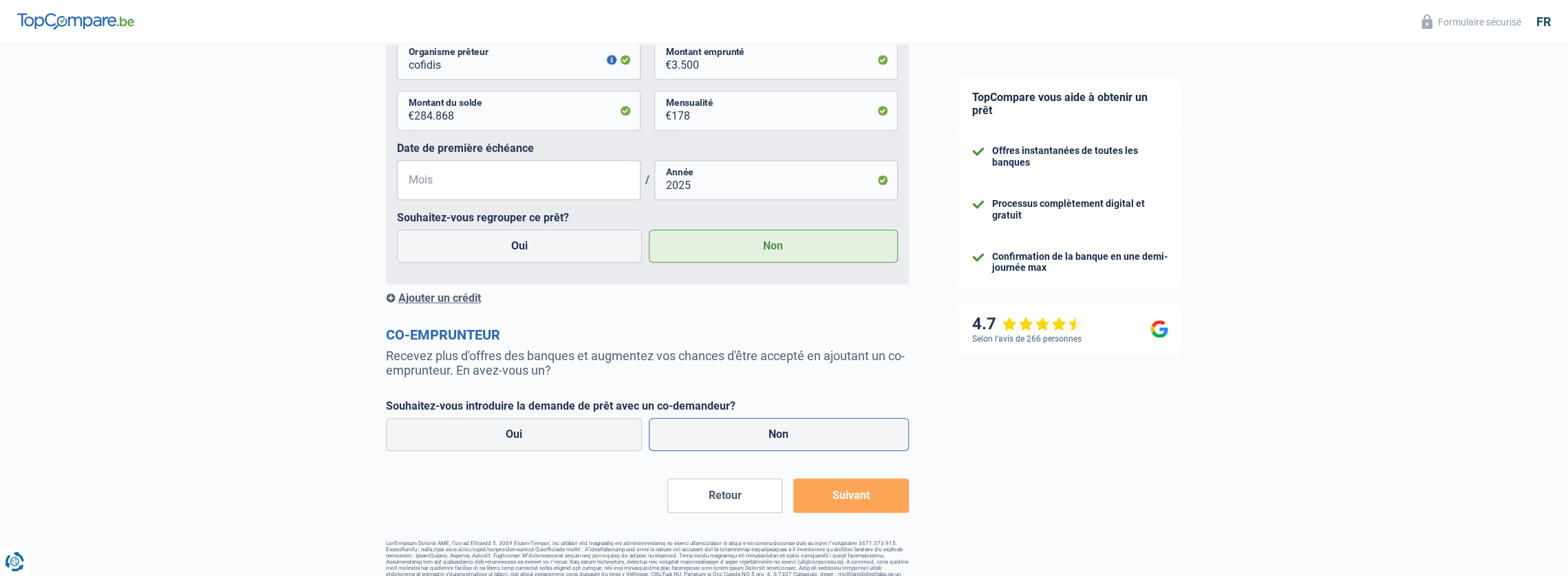
click at [761, 441] on label "Non" at bounding box center [778, 435] width 260 height 33
click at [761, 441] on input "Non" at bounding box center [778, 435] width 260 height 33
radio input "true"
click at [857, 501] on button "Suivant" at bounding box center [851, 496] width 115 height 35
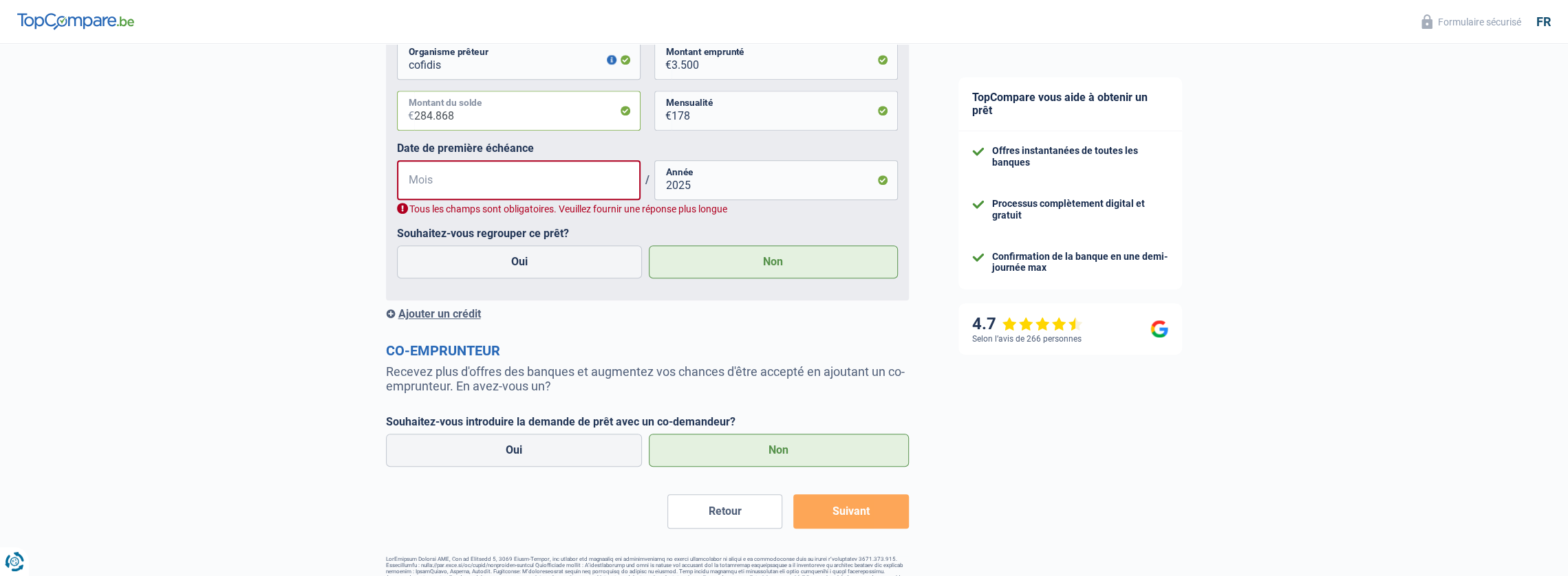
drag, startPoint x: 455, startPoint y: 118, endPoint x: 432, endPoint y: 121, distance: 23.2
click at [432, 121] on input "284.868" at bounding box center [527, 111] width 227 height 40
type input "2.848"
click at [515, 184] on input "Mois" at bounding box center [519, 180] width 244 height 40
click at [518, 177] on input "Mois" at bounding box center [519, 180] width 244 height 40
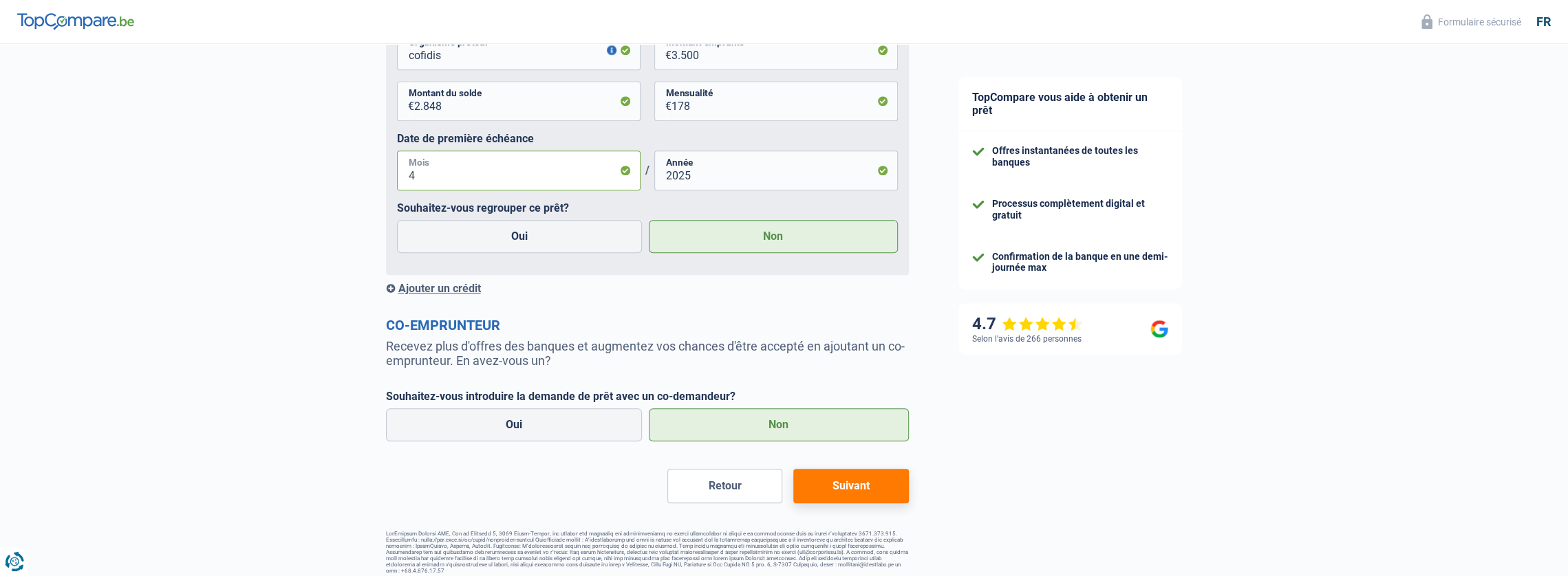
scroll to position [844, 0]
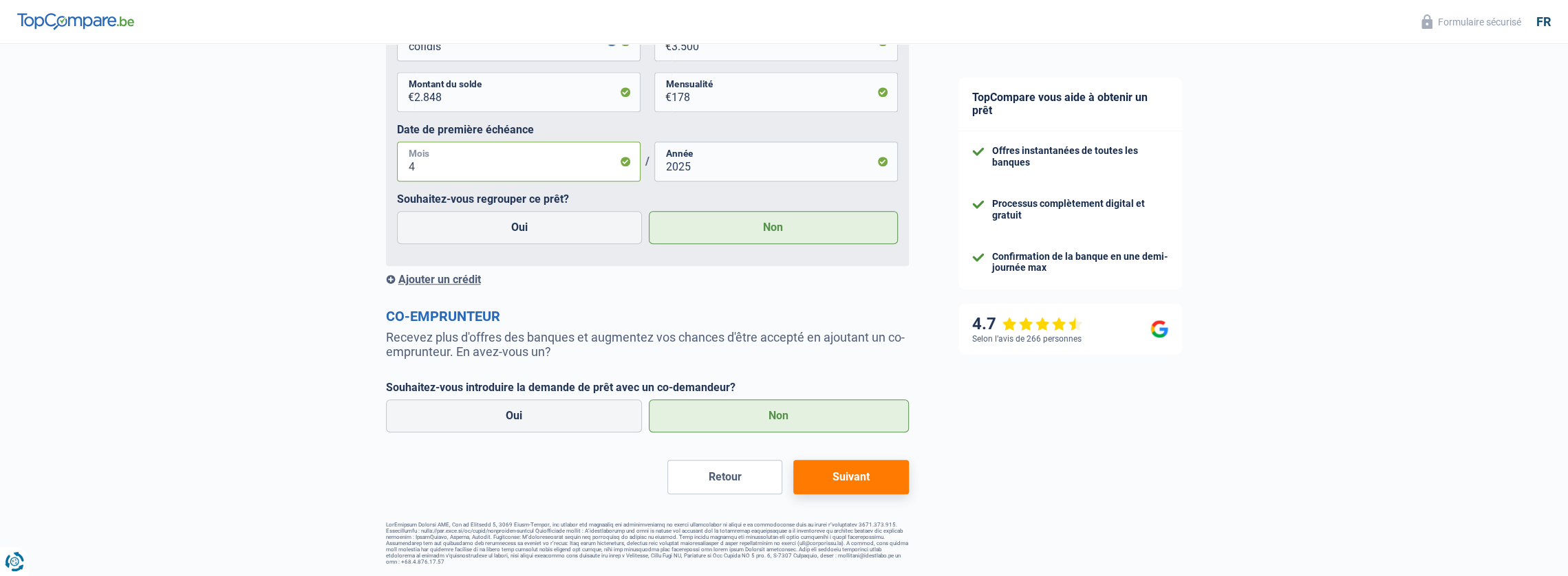
type input "4"
click at [845, 485] on button "Suivant" at bounding box center [851, 477] width 115 height 35
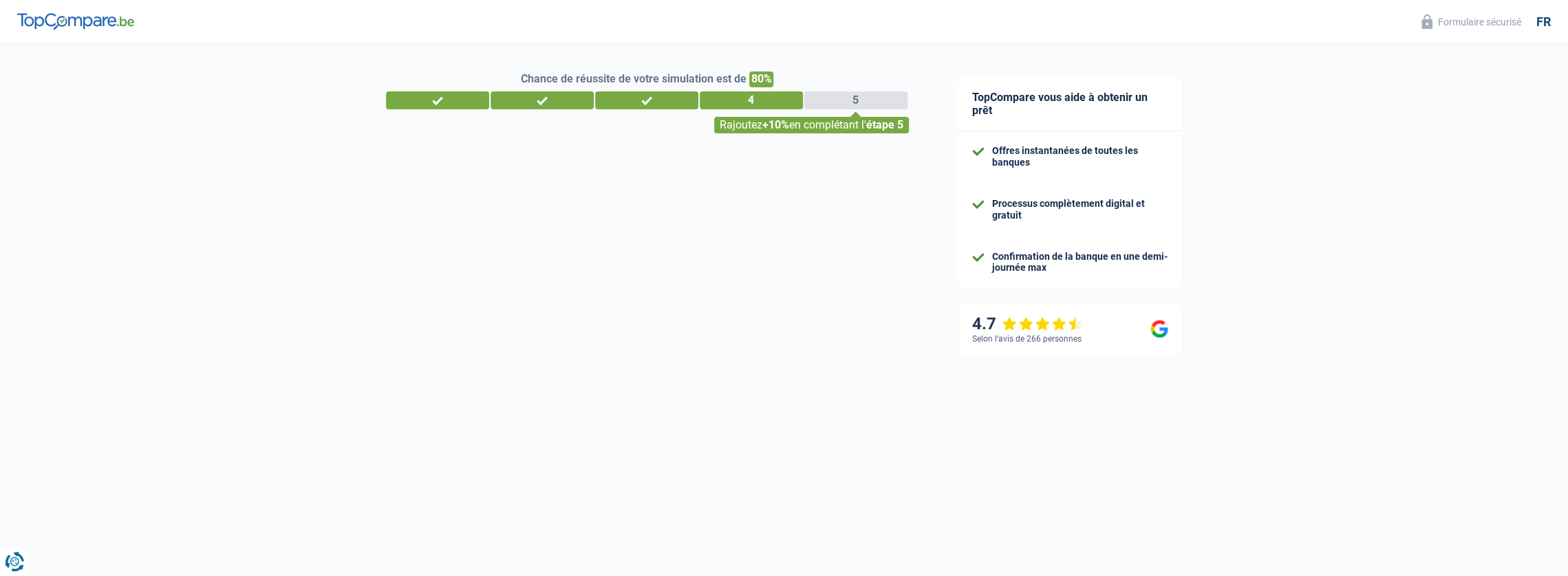
select select "42"
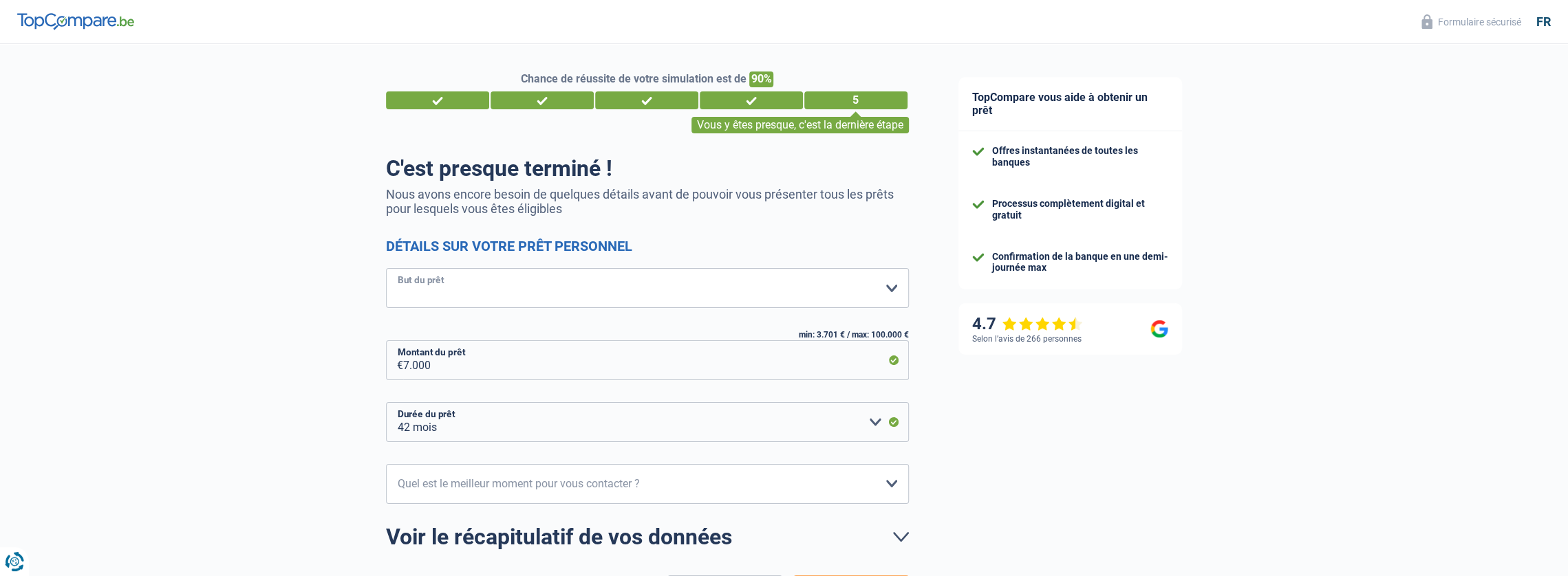
click at [893, 289] on select "Confort maison: meubles, textile, peinture, électroménager, outillage non-profe…" at bounding box center [647, 288] width 523 height 40
select select "car"
click at [386, 269] on select "Confort maison: meubles, textile, peinture, électroménager, outillage non-profe…" at bounding box center [647, 288] width 523 height 40
click at [875, 424] on select "12 mois 18 mois 24 mois 30 mois 36 mois 42 mois Veuillez sélectionner une option" at bounding box center [647, 422] width 523 height 40
click at [386, 403] on select "12 mois 18 mois 24 mois 30 mois 36 mois 42 mois Veuillez sélectionner une option" at bounding box center [647, 422] width 523 height 40
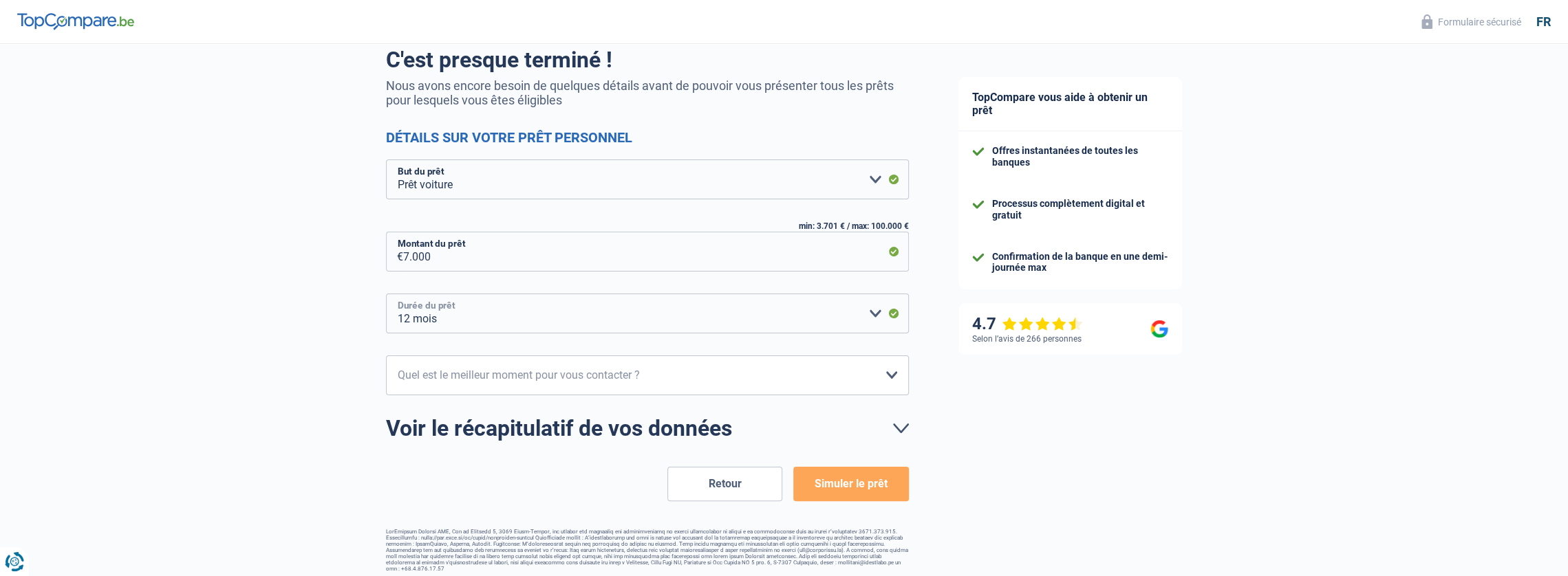
scroll to position [111, 0]
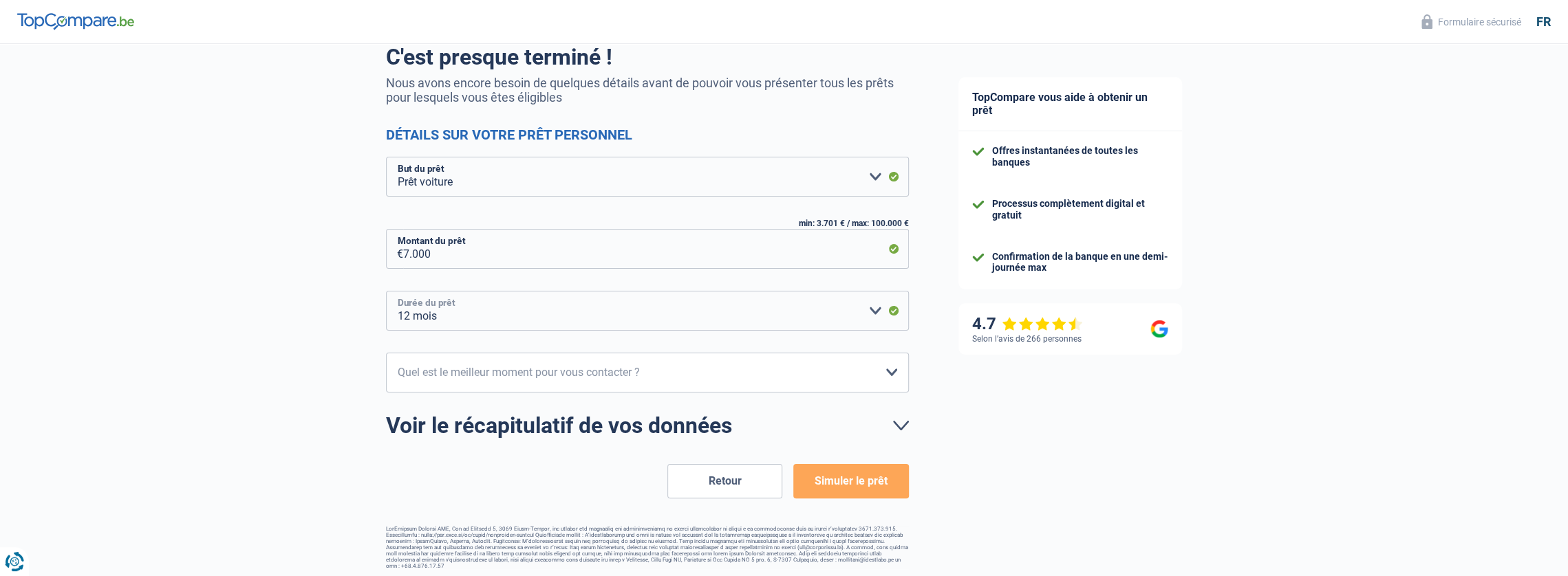
click at [872, 308] on select "12 mois 18 mois 24 mois 30 mois 36 mois 42 mois Veuillez sélectionner une option" at bounding box center [647, 311] width 523 height 40
select select "18"
click at [386, 291] on select "12 mois 18 mois 24 mois 30 mois 36 mois 42 mois Veuillez sélectionner une option" at bounding box center [647, 311] width 523 height 40
click at [890, 375] on select "10h-12h 12h-14h 14h-16h 16h-18h Veuillez sélectionner une option" at bounding box center [647, 372] width 523 height 40
select select "12-14"
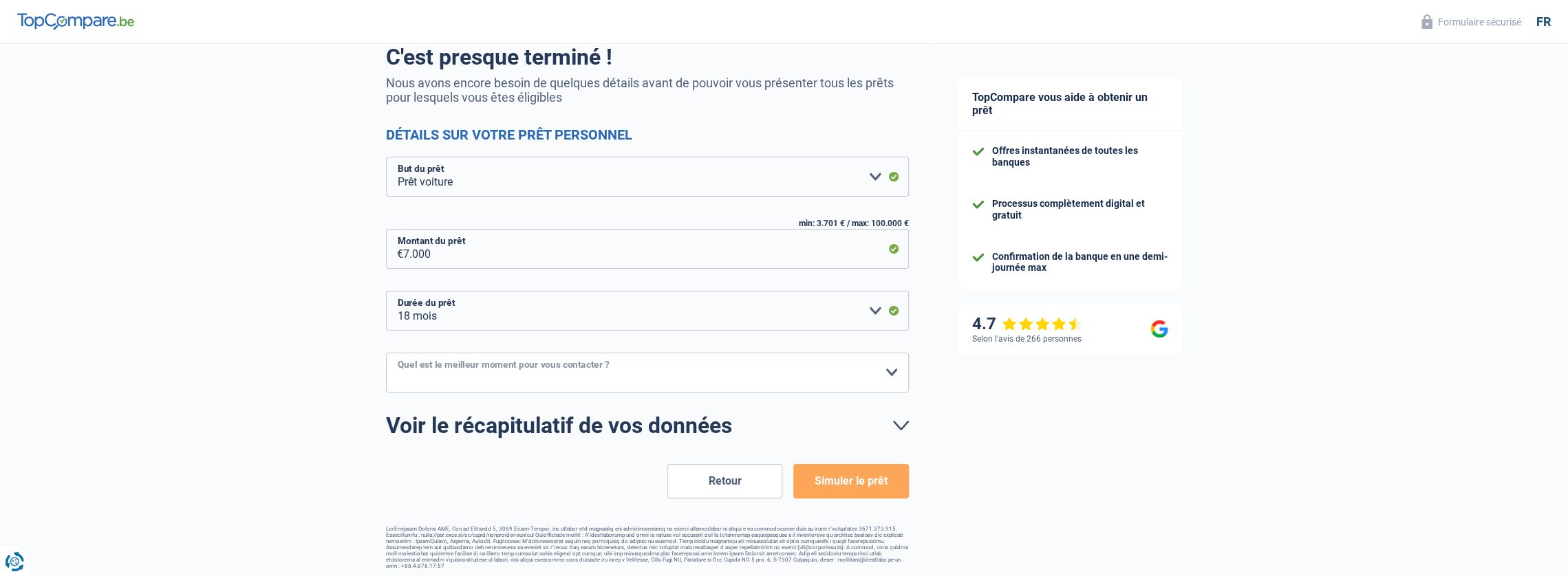
click at [386, 353] on select "10h-12h 12h-14h 14h-16h 16h-18h Veuillez sélectionner une option" at bounding box center [647, 372] width 523 height 40
click at [871, 311] on select "12 mois 18 mois 24 mois 30 mois 36 mois 42 mois Veuillez sélectionner une option" at bounding box center [647, 311] width 523 height 40
select select "24"
click at [386, 291] on select "12 mois 18 mois 24 mois 30 mois 36 mois 42 mois Veuillez sélectionner une option" at bounding box center [647, 311] width 523 height 40
click at [854, 485] on button "Simuler le prêt" at bounding box center [851, 481] width 115 height 35
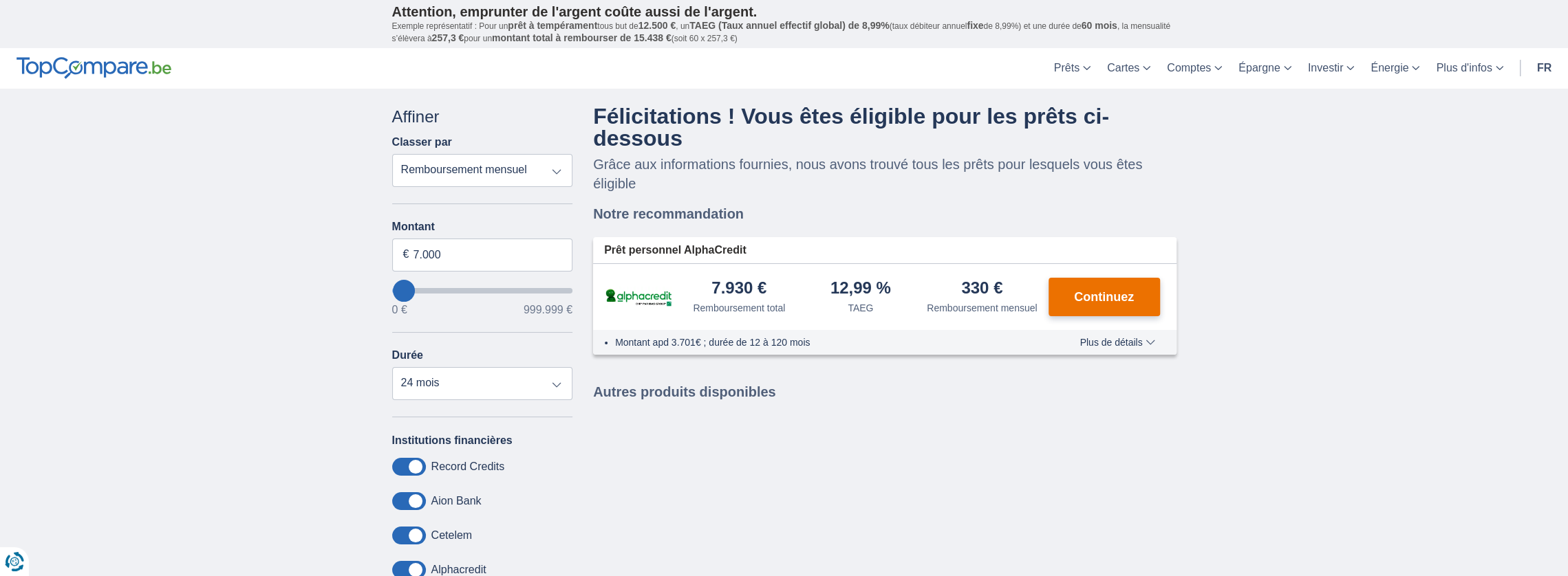
click at [1091, 291] on span "Continuez" at bounding box center [1104, 297] width 60 height 12
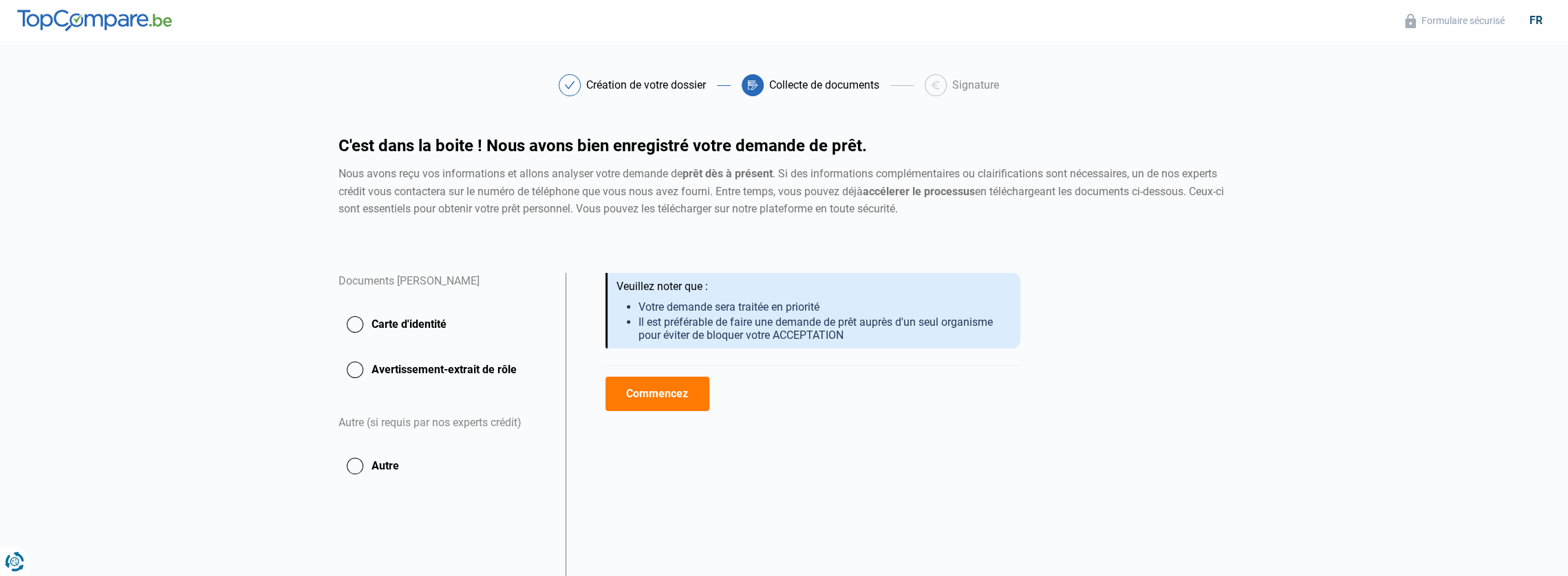
click at [359, 320] on button "Carte d'identité" at bounding box center [444, 325] width 211 height 35
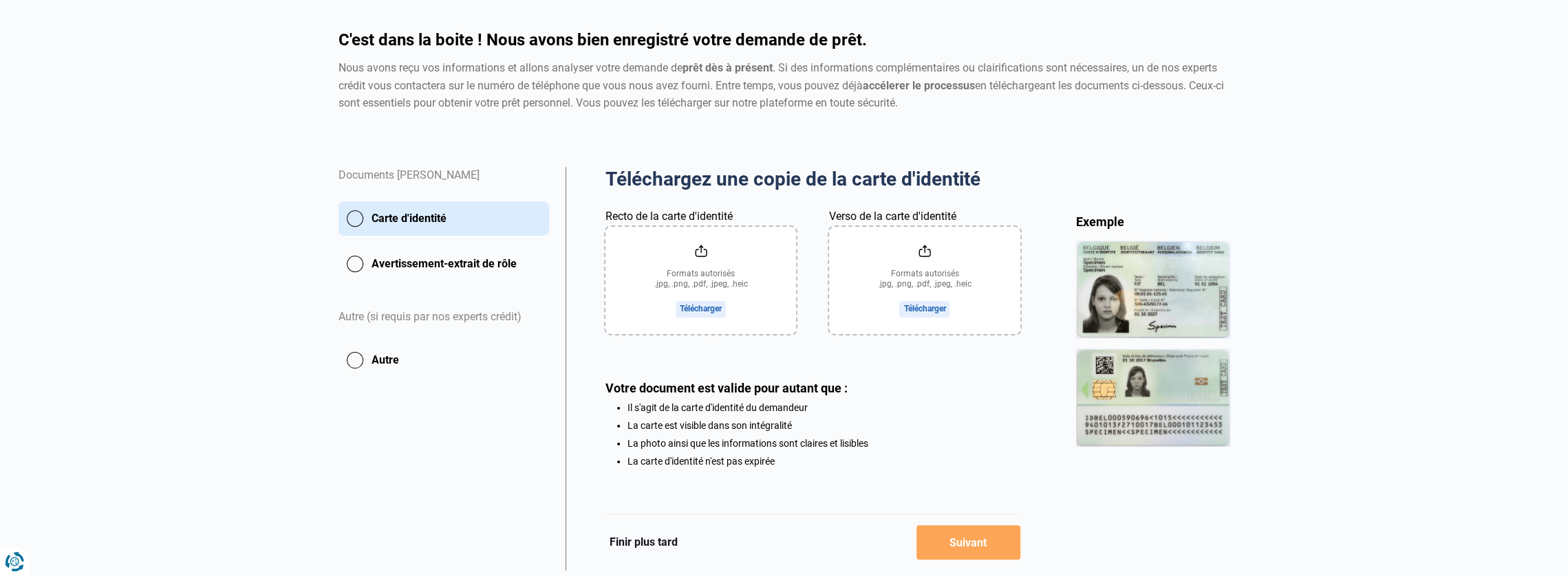
scroll to position [138, 0]
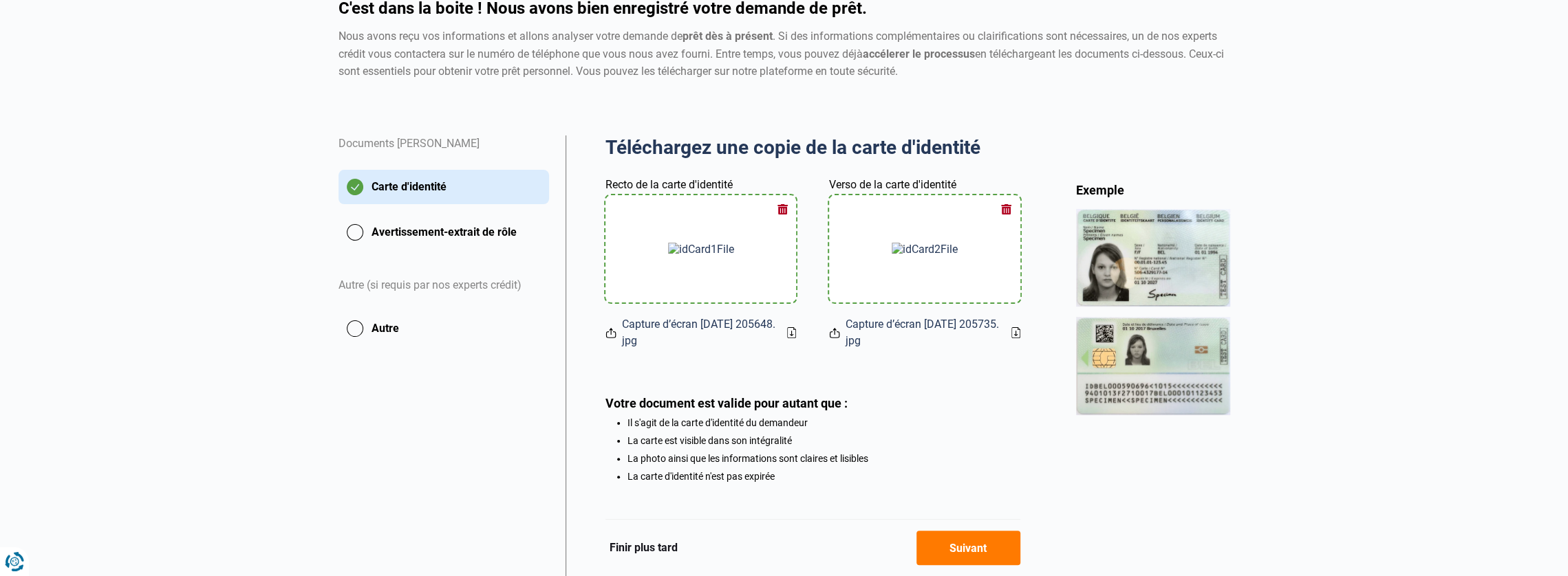
click at [982, 542] on button "Suivant" at bounding box center [969, 548] width 104 height 35
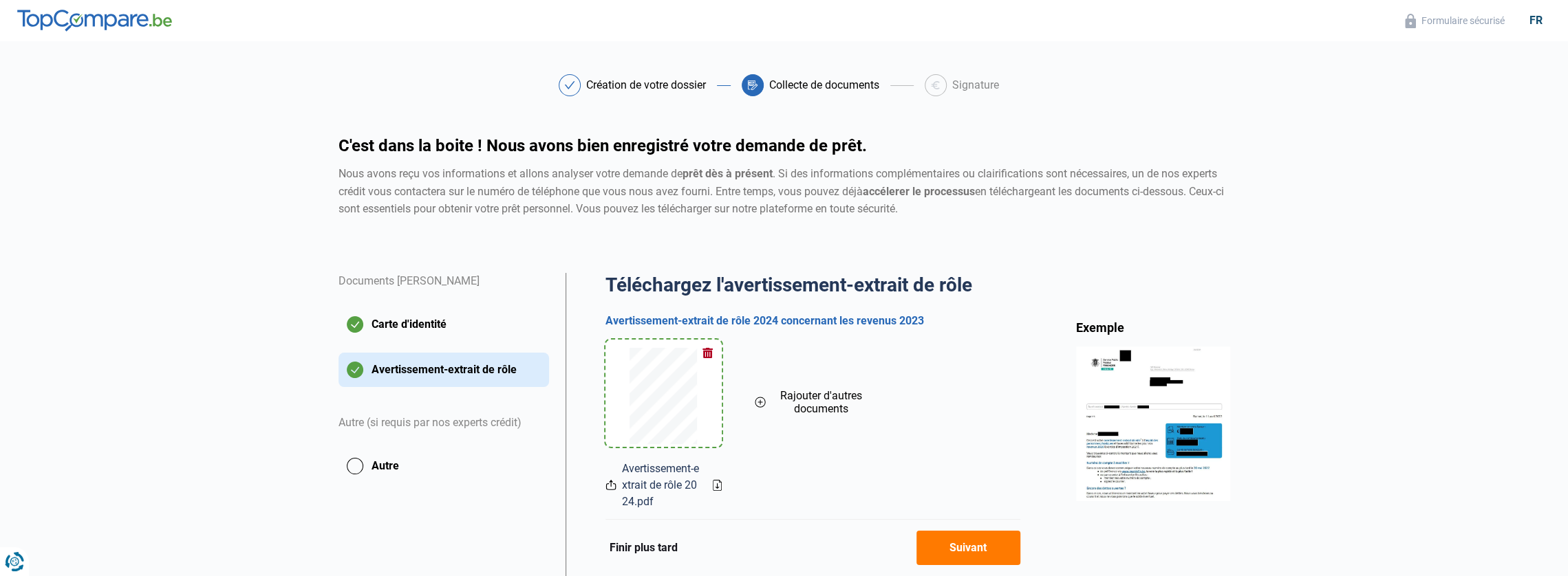
click at [976, 535] on button "Suivant" at bounding box center [969, 548] width 104 height 35
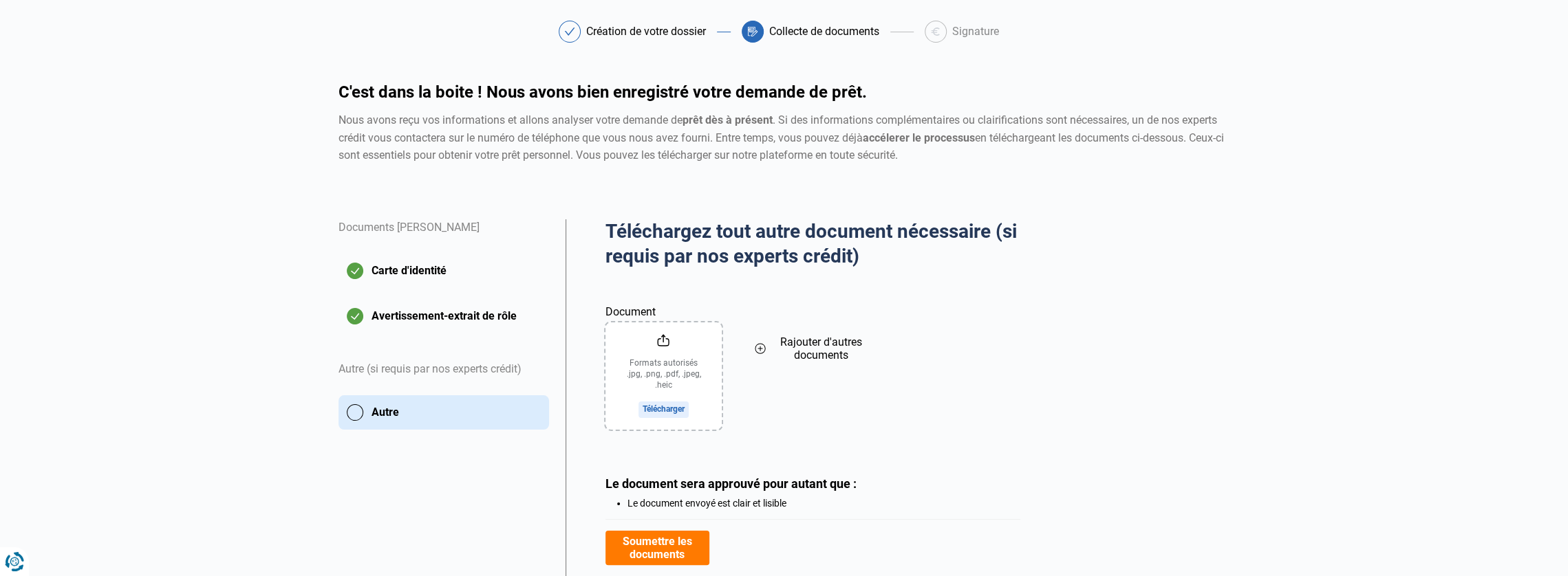
scroll to position [137, 0]
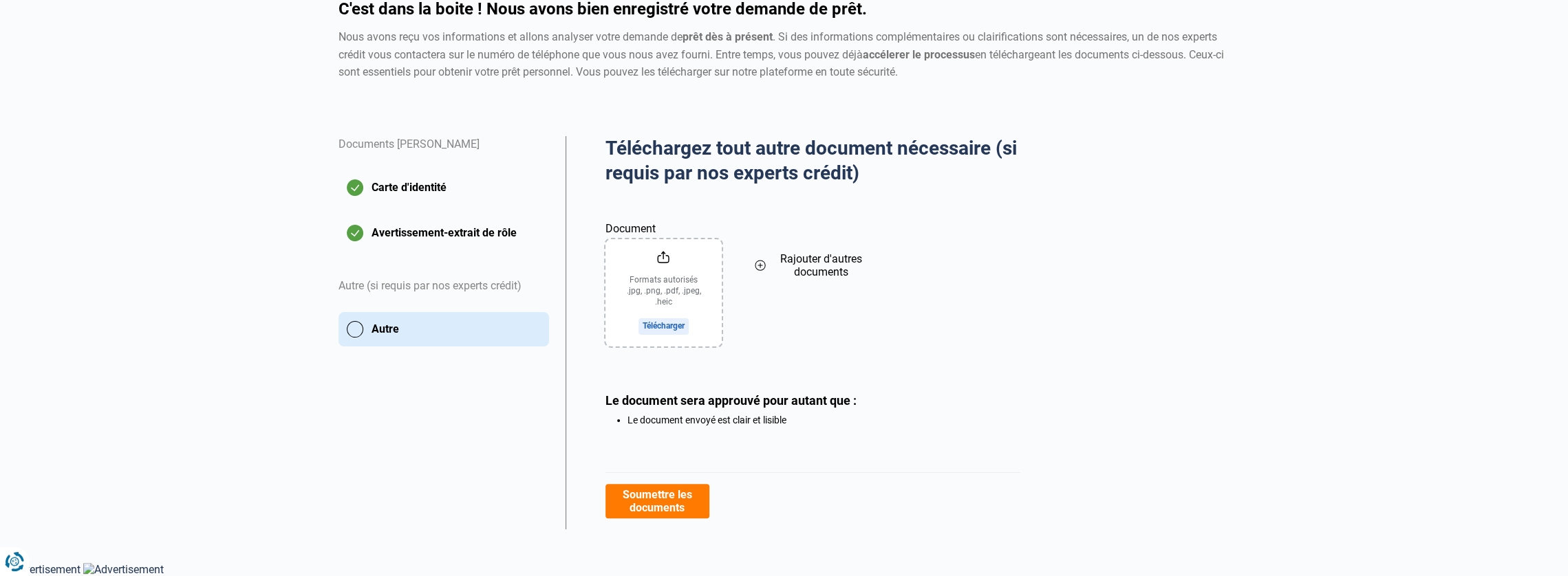
drag, startPoint x: 674, startPoint y: 501, endPoint x: 681, endPoint y: 502, distance: 7.1
click at [673, 501] on button "Soumettre les documents" at bounding box center [658, 501] width 104 height 35
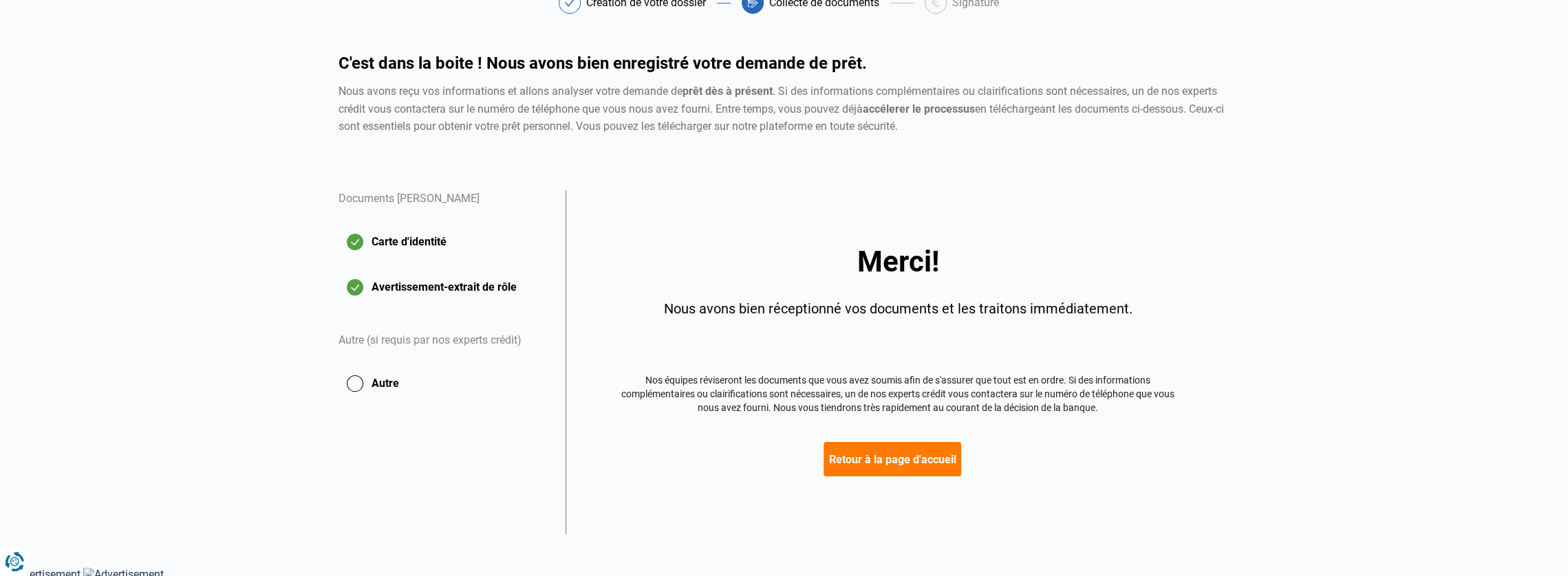
scroll to position [87, 0]
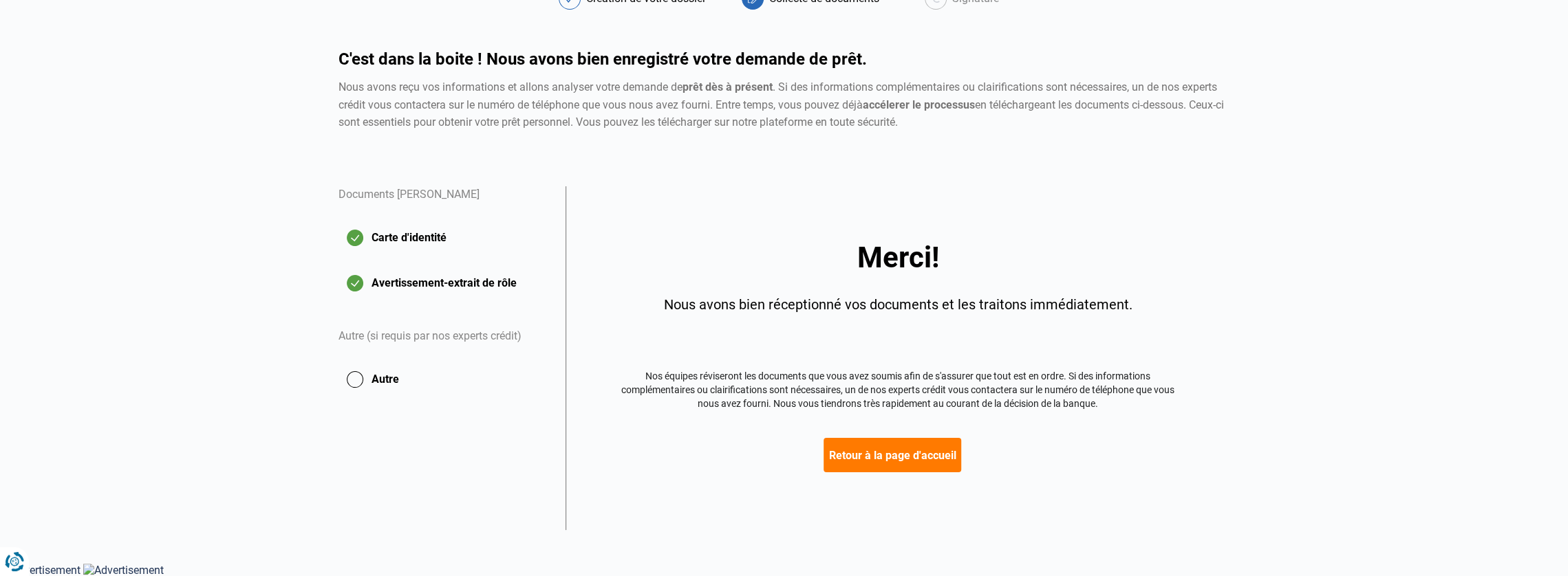
drag, startPoint x: 911, startPoint y: 452, endPoint x: 1012, endPoint y: 444, distance: 101.3
click at [912, 452] on button "Retour à la page d'accueil" at bounding box center [892, 456] width 138 height 35
